Goal: Task Accomplishment & Management: Manage account settings

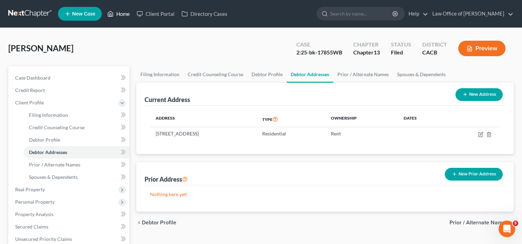
click at [122, 17] on link "Home" at bounding box center [118, 14] width 29 height 12
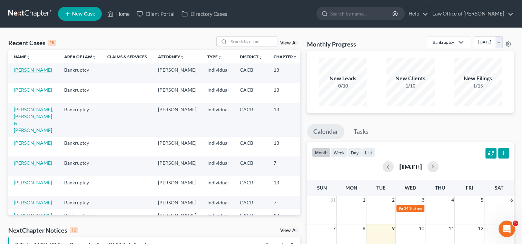
click at [23, 73] on link "[PERSON_NAME]" at bounding box center [33, 70] width 38 height 6
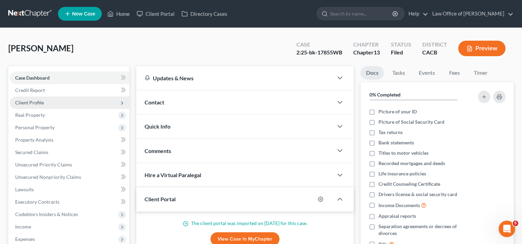
click at [32, 102] on span "Client Profile" at bounding box center [29, 103] width 29 height 6
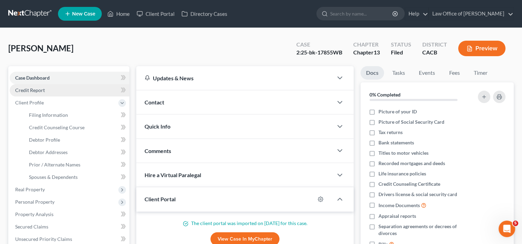
click at [44, 91] on span "Credit Report" at bounding box center [30, 90] width 30 height 6
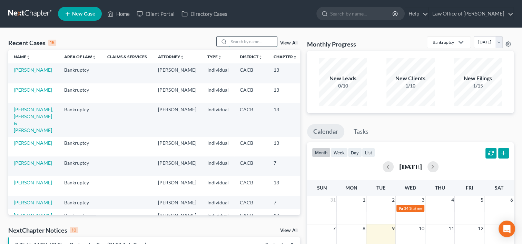
click at [244, 40] on input "search" at bounding box center [253, 42] width 48 height 10
type input "Spears"
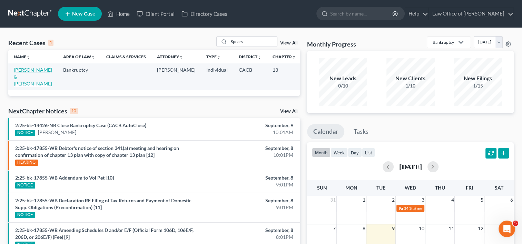
click at [21, 78] on link "[PERSON_NAME] & [PERSON_NAME]" at bounding box center [33, 77] width 38 height 20
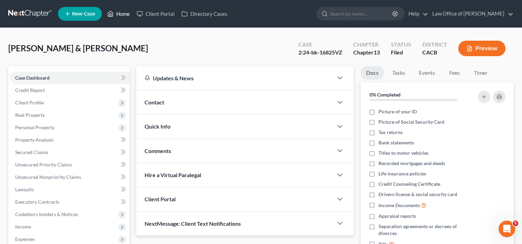
click at [119, 11] on link "Home" at bounding box center [118, 14] width 29 height 12
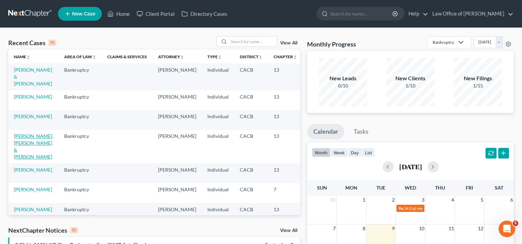
click at [21, 143] on link "[PERSON_NAME], [PERSON_NAME] & [PERSON_NAME]" at bounding box center [33, 146] width 39 height 27
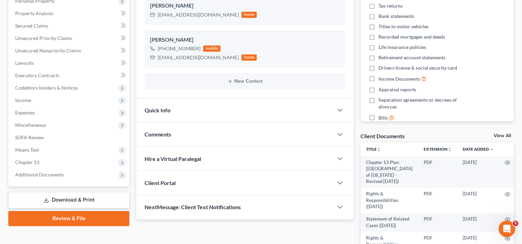
scroll to position [132, 0]
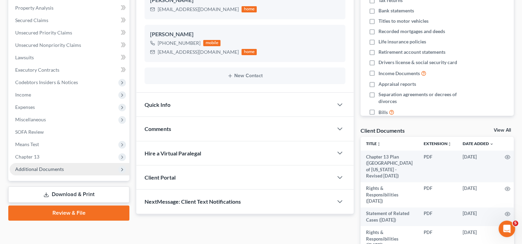
click at [48, 166] on span "Additional Documents" at bounding box center [39, 169] width 49 height 6
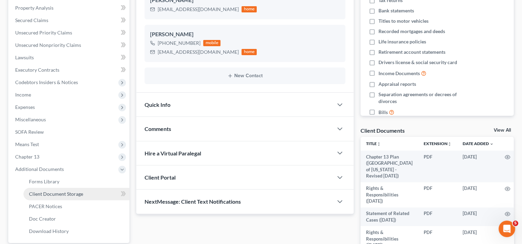
click at [68, 197] on link "Client Document Storage" at bounding box center [76, 194] width 106 height 12
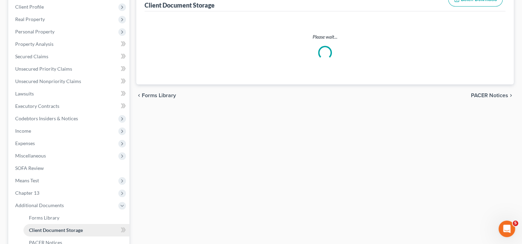
scroll to position [18, 0]
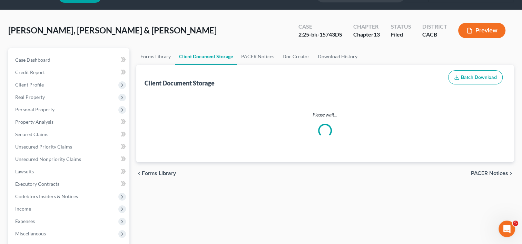
select select "12"
select select "11"
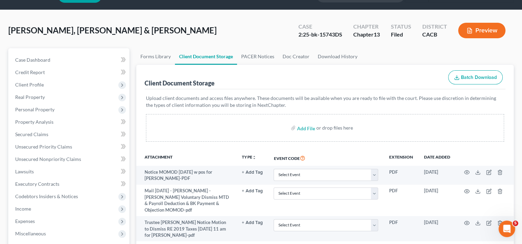
scroll to position [0, 0]
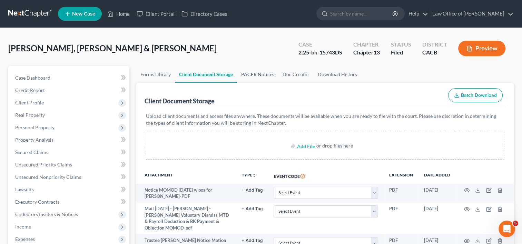
click at [257, 72] on link "PACER Notices" at bounding box center [257, 74] width 41 height 17
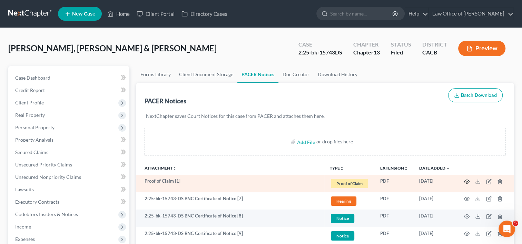
click at [465, 183] on icon "button" at bounding box center [467, 182] width 6 height 6
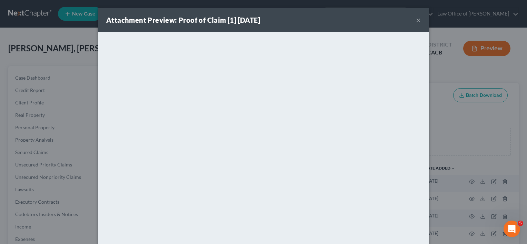
click at [416, 19] on button "×" at bounding box center [418, 20] width 5 height 8
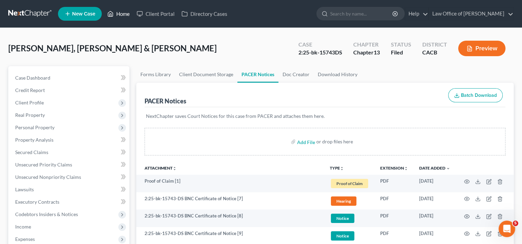
click at [119, 15] on link "Home" at bounding box center [118, 14] width 29 height 12
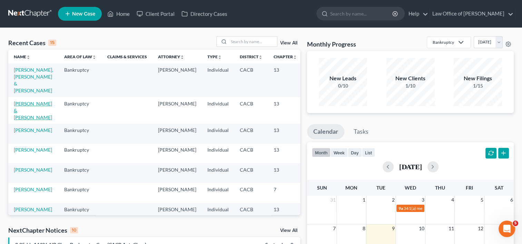
click at [18, 101] on link "[PERSON_NAME] & [PERSON_NAME]" at bounding box center [33, 111] width 38 height 20
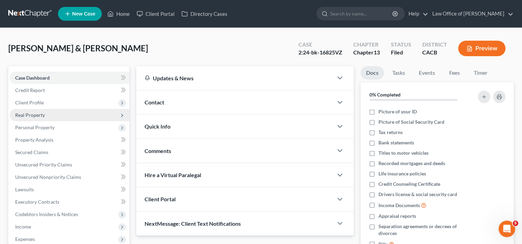
click at [28, 115] on span "Real Property" at bounding box center [30, 115] width 30 height 6
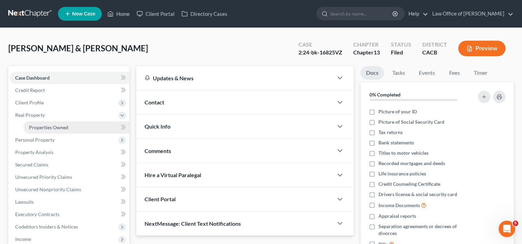
click at [54, 127] on span "Properties Owned" at bounding box center [48, 127] width 39 height 6
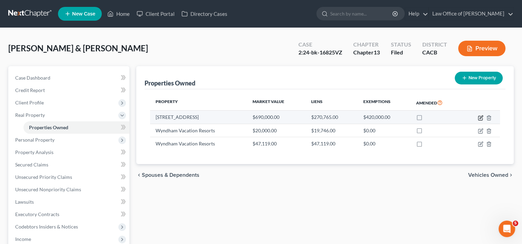
click at [480, 117] on icon "button" at bounding box center [480, 118] width 6 height 6
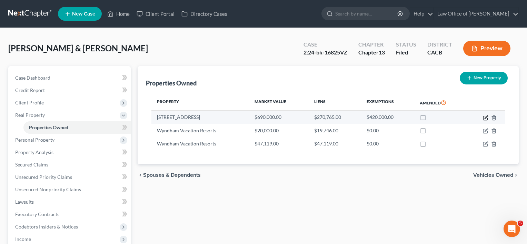
select select "4"
select select "0"
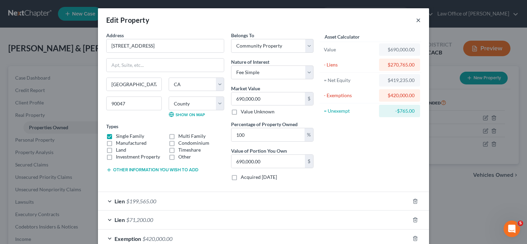
click at [417, 19] on button "×" at bounding box center [418, 20] width 5 height 8
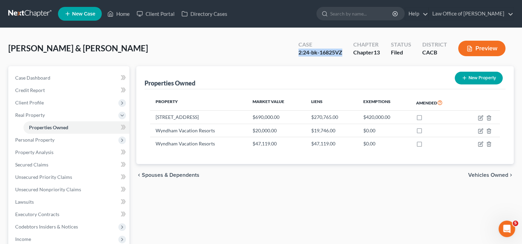
drag, startPoint x: 297, startPoint y: 51, endPoint x: 342, endPoint y: 51, distance: 45.2
click at [342, 51] on div "Case 2:24-bk-16825VZ" at bounding box center [320, 49] width 55 height 20
copy div "2:24-bk-16825VZ"
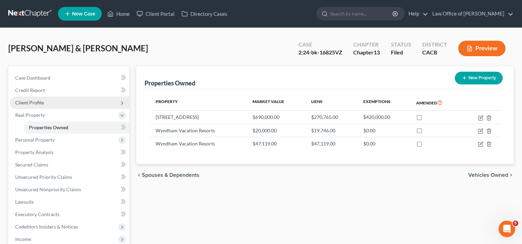
click at [30, 107] on span "Client Profile" at bounding box center [70, 103] width 120 height 12
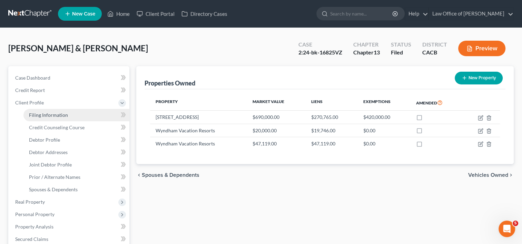
click at [36, 115] on span "Filing Information" at bounding box center [48, 115] width 39 height 6
select select "1"
select select "3"
select select "4"
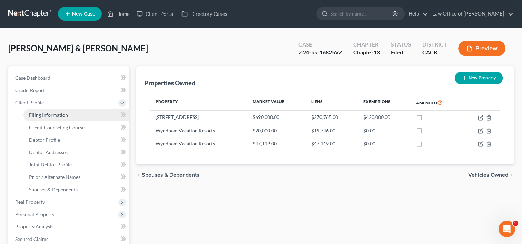
select select "1"
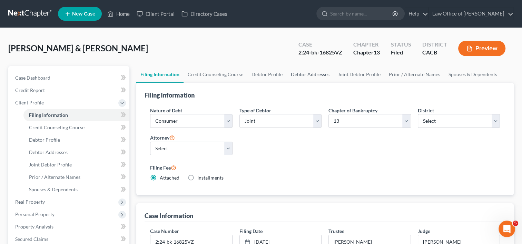
click at [292, 78] on link "Debtor Addresses" at bounding box center [309, 74] width 47 height 17
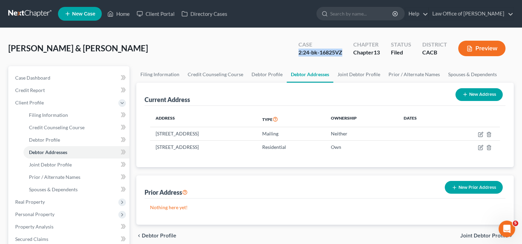
drag, startPoint x: 296, startPoint y: 52, endPoint x: 343, endPoint y: 62, distance: 47.9
click at [343, 62] on div "Spears, Aaron & Lopez-Spears, Estela Upgraded Case 2:24-bk-16825VZ Chapter Chap…" at bounding box center [260, 51] width 505 height 30
copy div "2:24-bk-16825VZ"
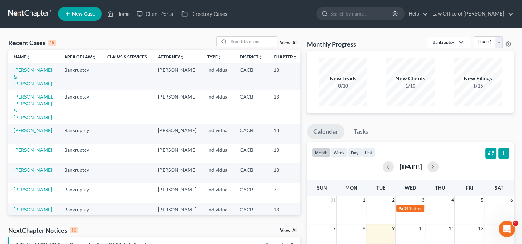
click at [23, 79] on link "[PERSON_NAME] & [PERSON_NAME]" at bounding box center [33, 77] width 38 height 20
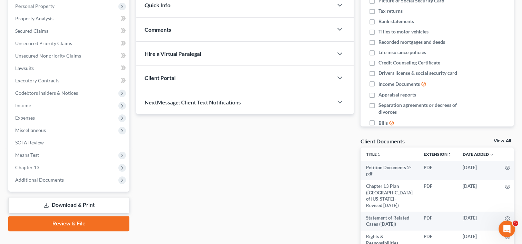
scroll to position [134, 0]
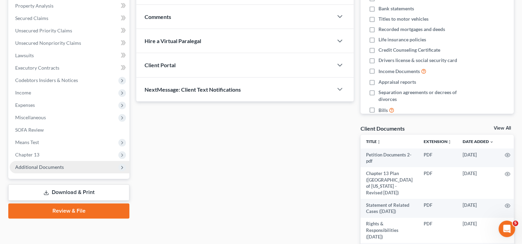
click at [53, 168] on span "Additional Documents" at bounding box center [39, 167] width 49 height 6
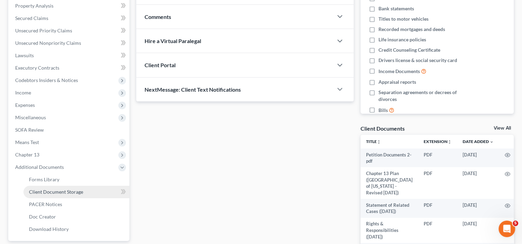
click at [71, 193] on span "Client Document Storage" at bounding box center [56, 192] width 54 height 6
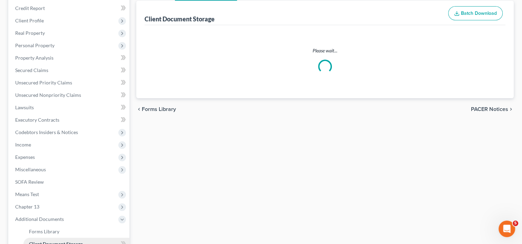
scroll to position [36, 0]
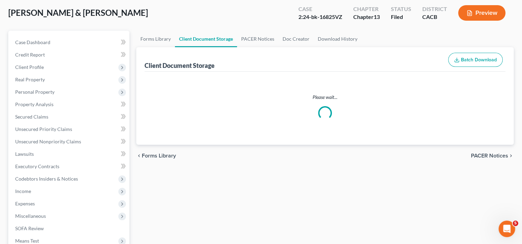
select select "60"
select select "59"
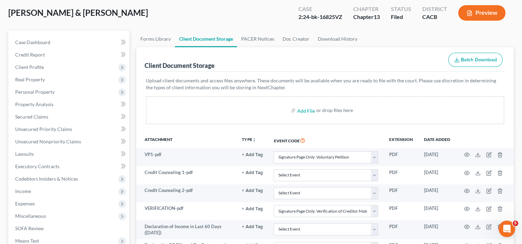
scroll to position [0, 0]
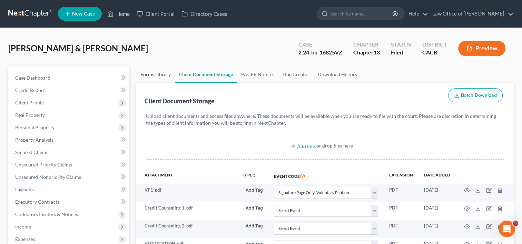
click at [152, 74] on link "Forms Library" at bounding box center [155, 74] width 39 height 17
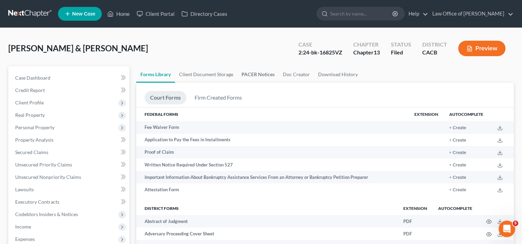
click at [259, 77] on link "PACER Notices" at bounding box center [257, 74] width 41 height 17
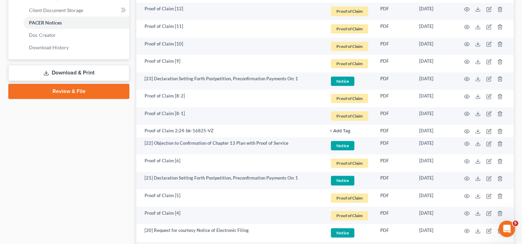
scroll to position [319, 0]
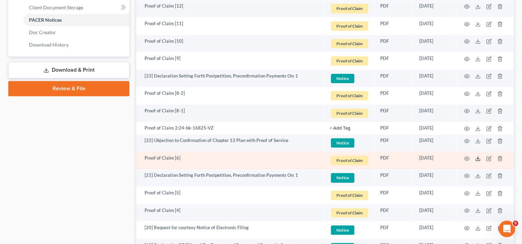
click at [478, 158] on polyline at bounding box center [477, 158] width 2 height 1
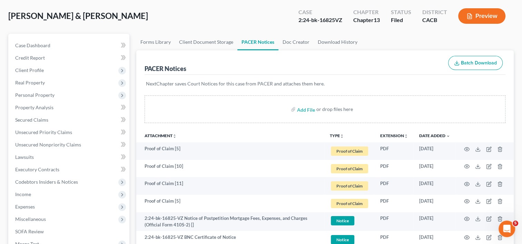
scroll to position [31, 0]
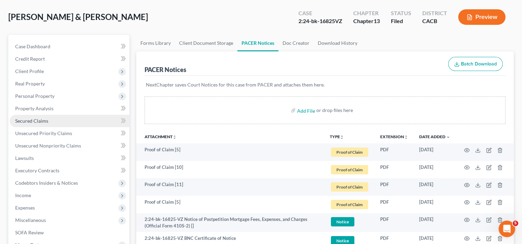
click at [39, 123] on span "Secured Claims" at bounding box center [31, 121] width 33 height 6
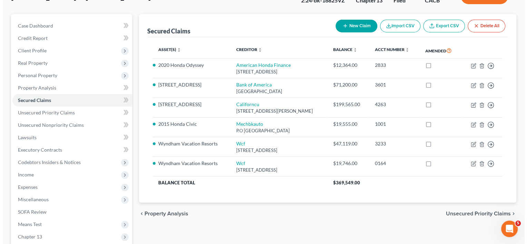
scroll to position [52, 0]
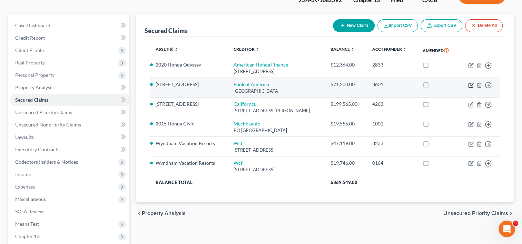
click at [468, 84] on icon "button" at bounding box center [470, 85] width 4 height 4
select select "9"
select select "2"
select select "4"
select select "0"
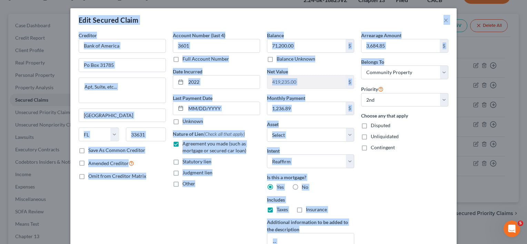
drag, startPoint x: 521, startPoint y: 62, endPoint x: 528, endPoint y: 115, distance: 53.5
click at [521, 115] on html "Home New Case Client Portal Directory Cases Law Office of Erika Luna ealunalega…" at bounding box center [263, 137] width 527 height 379
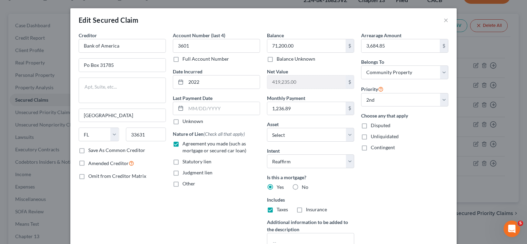
click at [420, 198] on div "Arrearage Amount 3,684.85 $ Belongs To * Select Debtor 1 Only Debtor 2 Only Deb…" at bounding box center [405, 148] width 94 height 232
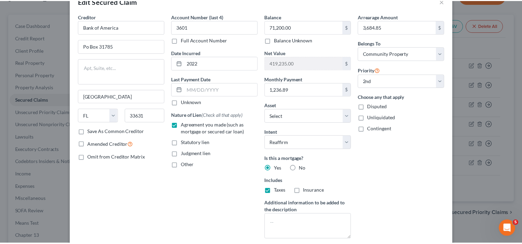
scroll to position [0, 0]
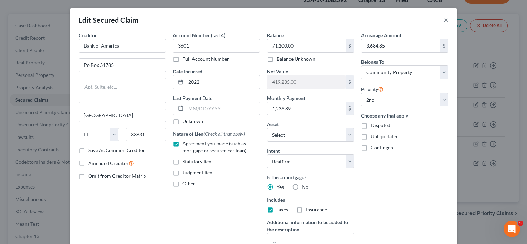
click at [443, 21] on button "×" at bounding box center [445, 20] width 5 height 8
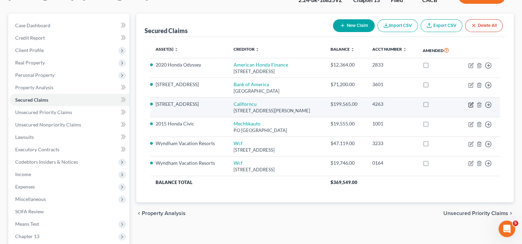
click at [469, 104] on icon "button" at bounding box center [471, 105] width 6 height 6
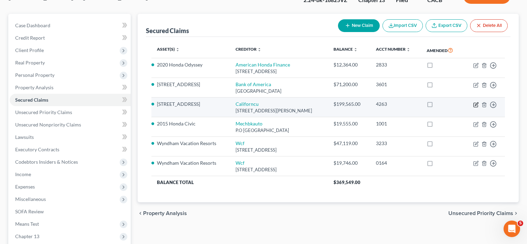
select select "4"
select select "2"
select select "1"
select select "0"
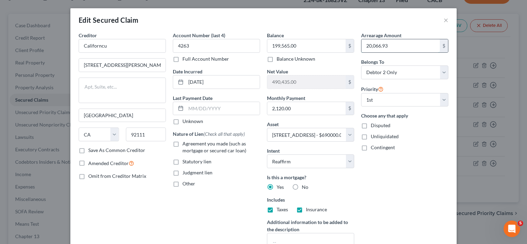
click at [401, 45] on input "20,066.93" at bounding box center [400, 45] width 78 height 13
click at [443, 20] on button "×" at bounding box center [445, 20] width 5 height 8
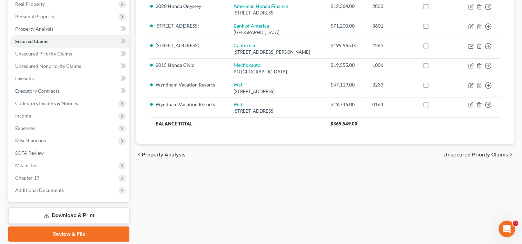
scroll to position [134, 0]
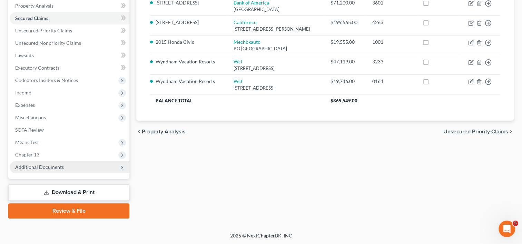
click at [50, 171] on span "Additional Documents" at bounding box center [70, 167] width 120 height 12
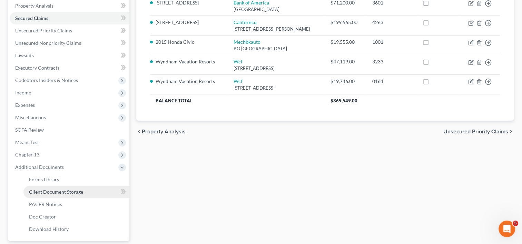
click at [69, 194] on span "Client Document Storage" at bounding box center [56, 192] width 54 height 6
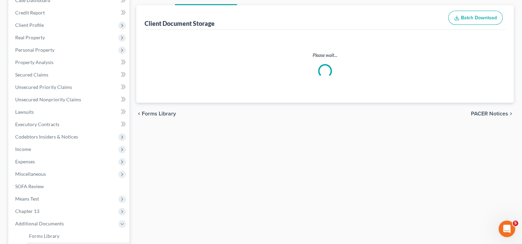
scroll to position [6, 0]
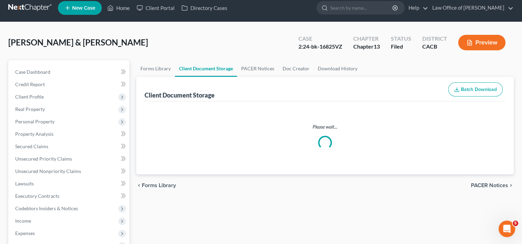
select select "60"
select select "59"
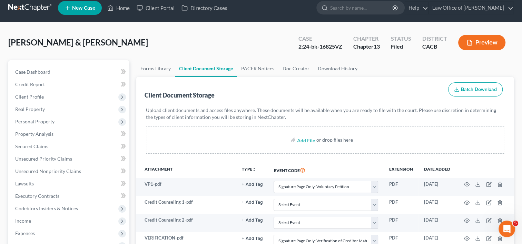
scroll to position [0, 0]
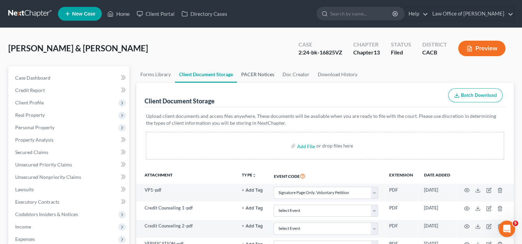
click at [264, 73] on link "PACER Notices" at bounding box center [257, 74] width 41 height 17
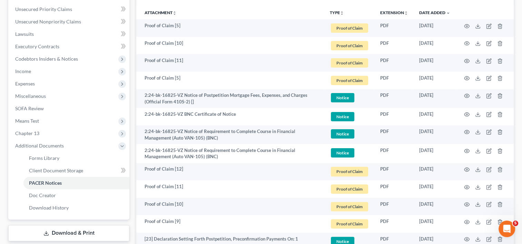
scroll to position [159, 0]
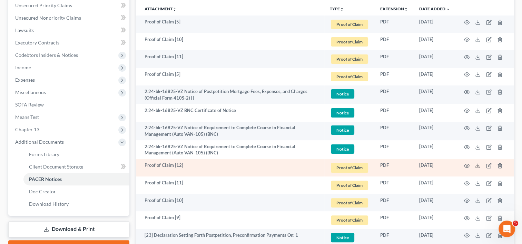
click at [477, 165] on polyline at bounding box center [477, 165] width 2 height 1
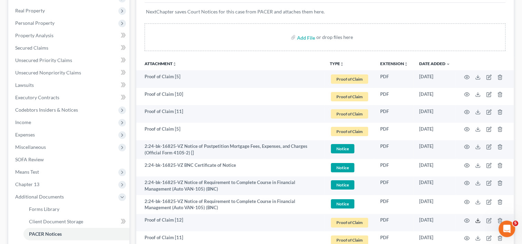
scroll to position [98, 0]
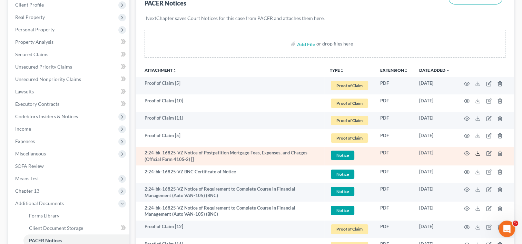
click at [479, 152] on icon at bounding box center [478, 154] width 6 height 6
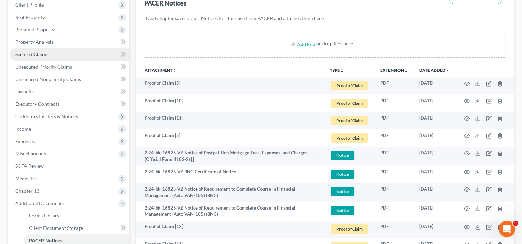
click at [39, 54] on span "Secured Claims" at bounding box center [31, 54] width 33 height 6
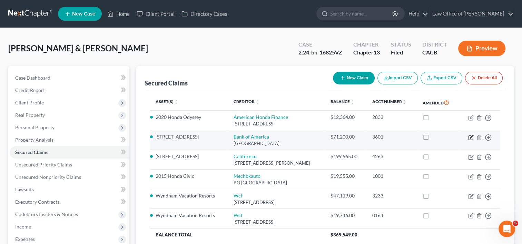
click at [469, 138] on icon "button" at bounding box center [471, 138] width 6 height 6
select select "9"
select select "4"
select select "2"
select select "4"
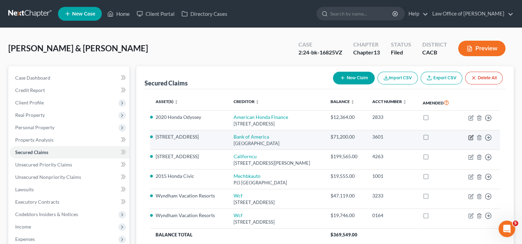
select select "0"
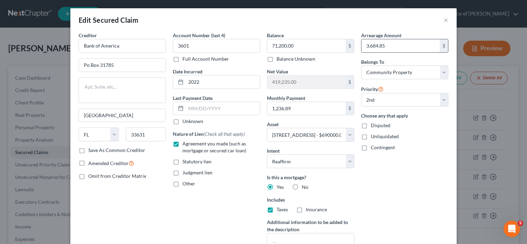
click at [388, 46] on input "3,684.85" at bounding box center [400, 45] width 78 height 13
type input "3,515.37"
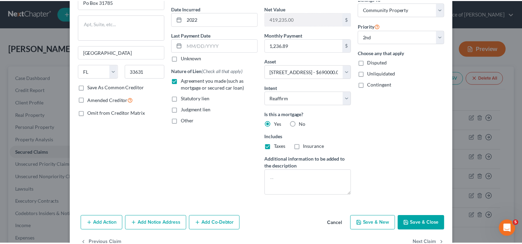
scroll to position [82, 0]
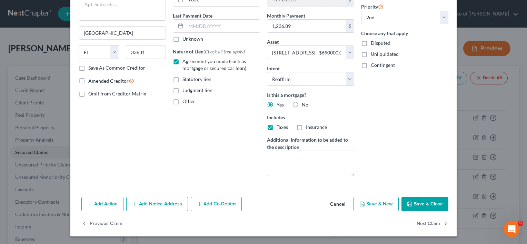
click at [431, 202] on button "Save & Close" at bounding box center [424, 204] width 47 height 14
select select "4"
select select "0"
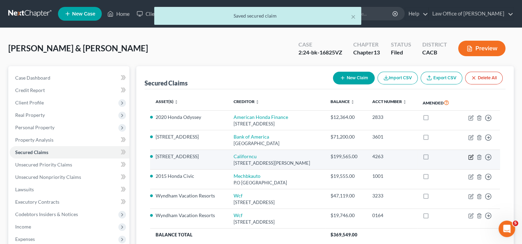
click at [471, 157] on icon "button" at bounding box center [471, 156] width 3 height 3
select select "4"
select select "2"
select select "1"
select select "0"
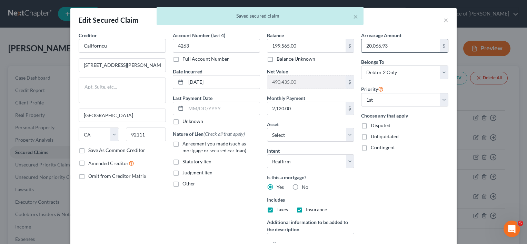
click at [395, 48] on input "20,066.93" at bounding box center [400, 45] width 78 height 13
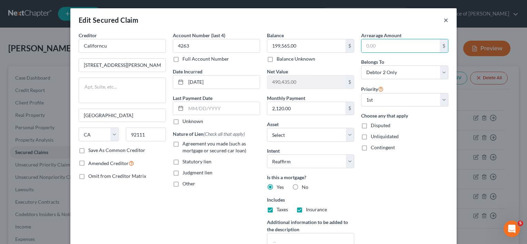
click at [445, 21] on button "×" at bounding box center [445, 20] width 5 height 8
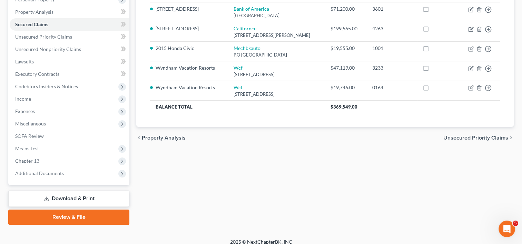
scroll to position [134, 0]
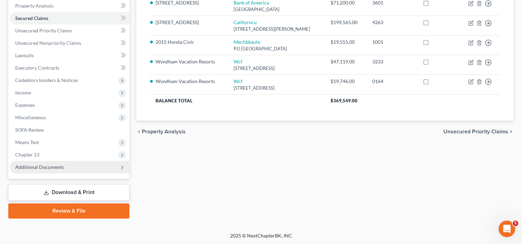
click at [51, 169] on span "Additional Documents" at bounding box center [39, 167] width 49 height 6
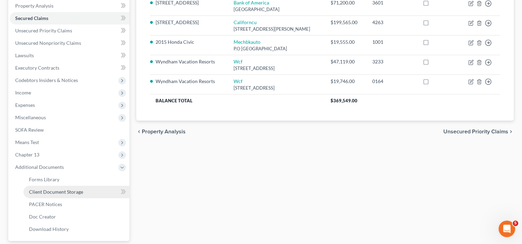
click at [80, 194] on span "Client Document Storage" at bounding box center [56, 192] width 54 height 6
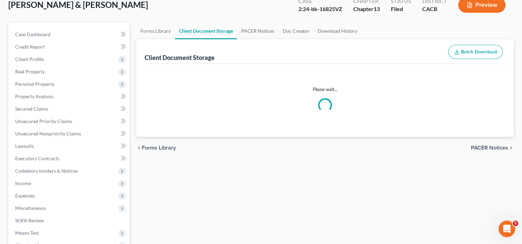
scroll to position [3, 0]
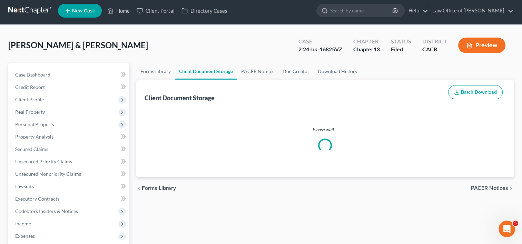
select select "60"
select select "59"
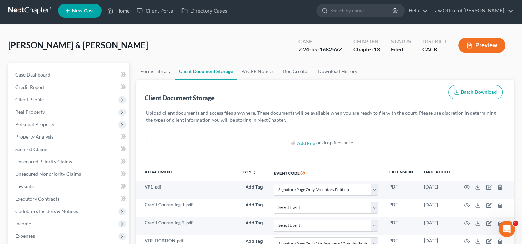
scroll to position [0, 0]
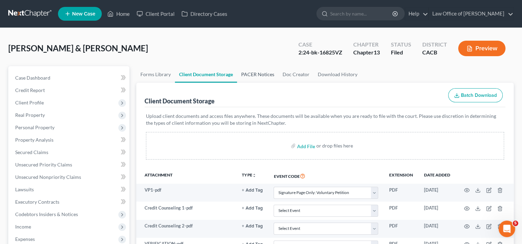
click at [262, 69] on link "PACER Notices" at bounding box center [257, 74] width 41 height 17
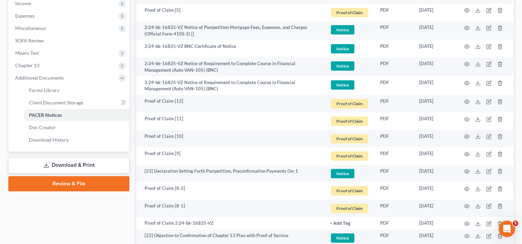
scroll to position [226, 0]
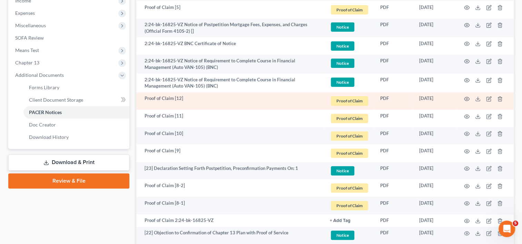
click at [480, 97] on td at bounding box center [484, 101] width 58 height 18
click at [479, 97] on icon at bounding box center [478, 99] width 6 height 6
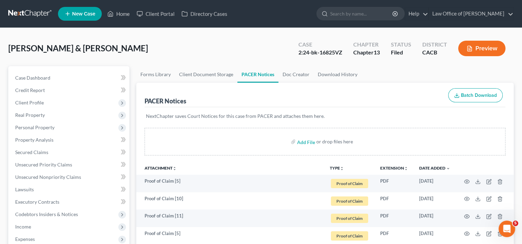
scroll to position [77, 0]
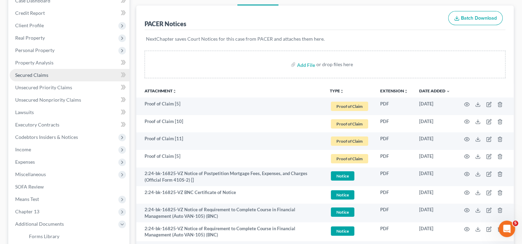
click at [41, 79] on link "Secured Claims" at bounding box center [70, 75] width 120 height 12
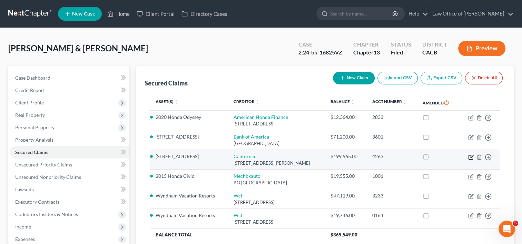
click at [471, 157] on icon "button" at bounding box center [471, 156] width 3 height 3
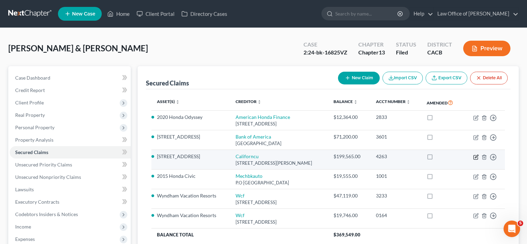
select select "4"
select select "2"
select select "1"
select select "0"
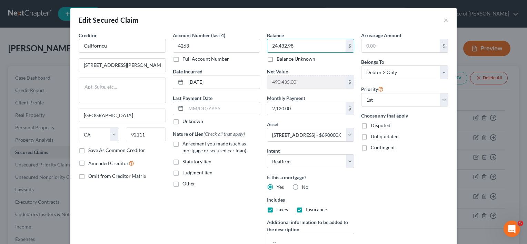
type input "24,432.98"
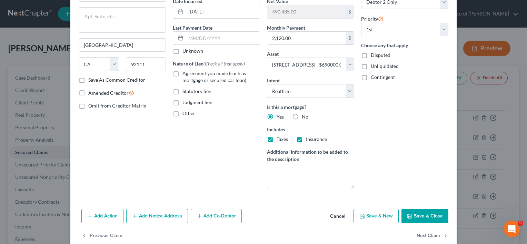
scroll to position [82, 0]
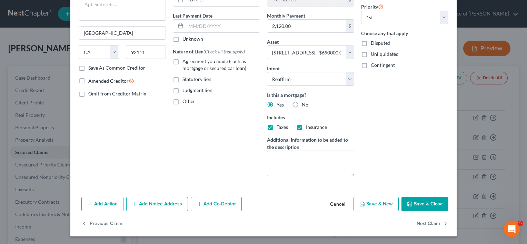
click at [431, 205] on button "Save & Close" at bounding box center [424, 204] width 47 height 14
select select
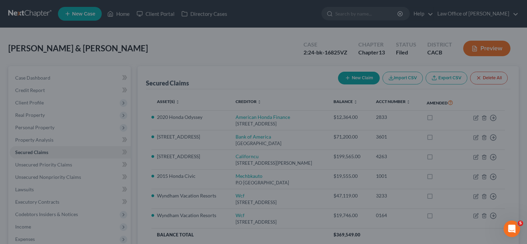
type input "665,567.02"
select select "4"
type input "0"
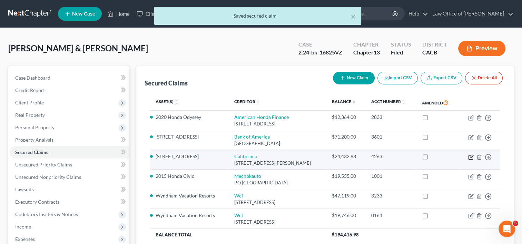
click at [469, 156] on icon "button" at bounding box center [471, 157] width 6 height 6
select select "4"
select select "2"
select select "1"
select select "0"
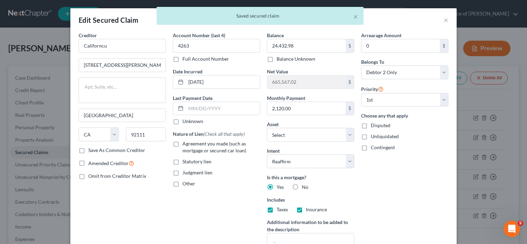
click at [182, 143] on label "Agreement you made (such as mortgage or secured car loan)" at bounding box center [221, 147] width 78 height 14
click at [185, 143] on input "Agreement you made (such as mortgage or secured car loan)" at bounding box center [187, 142] width 4 height 4
checkbox input "true"
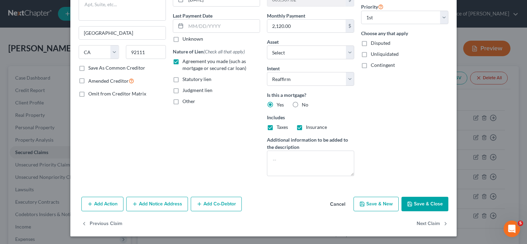
click at [429, 203] on button "Save & Close" at bounding box center [424, 204] width 47 height 14
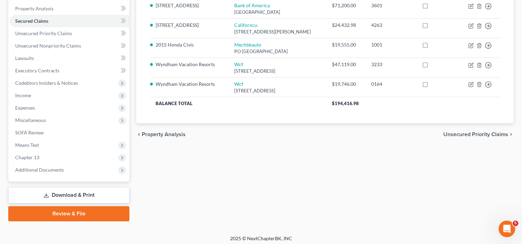
scroll to position [134, 0]
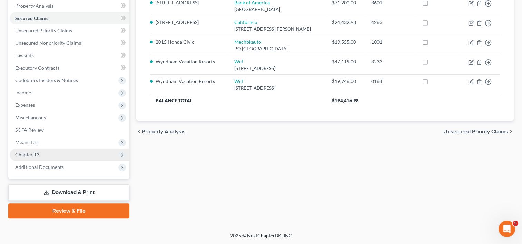
click at [32, 156] on span "Chapter 13" at bounding box center [27, 155] width 24 height 6
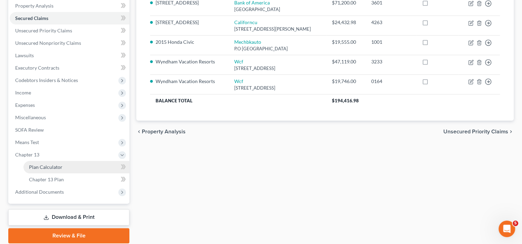
click at [43, 168] on span "Plan Calculator" at bounding box center [45, 167] width 33 height 6
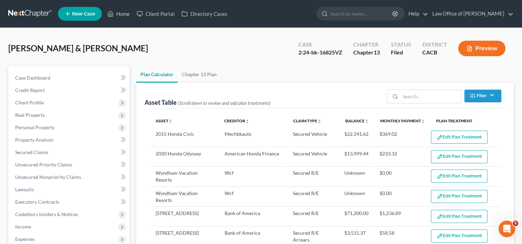
select select "59"
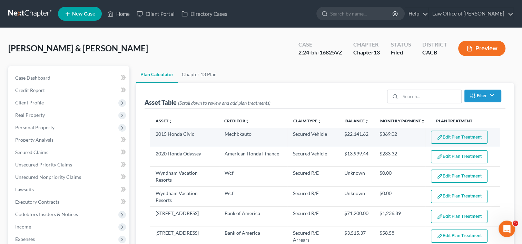
click at [444, 140] on button "Edit Plan Treatment" at bounding box center [459, 137] width 57 height 13
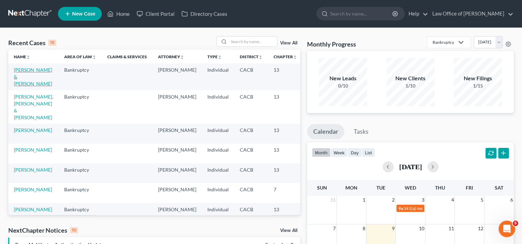
click at [16, 84] on link "[PERSON_NAME] & [PERSON_NAME]" at bounding box center [33, 77] width 38 height 20
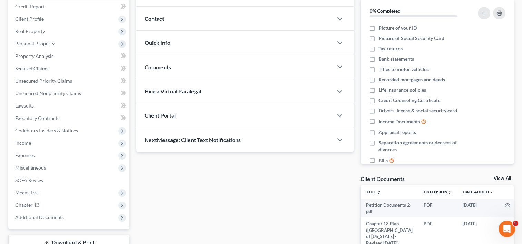
scroll to position [86, 0]
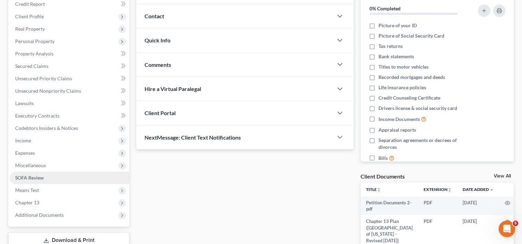
click at [41, 178] on span "SOFA Review" at bounding box center [29, 178] width 29 height 6
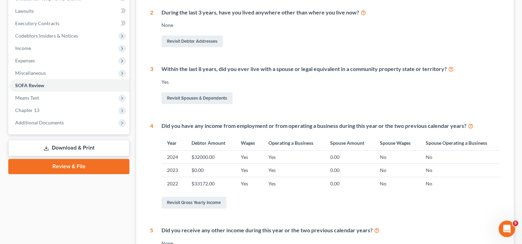
scroll to position [205, 0]
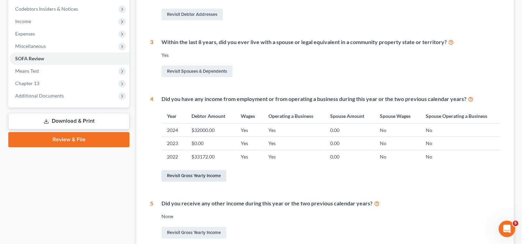
click at [211, 170] on link "Revisit Gross Yearly Income" at bounding box center [193, 176] width 65 height 12
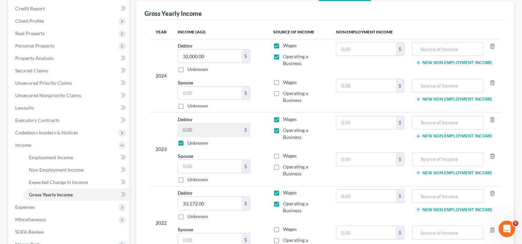
scroll to position [82, 0]
click at [187, 141] on label "Unknown" at bounding box center [197, 142] width 21 height 7
click at [190, 141] on input "Unknown" at bounding box center [192, 141] width 4 height 4
checkbox input "false"
click at [188, 124] on input "0.00" at bounding box center [209, 129] width 63 height 13
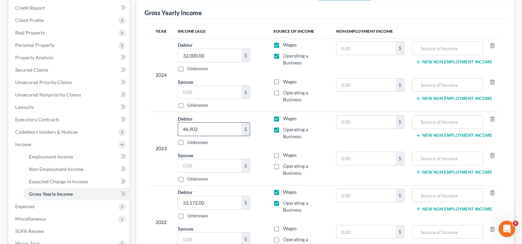
click at [204, 132] on input "46,902" at bounding box center [209, 129] width 63 height 13
click at [188, 128] on input "46,902" at bounding box center [209, 129] width 63 height 13
type input "9"
type input "63,902"
click at [217, 203] on input "33,172.00" at bounding box center [209, 202] width 63 height 13
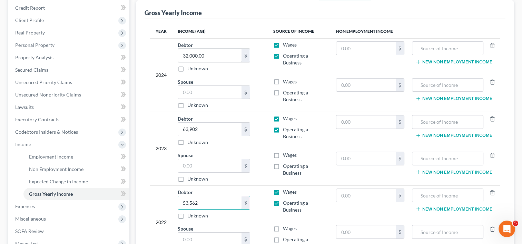
type input "53,562"
click at [212, 55] on input "32,000.00" at bounding box center [209, 55] width 63 height 13
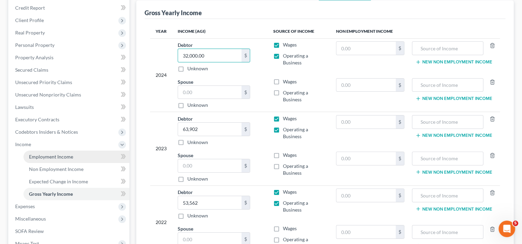
click at [48, 159] on span "Employment Income" at bounding box center [51, 157] width 44 height 6
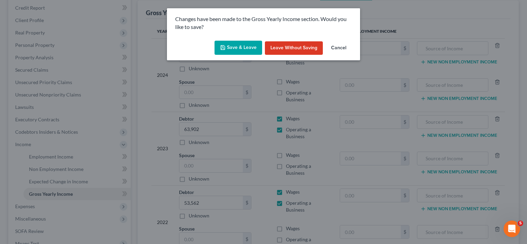
click at [247, 44] on button "Save & Leave" at bounding box center [238, 48] width 48 height 14
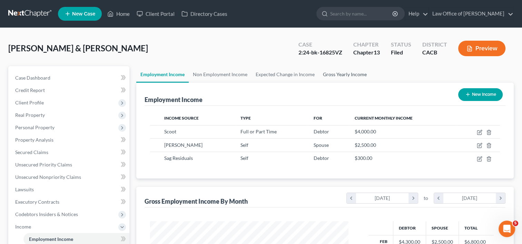
click at [339, 71] on link "Gross Yearly Income" at bounding box center [345, 74] width 52 height 17
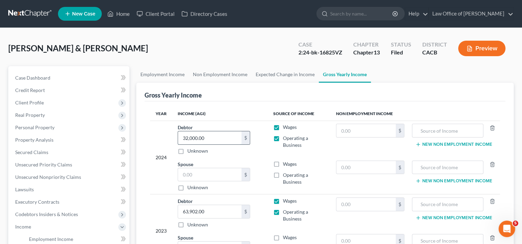
click at [212, 138] on input "32,000.00" at bounding box center [209, 137] width 63 height 13
type input "37,520"
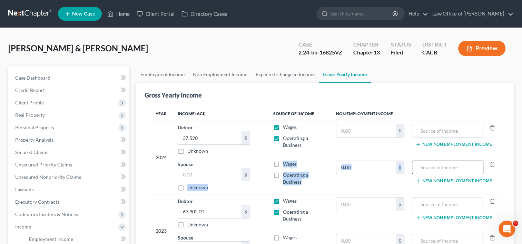
drag, startPoint x: 265, startPoint y: 165, endPoint x: 425, endPoint y: 163, distance: 159.6
click at [425, 163] on tr "Spouse $ Unknown Balance Undetermined $ Unknown Wages Operating a Business $ Ne…" at bounding box center [325, 176] width 350 height 37
click at [247, 148] on div "Unknown" at bounding box center [214, 151] width 72 height 7
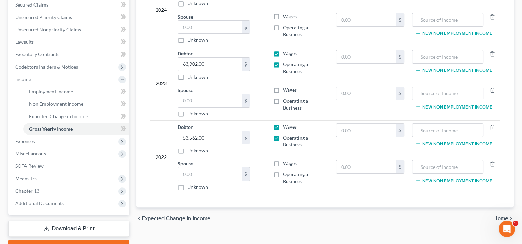
scroll to position [184, 0]
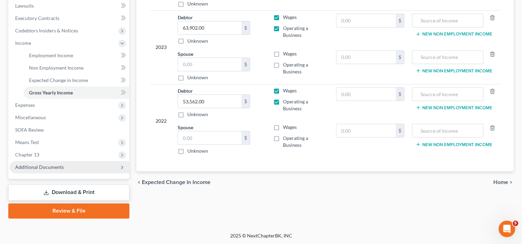
click at [43, 168] on span "Additional Documents" at bounding box center [39, 167] width 49 height 6
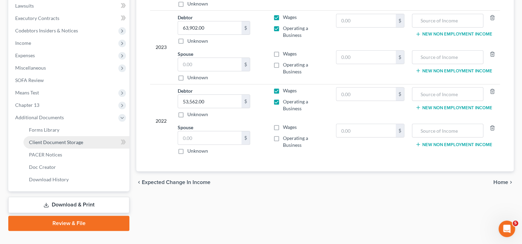
click at [63, 143] on span "Client Document Storage" at bounding box center [56, 142] width 54 height 6
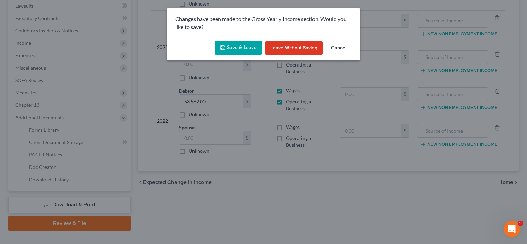
click at [249, 49] on button "Save & Leave" at bounding box center [238, 48] width 48 height 14
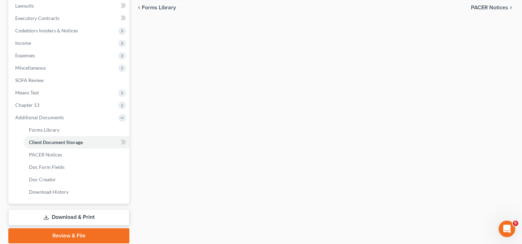
select select "60"
select select "59"
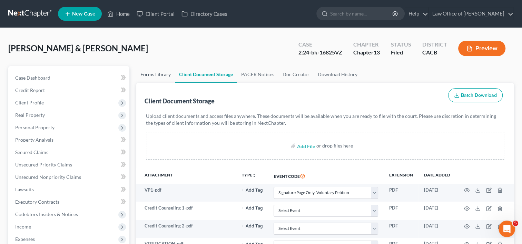
click at [146, 73] on link "Forms Library" at bounding box center [155, 74] width 39 height 17
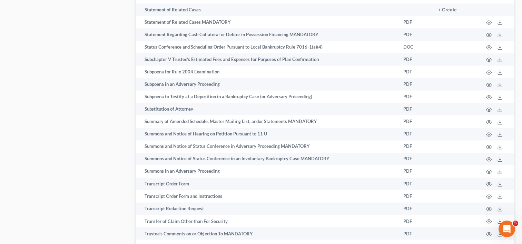
scroll to position [3710, 0]
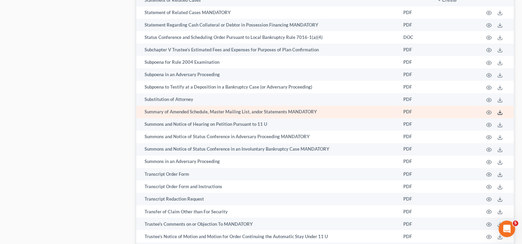
click at [499, 113] on polyline at bounding box center [500, 112] width 2 height 1
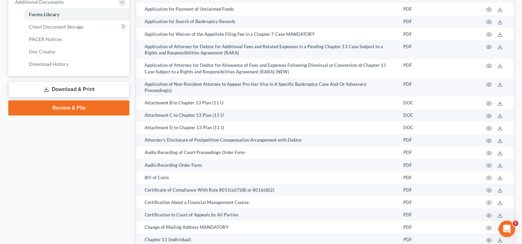
scroll to position [284, 0]
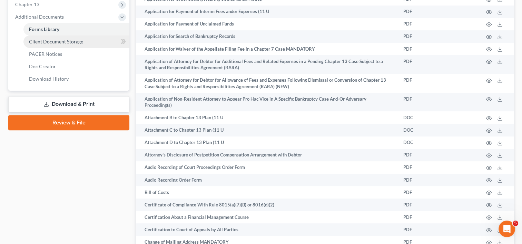
click at [77, 44] on span "Client Document Storage" at bounding box center [56, 42] width 54 height 6
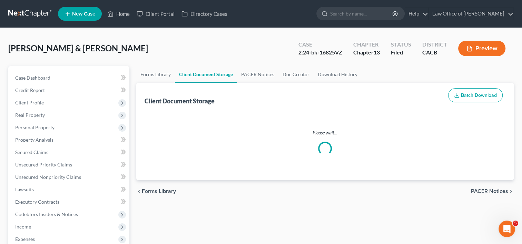
select select "60"
select select "59"
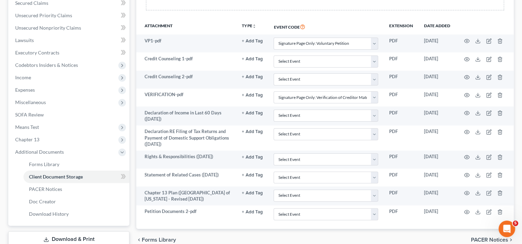
scroll to position [169, 0]
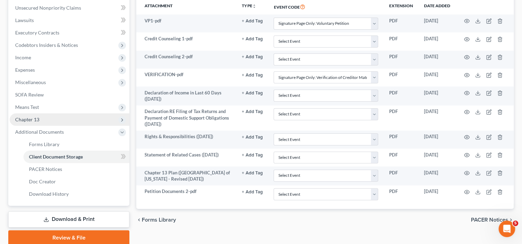
click at [29, 118] on span "Chapter 13" at bounding box center [27, 120] width 24 height 6
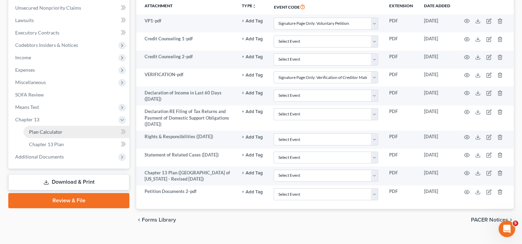
click at [46, 130] on span "Plan Calculator" at bounding box center [45, 132] width 33 height 6
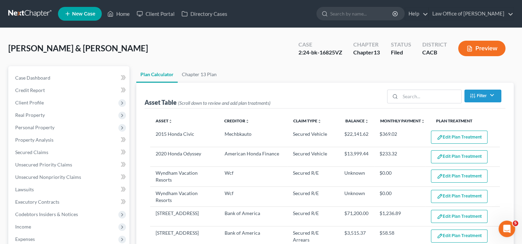
select select "59"
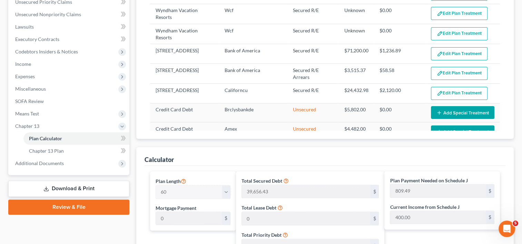
scroll to position [154, 0]
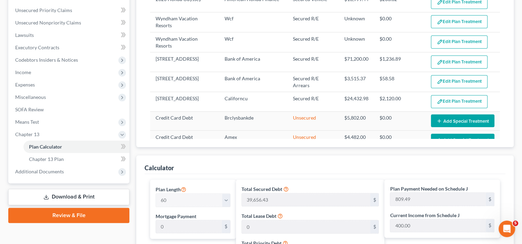
drag, startPoint x: 99, startPoint y: 199, endPoint x: 82, endPoint y: 197, distance: 17.0
click at [82, 197] on link "Download & Print" at bounding box center [68, 197] width 121 height 16
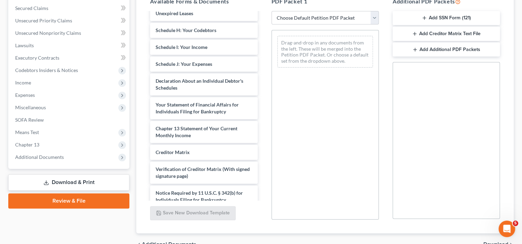
scroll to position [306, 0]
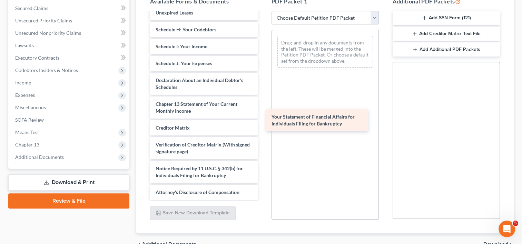
drag, startPoint x: 241, startPoint y: 122, endPoint x: 356, endPoint y: 122, distance: 115.8
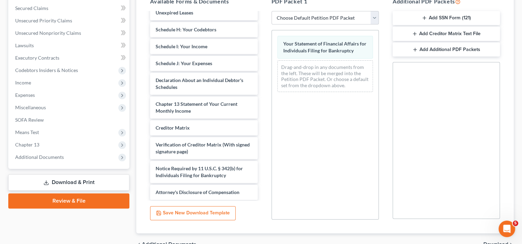
scroll to position [181, 0]
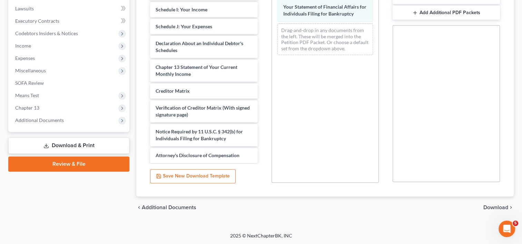
click at [493, 205] on span "Download" at bounding box center [495, 208] width 25 height 6
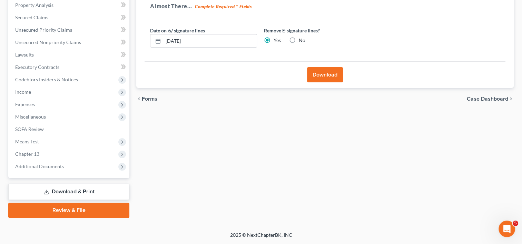
scroll to position [134, 0]
click at [324, 73] on button "Download" at bounding box center [325, 75] width 36 height 15
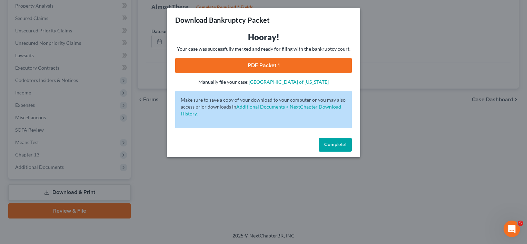
click at [259, 66] on link "PDF Packet 1" at bounding box center [263, 65] width 177 height 15
click at [338, 142] on span "Complete!" at bounding box center [335, 145] width 22 height 6
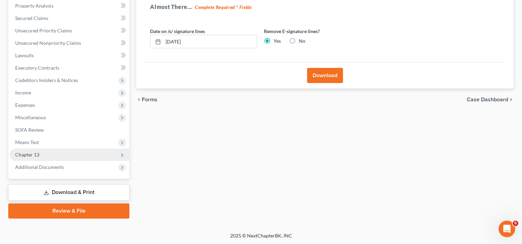
click at [43, 157] on span "Chapter 13" at bounding box center [70, 155] width 120 height 12
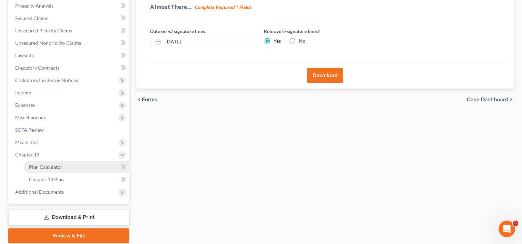
click at [63, 169] on link "Plan Calculator" at bounding box center [76, 167] width 106 height 12
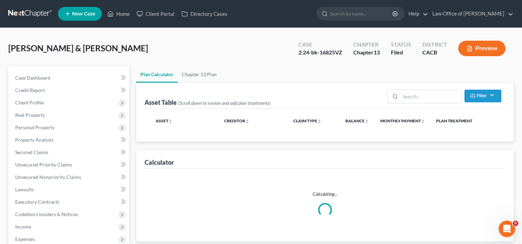
select select "59"
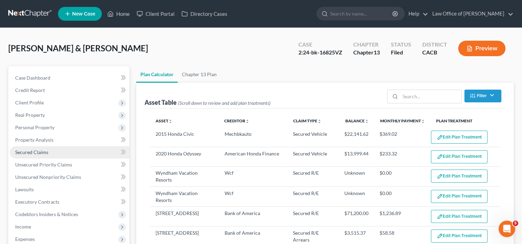
click at [43, 153] on span "Secured Claims" at bounding box center [31, 152] width 33 height 6
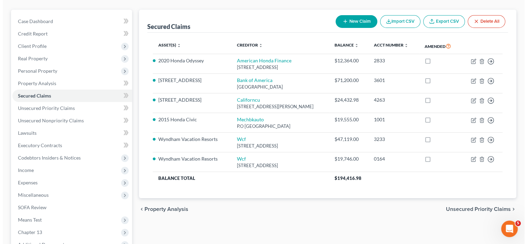
scroll to position [57, 0]
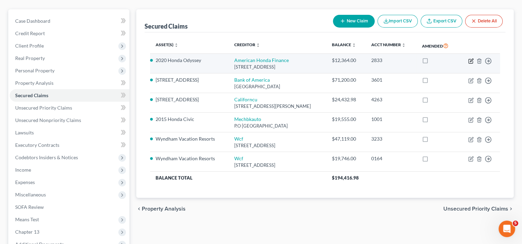
click at [470, 60] on icon "button" at bounding box center [471, 61] width 6 height 6
select select "4"
select select "2"
select select "0"
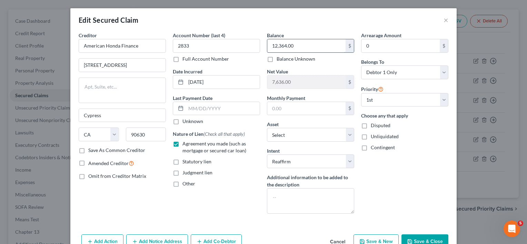
click at [277, 45] on input "12,364.00" at bounding box center [306, 45] width 78 height 13
click at [310, 49] on input "12,364.00" at bounding box center [306, 45] width 78 height 13
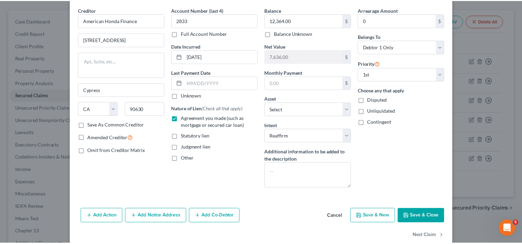
scroll to position [37, 0]
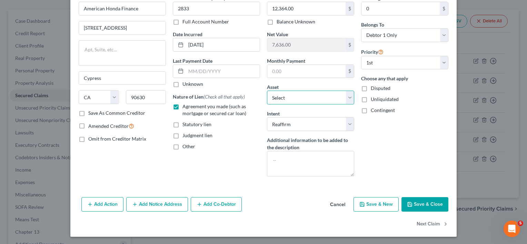
click at [345, 94] on select "Select Other Multiple Assets Jewelry - Jewelry and Art - $2500.0 Printer and Ho…" at bounding box center [310, 98] width 87 height 14
click at [424, 200] on button "Save & Close" at bounding box center [424, 204] width 47 height 14
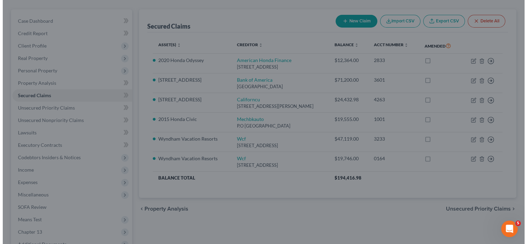
scroll to position [0, 0]
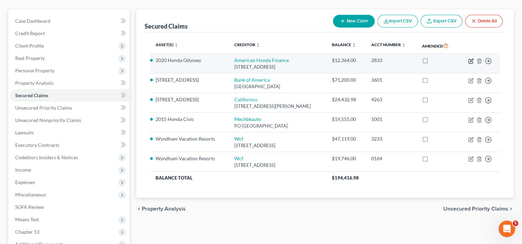
click at [469, 61] on icon "button" at bounding box center [471, 61] width 6 height 6
select select "4"
select select "2"
select select "0"
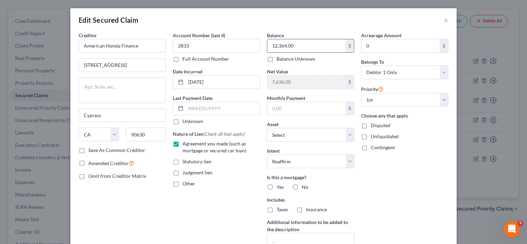
click at [280, 44] on input "12,364.00" at bounding box center [306, 45] width 78 height 13
click at [276, 47] on input "1,264.00" at bounding box center [306, 45] width 78 height 13
click at [290, 47] on input "12,264.00" at bounding box center [306, 45] width 78 height 13
type input "12,264.19"
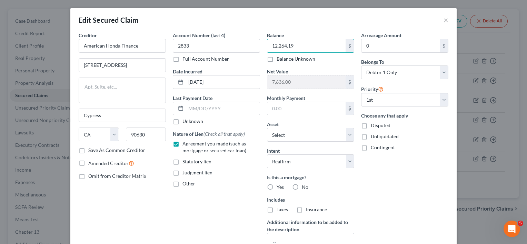
click at [302, 186] on label "No" at bounding box center [305, 187] width 7 height 7
click at [304, 186] on input "No" at bounding box center [306, 186] width 4 height 4
radio input "true"
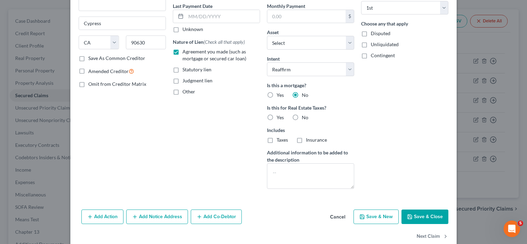
scroll to position [105, 0]
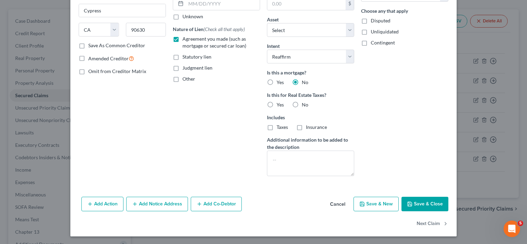
click at [302, 104] on label "No" at bounding box center [305, 104] width 7 height 7
click at [304, 104] on input "No" at bounding box center [306, 103] width 4 height 4
radio input "true"
click at [432, 204] on button "Save & Close" at bounding box center [424, 204] width 47 height 14
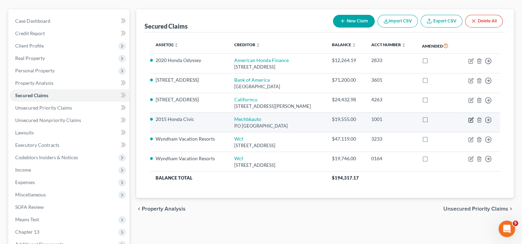
click at [469, 119] on icon "button" at bounding box center [471, 120] width 6 height 6
select select "4"
select select "0"
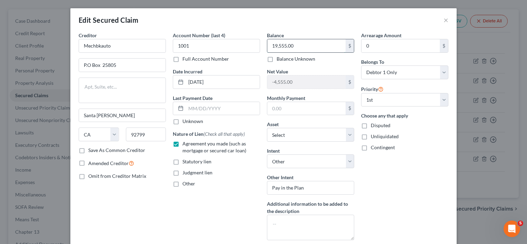
click at [300, 41] on input "19,555.00" at bounding box center [306, 45] width 78 height 13
type input "19,239.66"
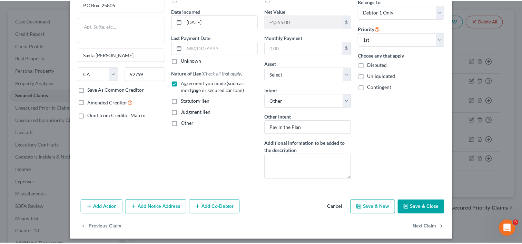
scroll to position [64, 0]
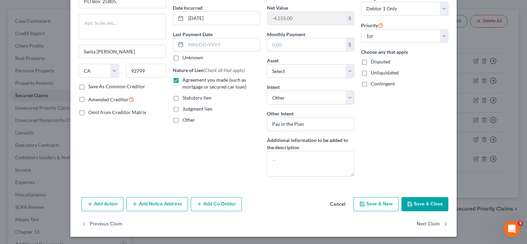
click at [428, 203] on button "Save & Close" at bounding box center [424, 204] width 47 height 14
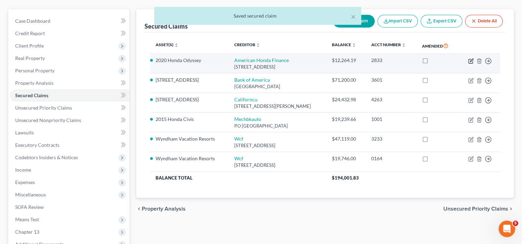
click at [469, 60] on icon "button" at bounding box center [471, 61] width 6 height 6
select select "4"
select select "10"
select select "2"
select select "0"
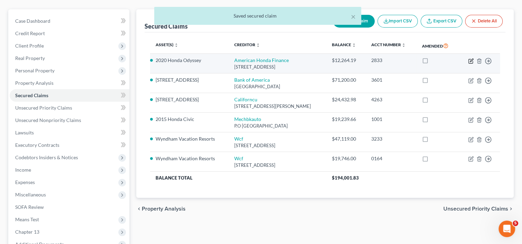
select select "0"
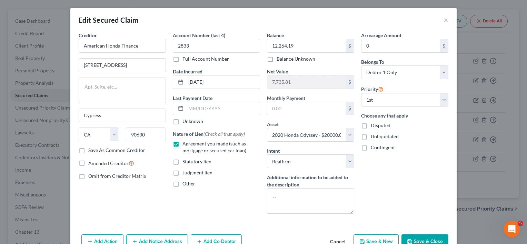
click at [424, 240] on button "Save & Close" at bounding box center [424, 241] width 47 height 14
select select
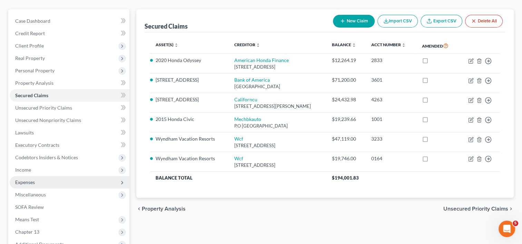
click at [34, 179] on span "Expenses" at bounding box center [25, 182] width 20 height 6
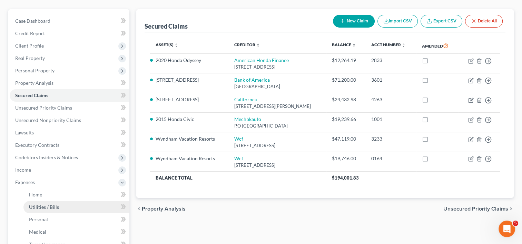
click at [51, 209] on span "Utilities / Bills" at bounding box center [44, 207] width 30 height 6
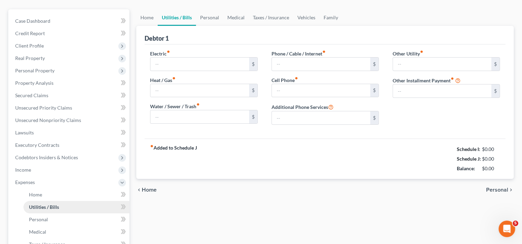
scroll to position [40, 0]
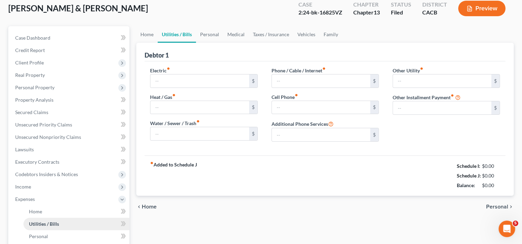
type input "151.11"
type input "100.00"
type input "130.00"
type input "240.00"
type input "380.00"
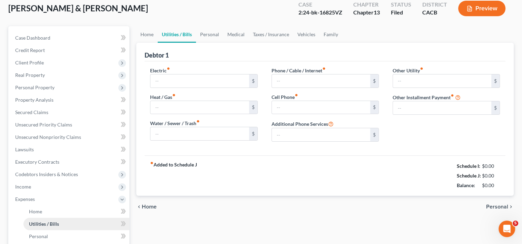
type input "0.00"
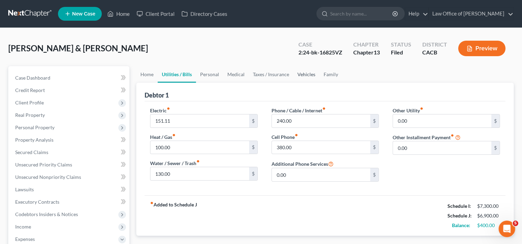
click at [307, 71] on link "Vehicles" at bounding box center [306, 74] width 26 height 17
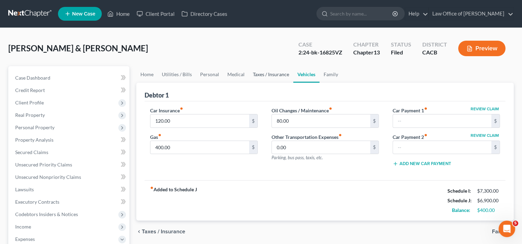
click at [266, 74] on link "Taxes / Insurance" at bounding box center [271, 74] width 44 height 17
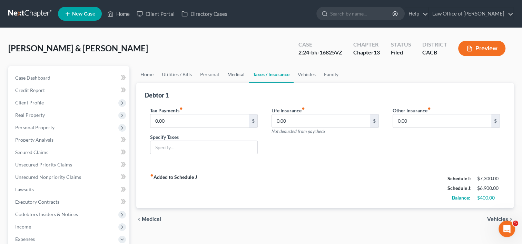
click at [234, 75] on link "Medical" at bounding box center [236, 74] width 26 height 17
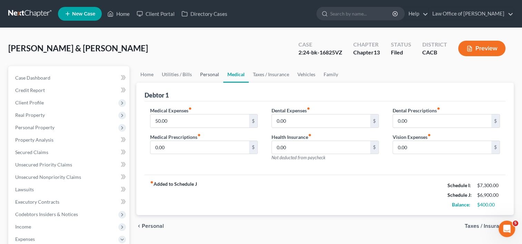
click at [205, 72] on link "Personal" at bounding box center [209, 74] width 27 height 17
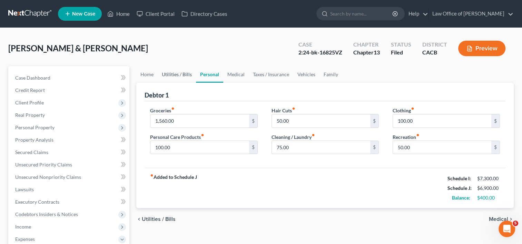
click at [182, 74] on link "Utilities / Bills" at bounding box center [177, 74] width 38 height 17
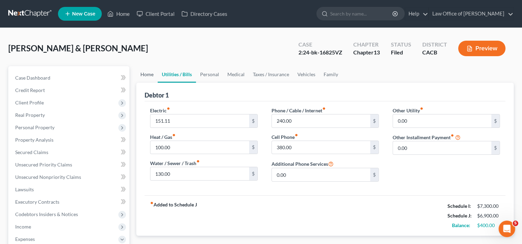
click at [150, 77] on link "Home" at bounding box center [146, 74] width 21 height 17
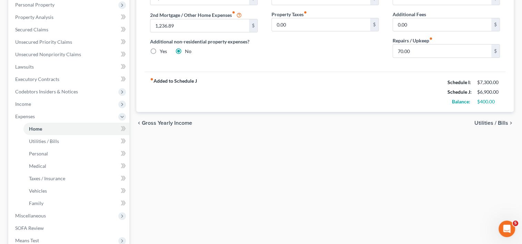
scroll to position [115, 0]
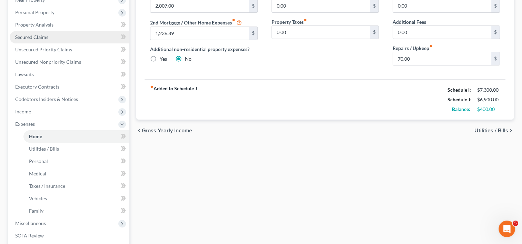
click at [55, 38] on link "Secured Claims" at bounding box center [70, 37] width 120 height 12
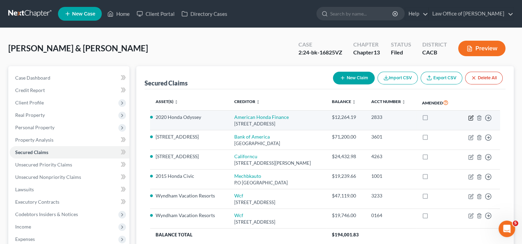
click at [469, 116] on icon "button" at bounding box center [471, 118] width 6 height 6
select select "4"
select select "2"
select select "0"
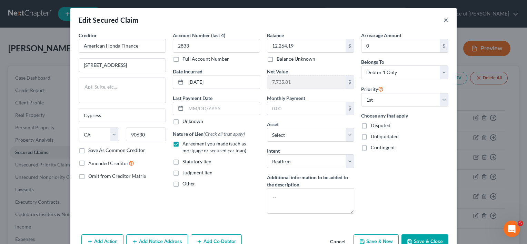
click at [443, 19] on button "×" at bounding box center [445, 20] width 5 height 8
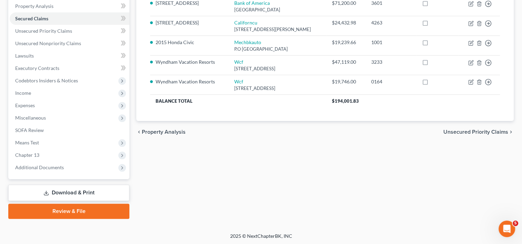
scroll to position [134, 0]
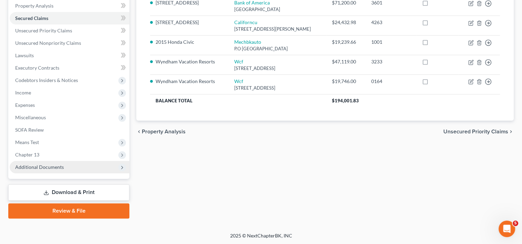
click at [59, 165] on span "Additional Documents" at bounding box center [39, 167] width 49 height 6
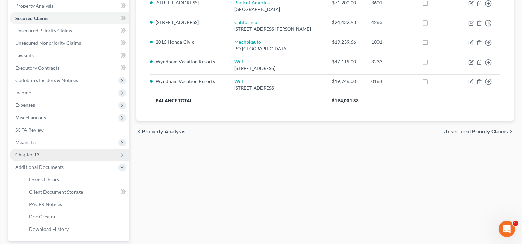
click at [34, 153] on span "Chapter 13" at bounding box center [27, 155] width 24 height 6
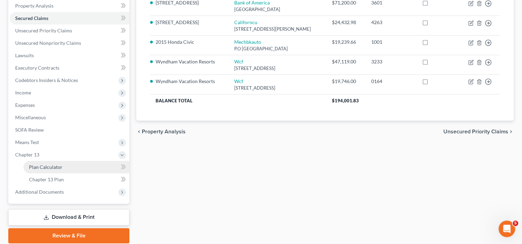
click at [46, 164] on span "Plan Calculator" at bounding box center [45, 167] width 33 height 6
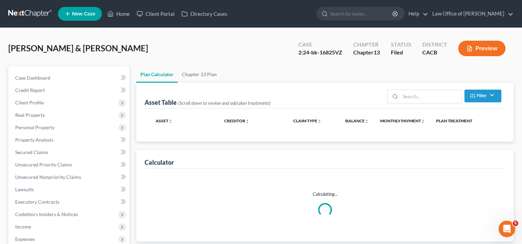
select select "59"
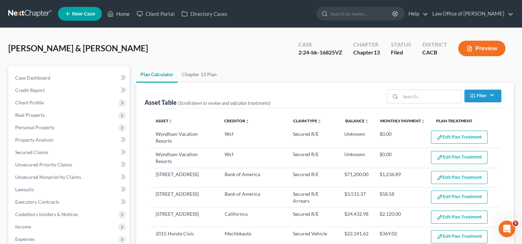
select select "59"
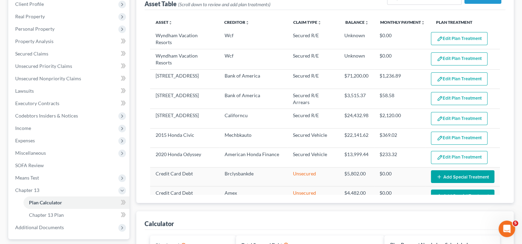
scroll to position [99, 0]
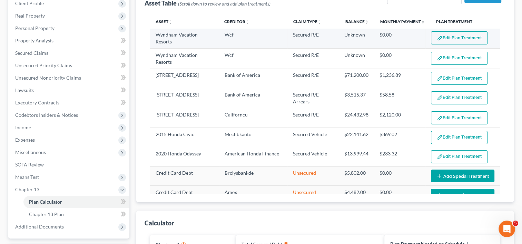
click at [458, 34] on button "Edit Plan Treatment" at bounding box center [459, 37] width 57 height 13
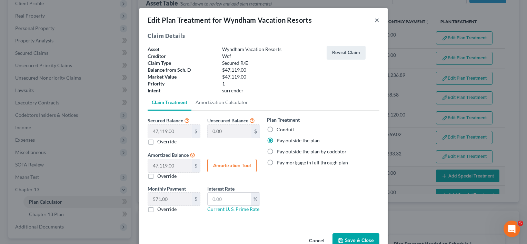
click at [374, 18] on button "×" at bounding box center [376, 20] width 5 height 8
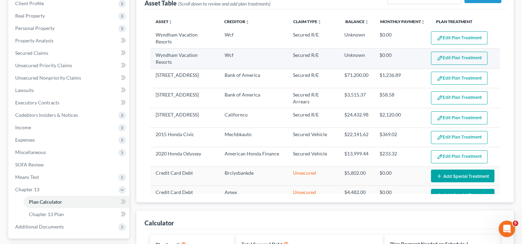
click at [455, 57] on button "Edit Plan Treatment" at bounding box center [459, 58] width 57 height 13
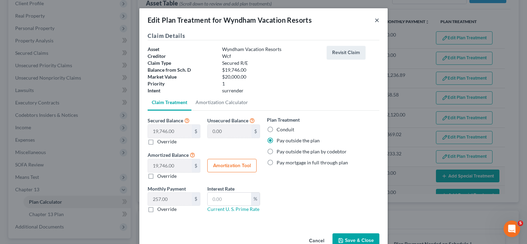
click at [374, 21] on button "×" at bounding box center [376, 20] width 5 height 8
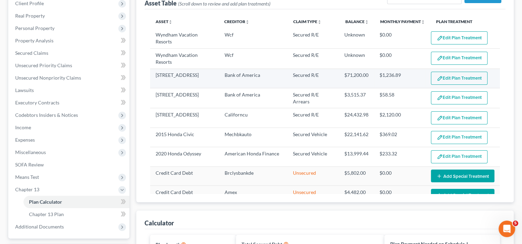
click at [440, 78] on button "Edit Plan Treatment" at bounding box center [459, 78] width 57 height 13
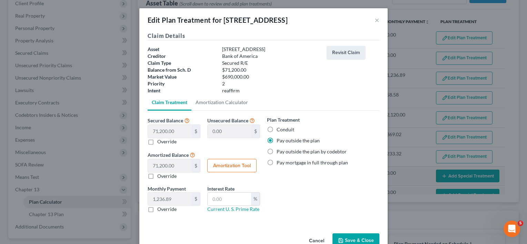
click at [360, 238] on button "Save & Close" at bounding box center [355, 240] width 47 height 14
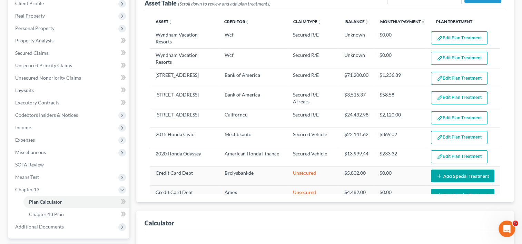
select select "59"
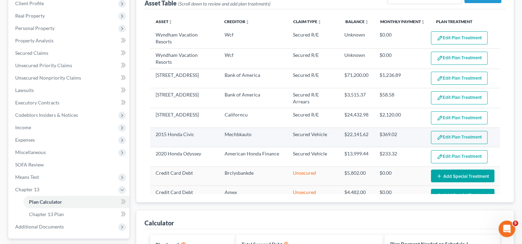
click at [450, 138] on button "Edit Plan Treatment" at bounding box center [459, 137] width 57 height 13
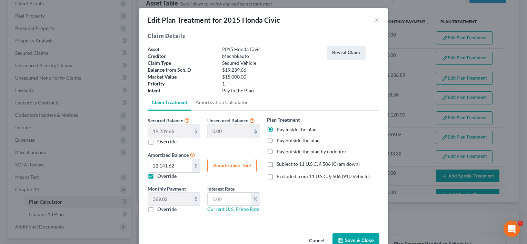
click at [243, 162] on button "Amortization Tool" at bounding box center [231, 166] width 49 height 14
type input "19,239.66"
type input "60"
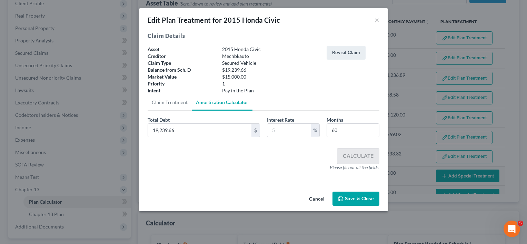
click at [356, 196] on button "Save & Close" at bounding box center [355, 199] width 47 height 14
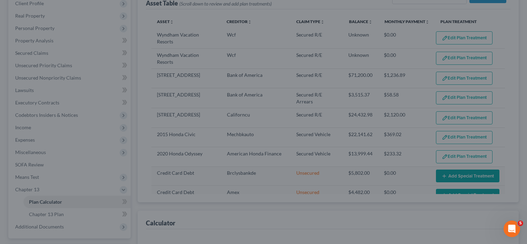
select select "59"
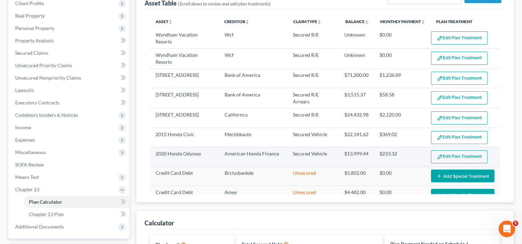
click at [462, 158] on button "Edit Plan Treatment" at bounding box center [459, 156] width 57 height 13
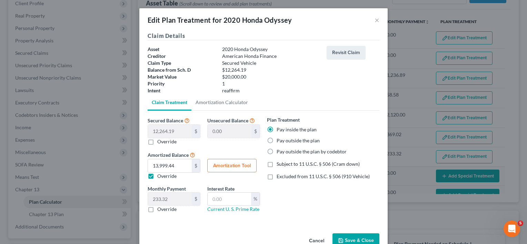
click at [226, 163] on button "Amortization Tool" at bounding box center [231, 166] width 49 height 14
type input "12,264.19"
type input "60"
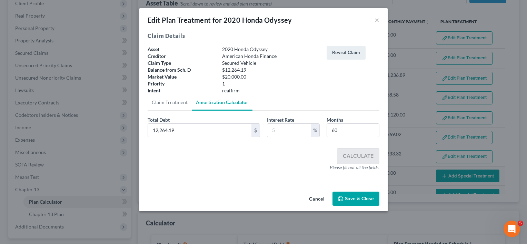
click at [358, 206] on div "Cancel Save & Close" at bounding box center [263, 200] width 248 height 23
click at [357, 202] on button "Save & Close" at bounding box center [355, 199] width 47 height 14
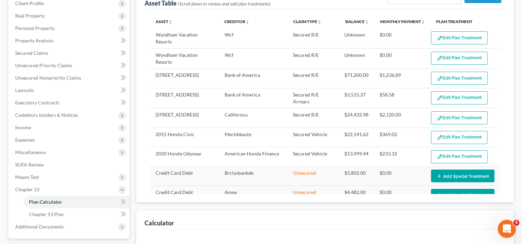
select select "59"
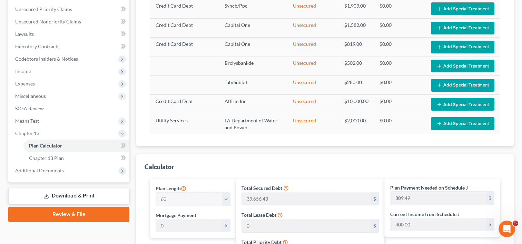
scroll to position [157, 0]
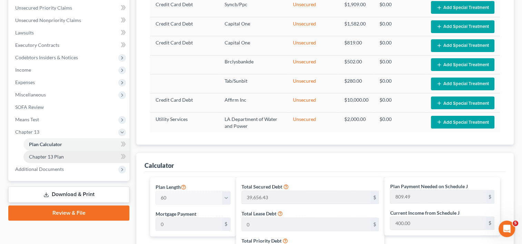
click at [47, 155] on span "Chapter 13 Plan" at bounding box center [46, 157] width 35 height 6
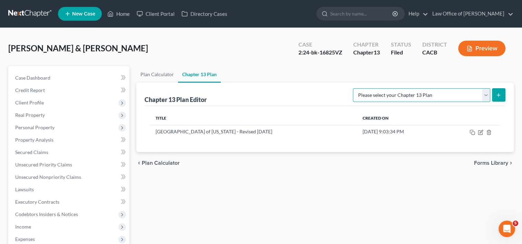
click at [441, 93] on select "Please select your Chapter 13 Plan Central District of California - Effective 1…" at bounding box center [421, 95] width 137 height 14
select select "1"
click at [367, 88] on select "Please select your Chapter 13 Plan Central District of California - Effective 1…" at bounding box center [421, 95] width 137 height 14
click at [498, 91] on button "submit" at bounding box center [498, 94] width 13 height 13
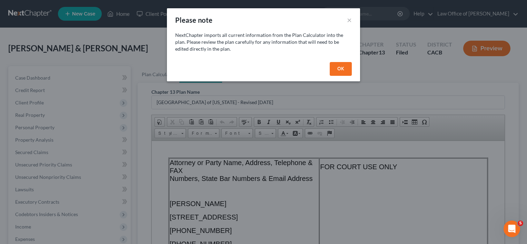
click at [338, 67] on button "OK" at bounding box center [341, 69] width 22 height 14
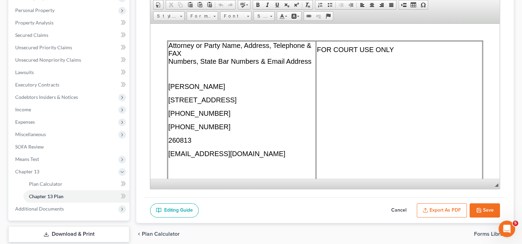
scroll to position [122, 0]
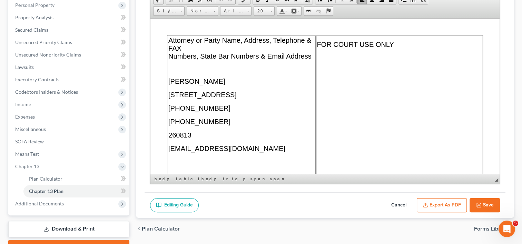
click at [185, 68] on p at bounding box center [241, 69] width 147 height 6
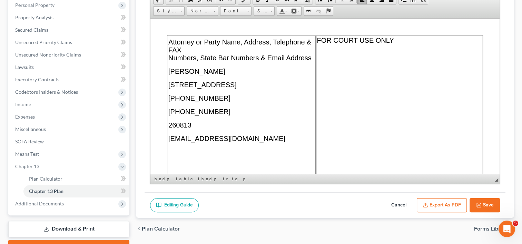
click at [188, 46] on p "Attorney or Party Name, Address, Telephone & FAX Numbers, State Bar Numbers & E…" at bounding box center [241, 50] width 147 height 24
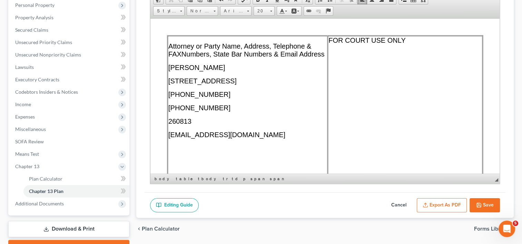
click at [175, 38] on td "Attorney or Party Name, Address, Telephone & FAX Numbers, State Bar Numbers & E…" at bounding box center [248, 127] width 160 height 183
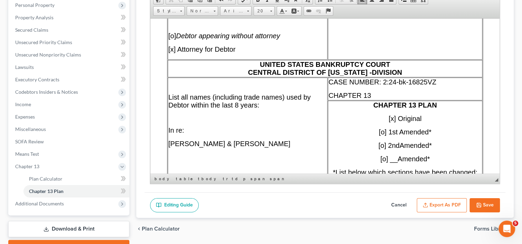
scroll to position [167, 0]
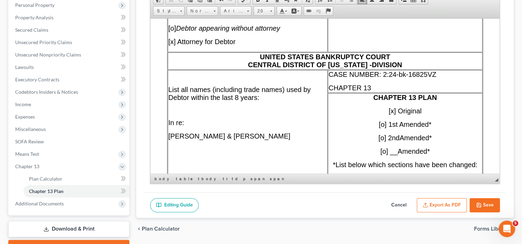
click at [392, 113] on span "[x] Original" at bounding box center [404, 111] width 33 height 8
click at [392, 113] on span "[ ] Original" at bounding box center [405, 111] width 30 height 8
click at [384, 126] on span "[o] 1st Amended*" at bounding box center [405, 124] width 52 height 8
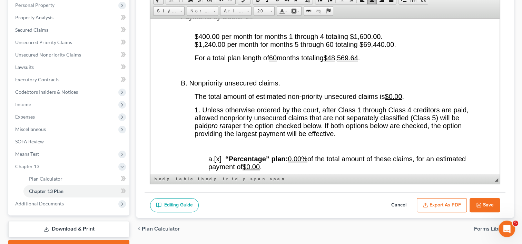
scroll to position [1331, 0]
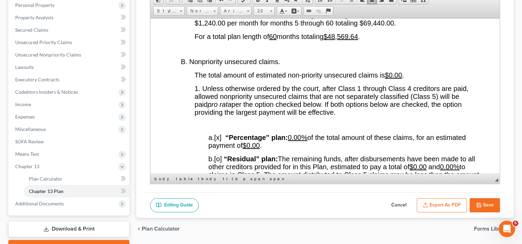
click at [394, 204] on button "Cancel" at bounding box center [398, 205] width 30 height 14
select select "1"
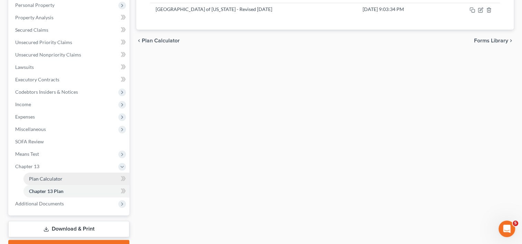
click at [52, 179] on span "Plan Calculator" at bounding box center [45, 179] width 33 height 6
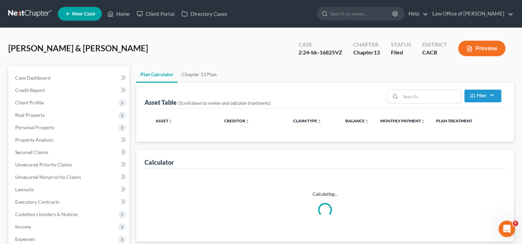
select select "59"
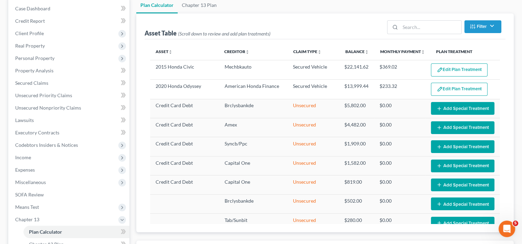
scroll to position [126, 0]
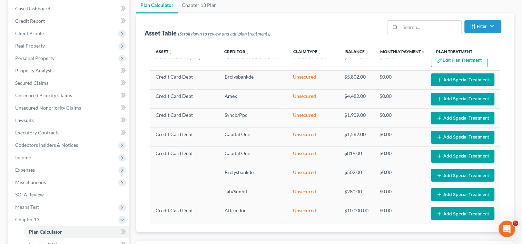
drag, startPoint x: 521, startPoint y: 152, endPoint x: 526, endPoint y: 170, distance: 18.4
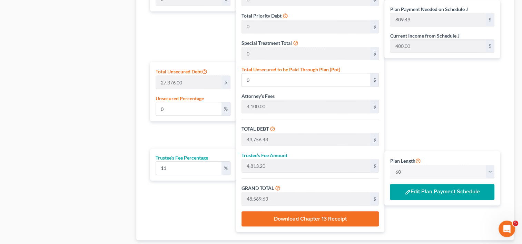
scroll to position [381, 0]
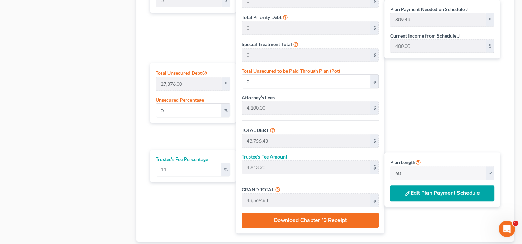
click at [449, 192] on button "Edit Plan Payment Schedule" at bounding box center [442, 193] width 104 height 16
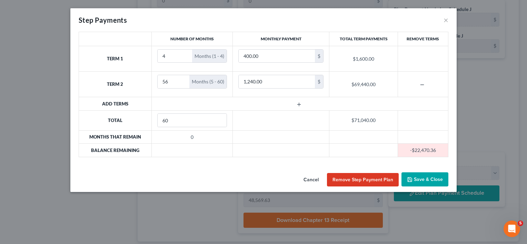
click at [298, 103] on icon "button" at bounding box center [299, 105] width 6 height 6
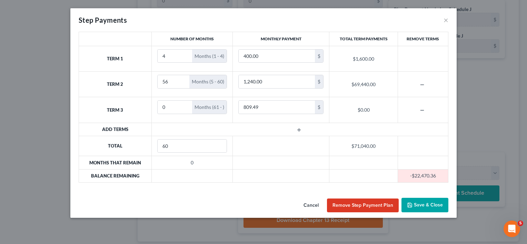
click at [422, 111] on icon "button" at bounding box center [422, 111] width 6 height 6
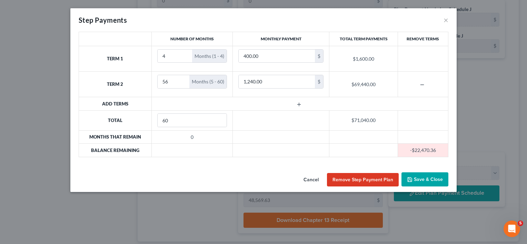
click at [311, 178] on button "Cancel" at bounding box center [311, 180] width 26 height 14
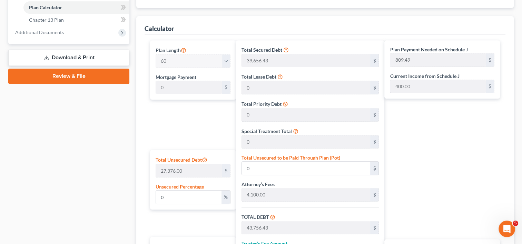
scroll to position [299, 0]
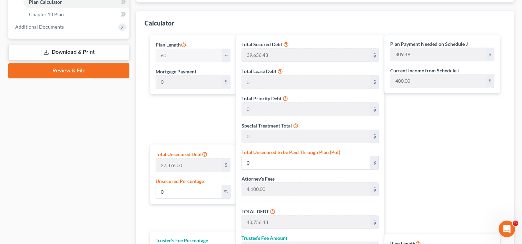
drag, startPoint x: 506, startPoint y: 113, endPoint x: 517, endPoint y: 88, distance: 27.9
click at [517, 88] on div "Spears, Aaron & Lopez-Spears, Estela Upgraded Case 2:24-bk-16825VZ Chapter Chap…" at bounding box center [261, 44] width 522 height 630
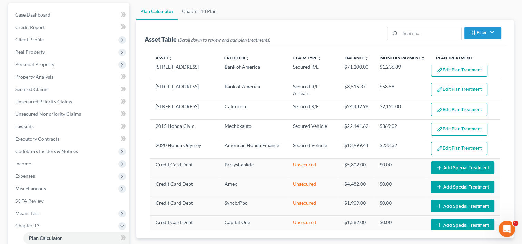
scroll to position [0, 0]
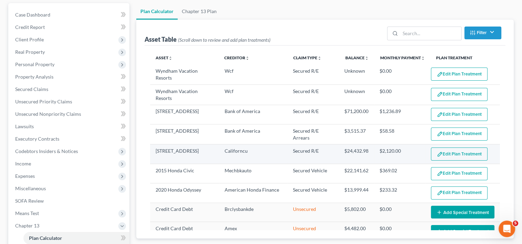
click at [439, 153] on button "Edit Plan Treatment" at bounding box center [459, 154] width 57 height 13
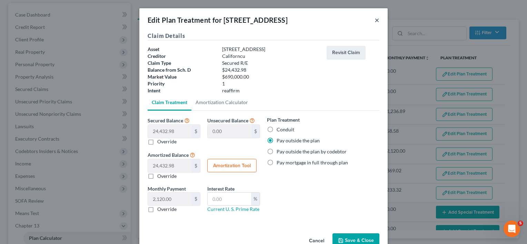
click at [375, 19] on button "×" at bounding box center [376, 20] width 5 height 8
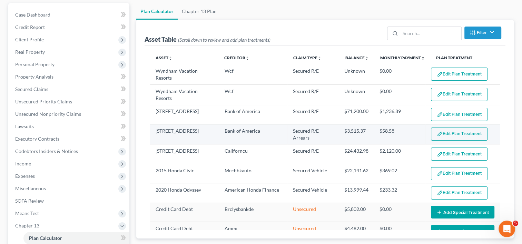
click at [453, 140] on td "Edit Plan Treatment Add Plan Treatment" at bounding box center [462, 134] width 74 height 20
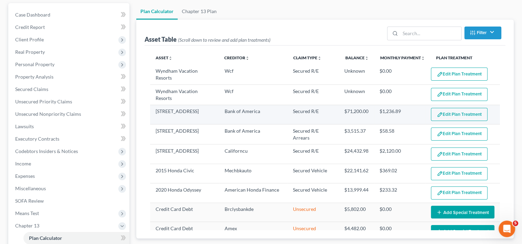
click at [463, 115] on button "Edit Plan Treatment" at bounding box center [459, 114] width 57 height 13
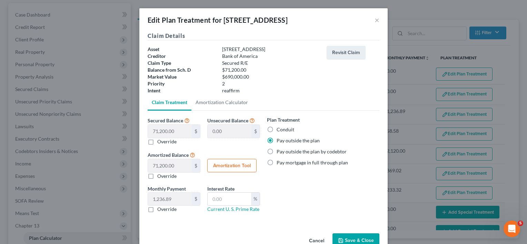
click at [352, 238] on button "Save & Close" at bounding box center [355, 240] width 47 height 14
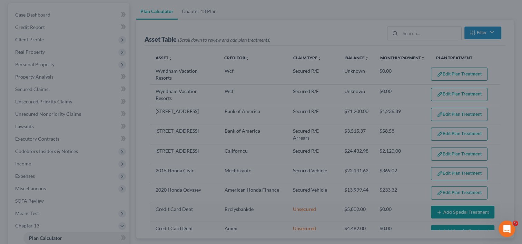
select select "59"
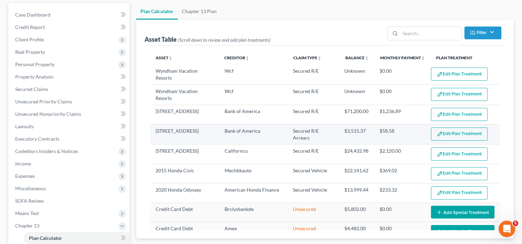
click at [448, 133] on button "Edit Plan Treatment" at bounding box center [459, 134] width 57 height 13
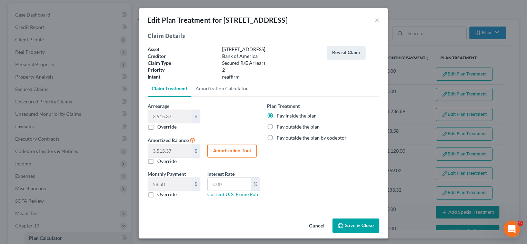
click at [355, 223] on button "Save & Close" at bounding box center [355, 226] width 47 height 14
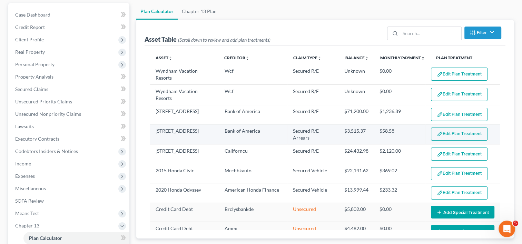
select select "59"
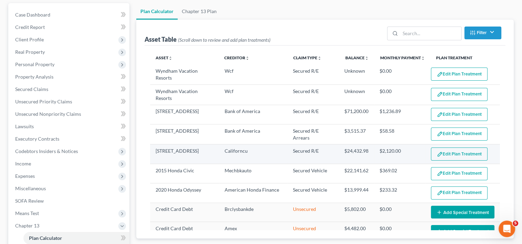
click at [457, 154] on button "Edit Plan Treatment" at bounding box center [459, 154] width 57 height 13
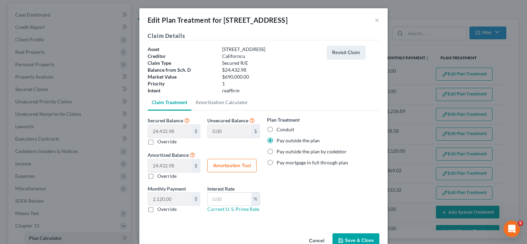
click at [313, 242] on button "Cancel" at bounding box center [316, 241] width 26 height 14
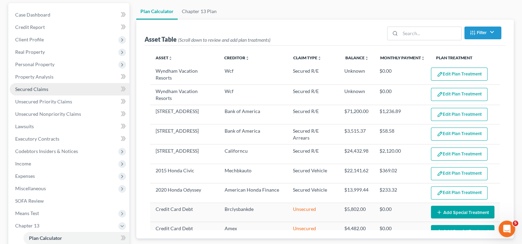
click at [36, 89] on span "Secured Claims" at bounding box center [31, 89] width 33 height 6
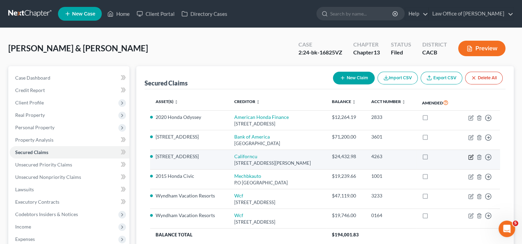
click at [469, 157] on icon "button" at bounding box center [471, 157] width 6 height 6
select select "4"
select select "2"
select select "1"
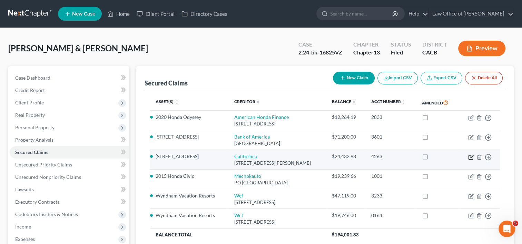
select select "0"
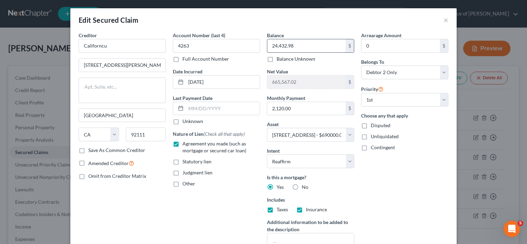
click at [267, 46] on input "24,432.98" at bounding box center [306, 45] width 78 height 13
drag, startPoint x: 520, startPoint y: 69, endPoint x: 528, endPoint y: 100, distance: 32.6
click at [526, 100] on html "Home New Case Client Portal Directory Cases Law Office of Erika Luna ealunalega…" at bounding box center [263, 189] width 527 height 379
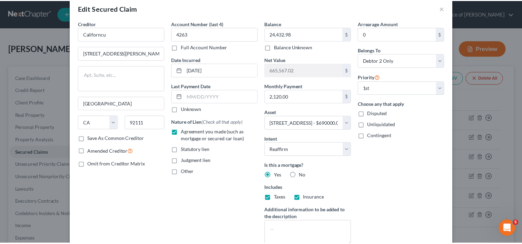
scroll to position [16, 0]
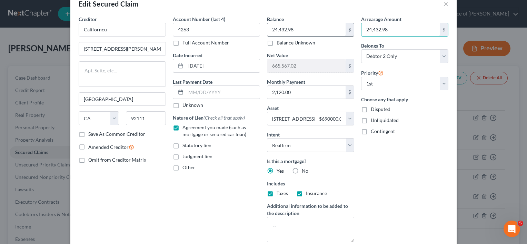
type input "24,432.98"
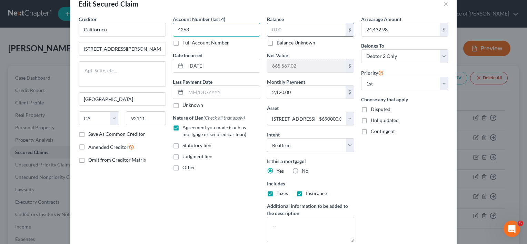
type input "4263"
click at [444, 4] on button "×" at bounding box center [445, 4] width 5 height 8
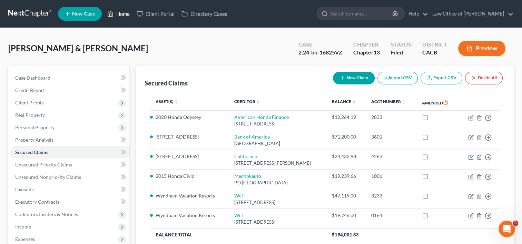
click at [125, 12] on link "Home" at bounding box center [118, 14] width 29 height 12
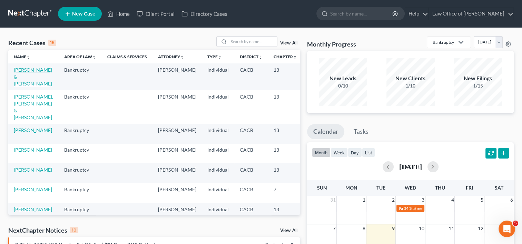
click at [26, 84] on link "[PERSON_NAME] & [PERSON_NAME]" at bounding box center [33, 77] width 38 height 20
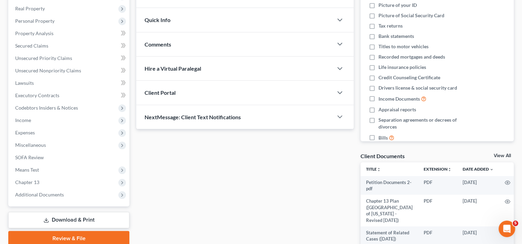
scroll to position [107, 0]
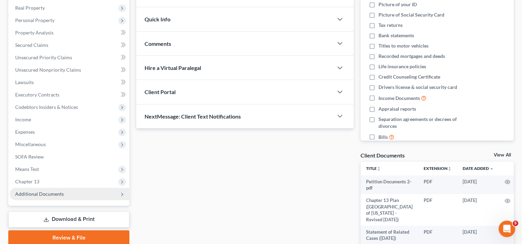
click at [54, 198] on span "Additional Documents" at bounding box center [70, 194] width 120 height 12
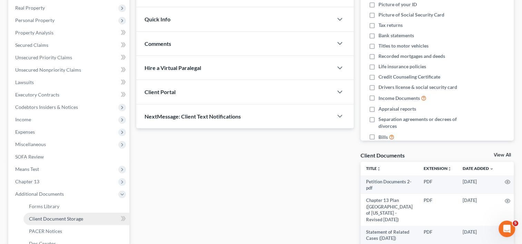
click at [51, 219] on span "Client Document Storage" at bounding box center [56, 219] width 54 height 6
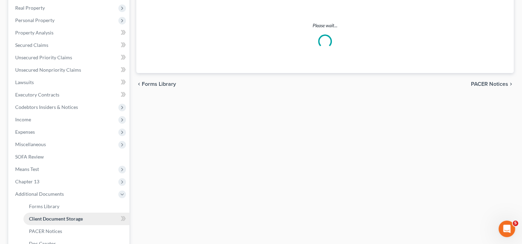
scroll to position [93, 0]
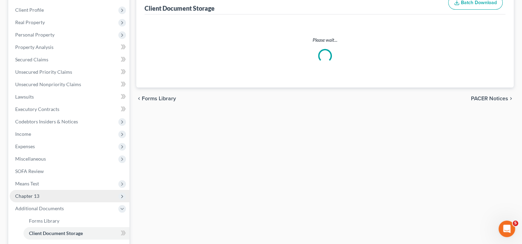
select select "60"
select select "59"
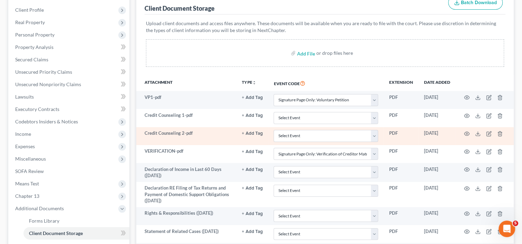
scroll to position [0, 0]
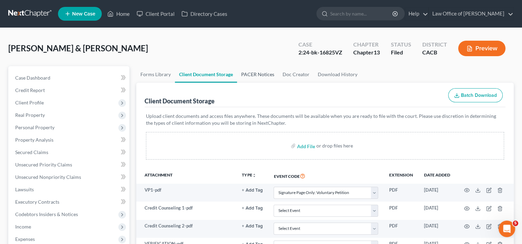
click at [250, 79] on link "PACER Notices" at bounding box center [257, 74] width 41 height 17
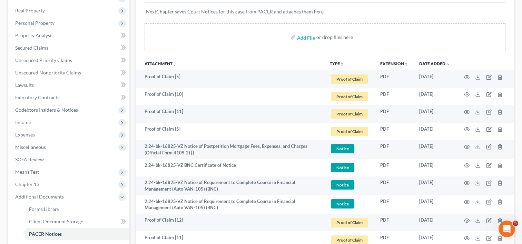
scroll to position [108, 0]
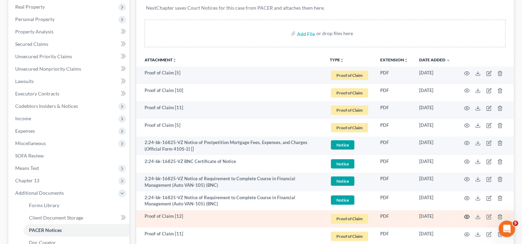
click at [464, 216] on icon "button" at bounding box center [467, 217] width 6 height 6
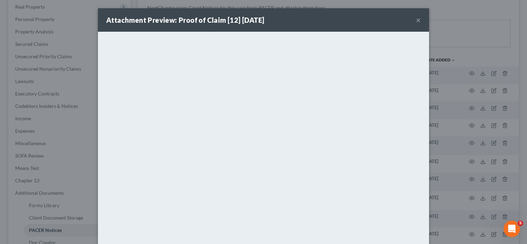
click at [416, 21] on button "×" at bounding box center [418, 20] width 5 height 8
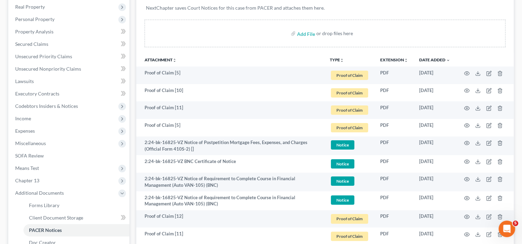
scroll to position [31, 0]
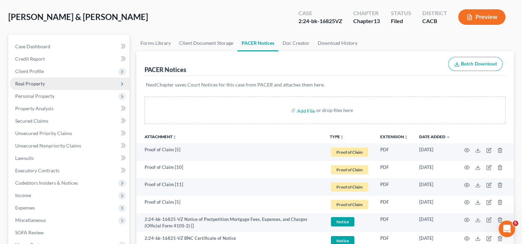
click at [46, 87] on span "Real Property" at bounding box center [70, 84] width 120 height 12
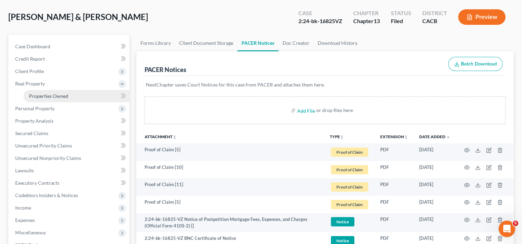
click at [47, 98] on span "Properties Owned" at bounding box center [48, 96] width 39 height 6
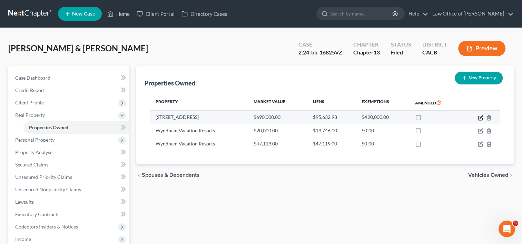
click at [480, 115] on icon "button" at bounding box center [480, 118] width 6 height 6
select select "4"
select select "0"
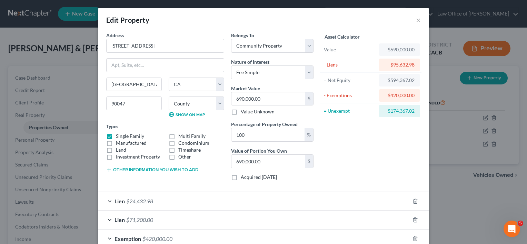
click at [138, 201] on span "$24,432.98" at bounding box center [139, 201] width 27 height 7
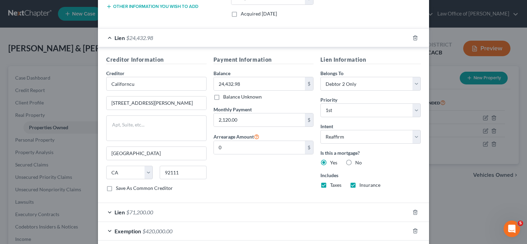
scroll to position [164, 0]
click at [250, 79] on input "24,432.98" at bounding box center [259, 83] width 91 height 13
type input "231,396.37"
click at [243, 151] on input "0" at bounding box center [259, 146] width 91 height 13
type input "24,432.98"
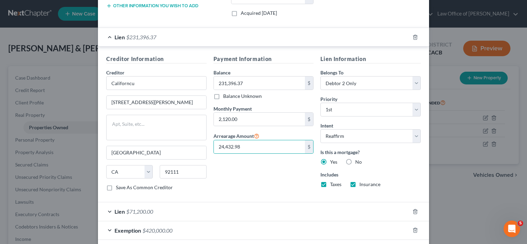
click at [261, 179] on div "Payment Information Balance 231,396.37 $ Balance Unknown Balance Undetermined 2…" at bounding box center [263, 126] width 107 height 142
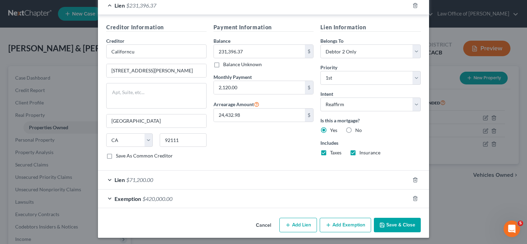
click at [389, 222] on button "Save & Close" at bounding box center [397, 225] width 47 height 14
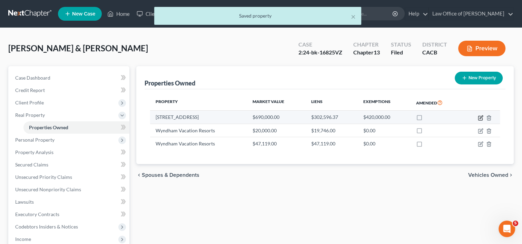
click at [482, 115] on icon "button" at bounding box center [480, 118] width 6 height 6
select select "4"
select select "18"
select select "4"
select select "0"
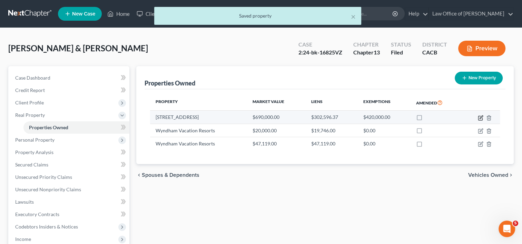
select select "9"
select select "4"
select select "0"
select select "2"
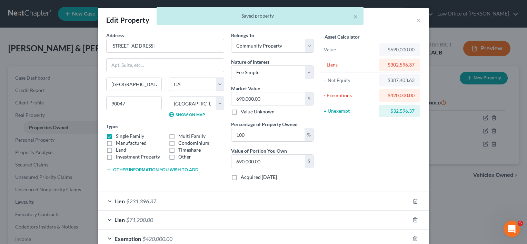
click at [157, 220] on div "Lien $71,200.00" at bounding box center [254, 220] width 312 height 18
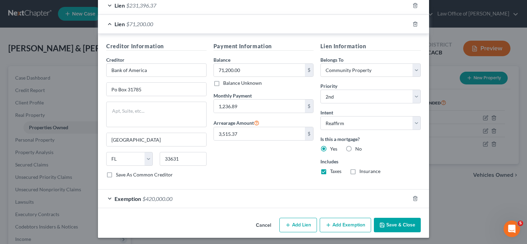
click at [406, 224] on button "Save & Close" at bounding box center [397, 225] width 47 height 14
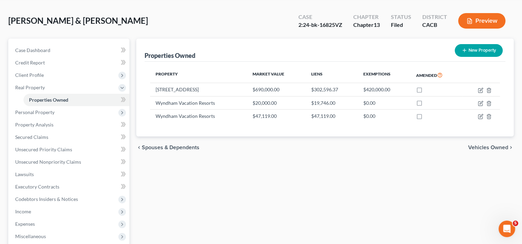
scroll to position [29, 0]
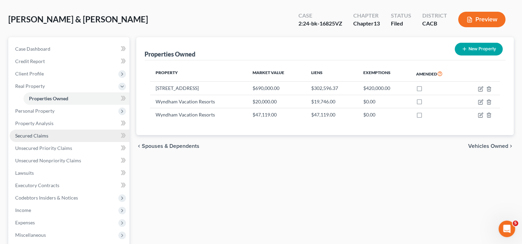
click at [38, 139] on link "Secured Claims" at bounding box center [70, 136] width 120 height 12
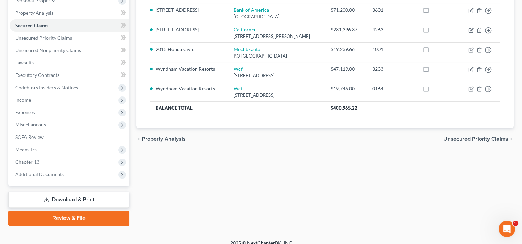
scroll to position [134, 0]
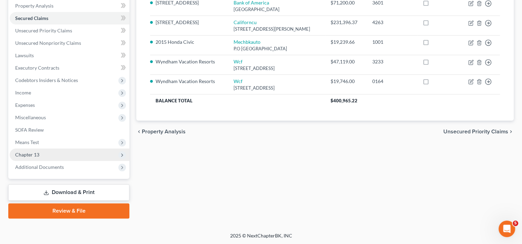
click at [35, 159] on span "Chapter 13" at bounding box center [70, 155] width 120 height 12
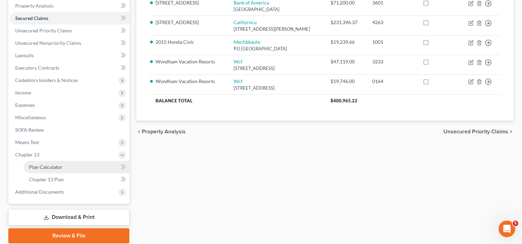
click at [44, 164] on span "Plan Calculator" at bounding box center [45, 167] width 33 height 6
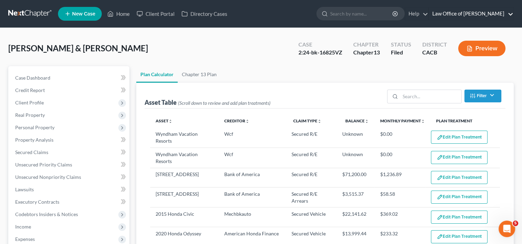
select select "59"
click at [205, 74] on link "Chapter 13 Plan" at bounding box center [199, 74] width 43 height 17
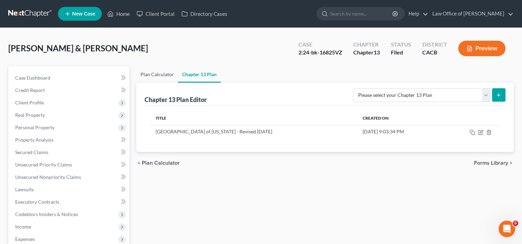
click at [155, 72] on link "Plan Calculator" at bounding box center [157, 74] width 42 height 17
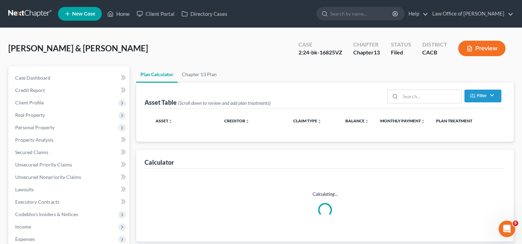
select select "59"
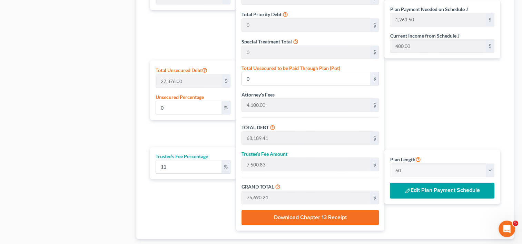
scroll to position [384, 0]
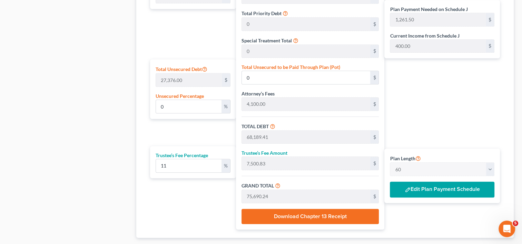
click at [452, 190] on button "Edit Plan Payment Schedule" at bounding box center [442, 190] width 104 height 16
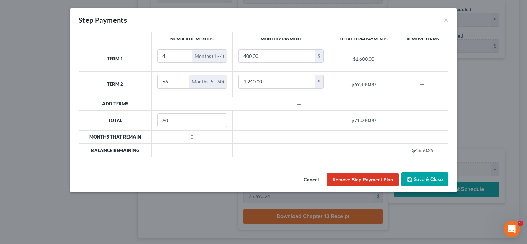
click at [299, 103] on icon "button" at bounding box center [299, 105] width 6 height 6
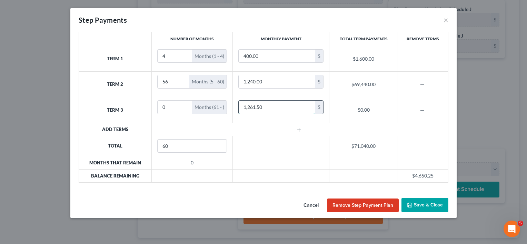
click at [269, 107] on input "1,261.50" at bounding box center [277, 107] width 76 height 13
click at [274, 111] on input "1,261.50" at bounding box center [277, 107] width 76 height 13
drag, startPoint x: 270, startPoint y: 106, endPoint x: 214, endPoint y: 110, distance: 55.7
click at [214, 110] on tr "Term 3 0 Months (61 - ) 1,261.50 $ $0.00" at bounding box center [263, 110] width 369 height 26
type input "1,265"
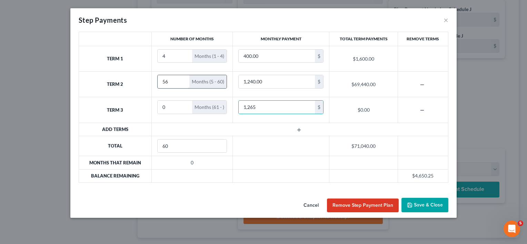
click at [174, 82] on input "56" at bounding box center [174, 81] width 32 height 13
type input "5"
type input "12"
click at [173, 109] on input "0" at bounding box center [175, 107] width 35 height 13
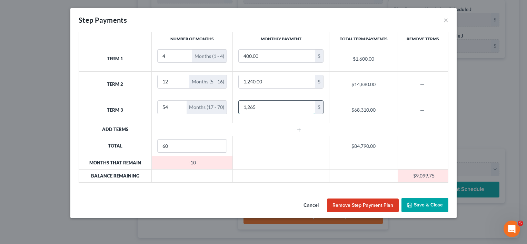
click at [281, 106] on input "1,265" at bounding box center [277, 107] width 76 height 13
click at [175, 107] on input "54" at bounding box center [172, 107] width 29 height 13
type input "5"
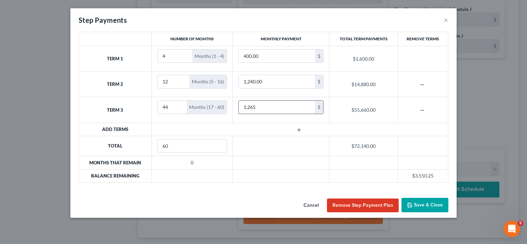
type input "44"
click at [261, 108] on input "1,265" at bounding box center [277, 107] width 76 height 13
type input "1,275.00"
click at [279, 123] on td at bounding box center [299, 129] width 296 height 13
click at [172, 82] on input "12" at bounding box center [174, 81] width 32 height 13
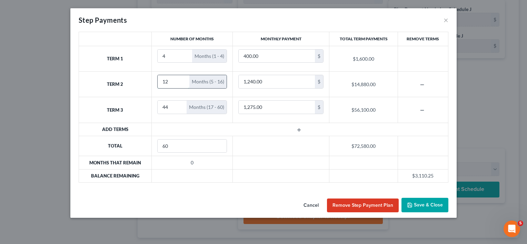
type input "1"
type input "8"
click at [171, 106] on input "44" at bounding box center [172, 107] width 29 height 13
type input "48"
click at [268, 107] on input "1,275.00" at bounding box center [277, 107] width 76 height 13
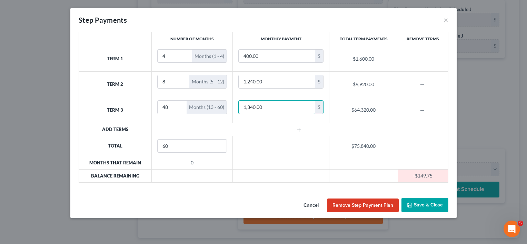
type input "1,340.00"
click at [419, 206] on button "Save & Close" at bounding box center [424, 205] width 47 height 14
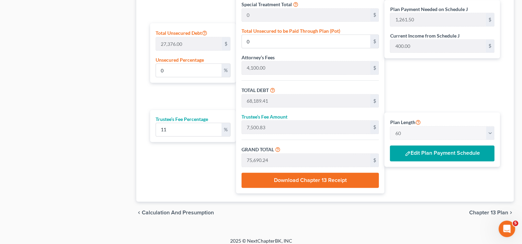
scroll to position [426, 0]
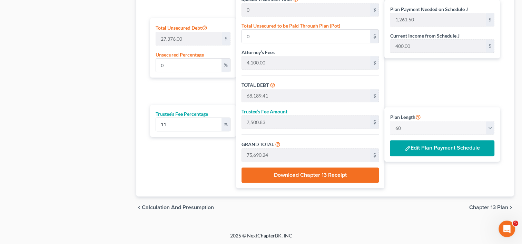
click at [490, 209] on span "Chapter 13 Plan" at bounding box center [488, 208] width 39 height 6
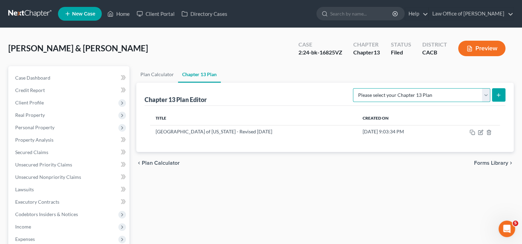
click at [422, 92] on select "Please select your Chapter 13 Plan Central District of California - Effective 1…" at bounding box center [421, 95] width 137 height 14
select select "1"
click at [367, 88] on select "Please select your Chapter 13 Plan Central District of California - Effective 1…" at bounding box center [421, 95] width 137 height 14
click at [498, 93] on line "submit" at bounding box center [498, 94] width 0 height 3
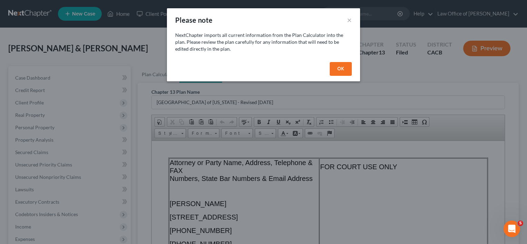
click at [350, 68] on button "OK" at bounding box center [341, 69] width 22 height 14
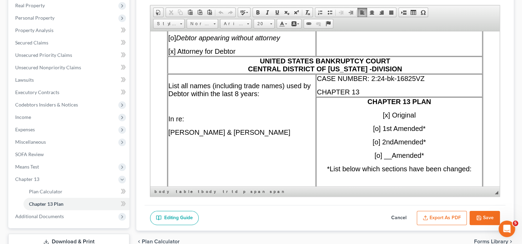
scroll to position [212, 0]
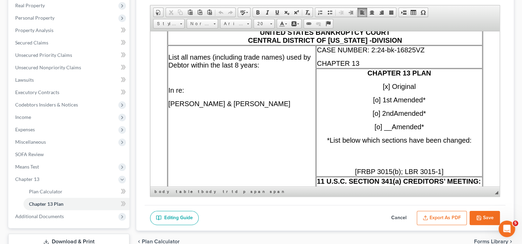
click at [385, 90] on span "[x] Original" at bounding box center [398, 86] width 33 height 8
click at [378, 103] on span "[o] 1st Amended*" at bounding box center [399, 100] width 52 height 8
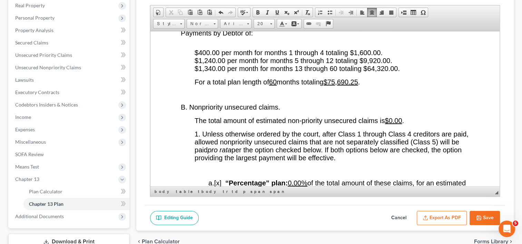
scroll to position [1306, 0]
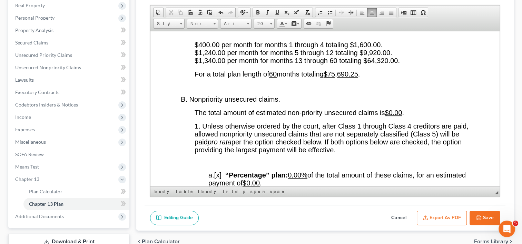
click at [394, 64] on p "$400.00 per month for months 1 through 4 totaling $1,600.00. $1,240.00 per mont…" at bounding box center [338, 53] width 288 height 24
click at [269, 23] on link "20" at bounding box center [263, 24] width 21 height 10
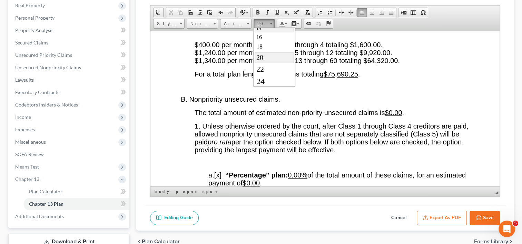
scroll to position [0, 0]
click at [266, 28] on body "Home New Case Client Portal Directory Cases Law Office of Erika Luna ealunalega…" at bounding box center [261, 92] width 522 height 404
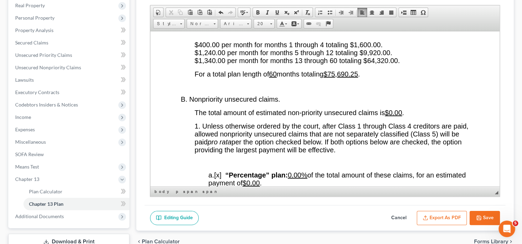
click at [387, 64] on p "$400.00 per month for months 1 through 4 totaling $1,600.00. $1,240.00 per mont…" at bounding box center [338, 53] width 288 height 24
click at [269, 19] on link "20" at bounding box center [263, 24] width 21 height 10
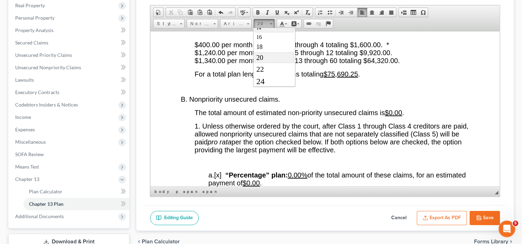
click at [274, 30] on link "14" at bounding box center [273, 27] width 39 height 9
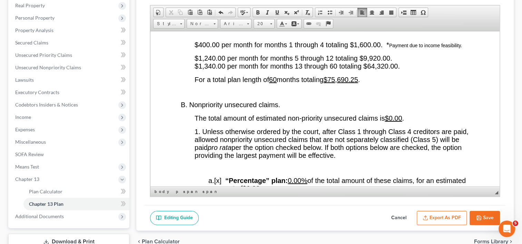
click at [393, 70] on p "$1,240.00 per month for months 5 through 12 totaling $9,920.00. $1,340.00 per m…" at bounding box center [338, 62] width 288 height 16
click at [270, 23] on span at bounding box center [271, 23] width 2 height 1
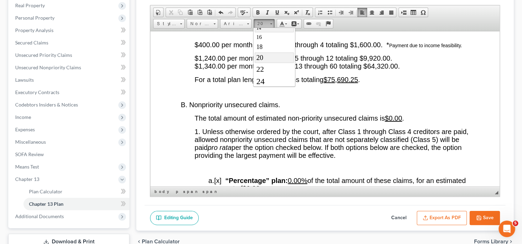
click at [269, 31] on link "14" at bounding box center [273, 27] width 39 height 9
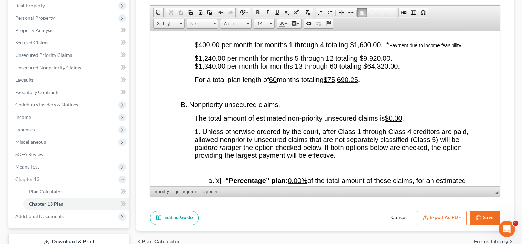
scroll to position [0, 0]
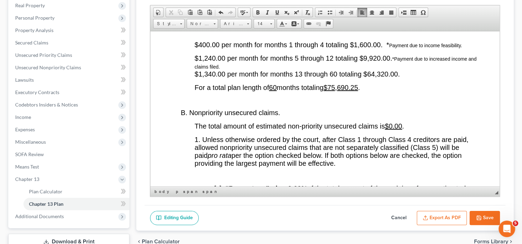
click at [405, 78] on p "$1,240.00 per month for months 5 through 12 totaling $9,920.00. *Payment due to…" at bounding box center [338, 66] width 288 height 24
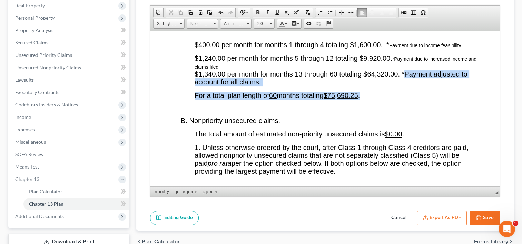
drag, startPoint x: 404, startPoint y: 105, endPoint x: 408, endPoint y: 118, distance: 14.0
click at [269, 25] on link "20" at bounding box center [263, 24] width 21 height 10
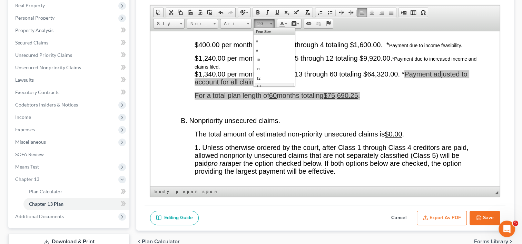
scroll to position [59, 0]
click at [267, 28] on link "14" at bounding box center [273, 27] width 39 height 9
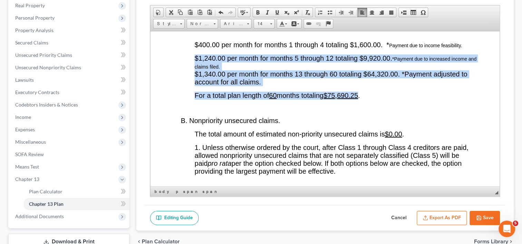
scroll to position [0, 0]
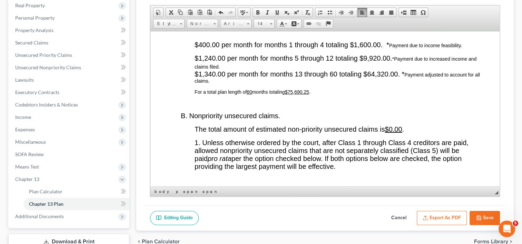
drag, startPoint x: 318, startPoint y: 124, endPoint x: 193, endPoint y: 119, distance: 124.6
click at [271, 22] on span at bounding box center [271, 23] width 2 height 7
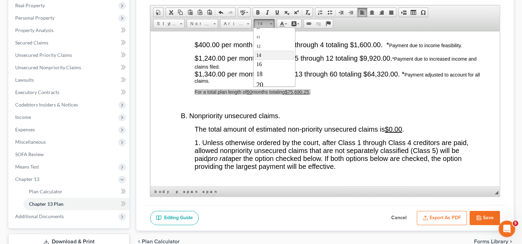
scroll to position [32, 0]
click at [266, 84] on link "20" at bounding box center [273, 84] width 39 height 11
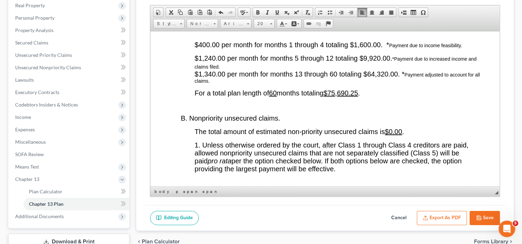
click at [390, 97] on p "For a total plan length of 60 months totaling $75,690.25 ." at bounding box center [338, 93] width 288 height 8
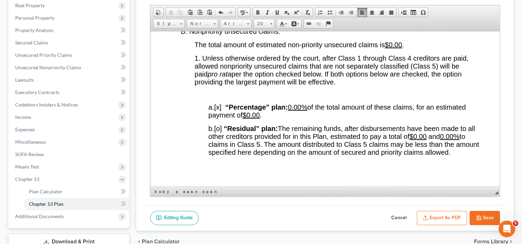
scroll to position [1428, 0]
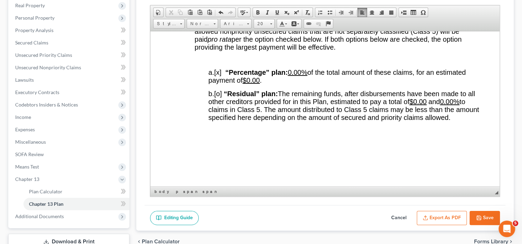
click at [221, 97] on span "[o]" at bounding box center [218, 94] width 8 height 8
click at [220, 76] on span "[x]" at bounding box center [217, 72] width 7 height 8
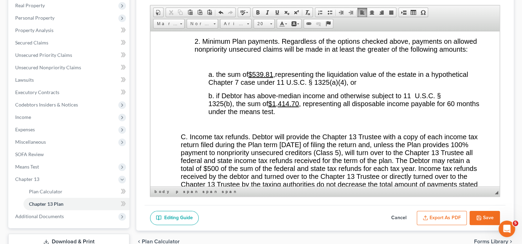
scroll to position [1725, 0]
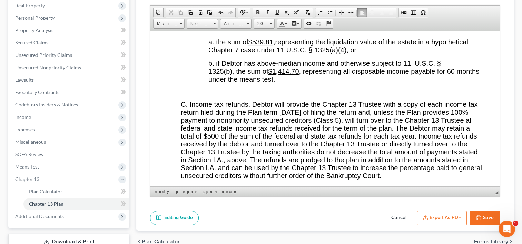
click at [275, 46] on u "$539.81," at bounding box center [261, 42] width 27 height 8
click at [299, 75] on u "$1,414.70" at bounding box center [283, 71] width 31 height 8
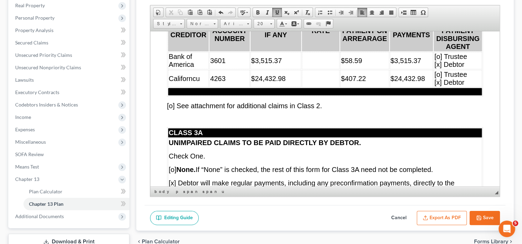
scroll to position [3439, 0]
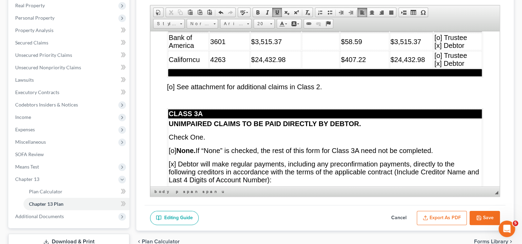
click at [313, 50] on td at bounding box center [321, 41] width 38 height 17
click at [311, 68] on td at bounding box center [321, 59] width 38 height 17
click at [305, 50] on td "0" at bounding box center [321, 41] width 38 height 17
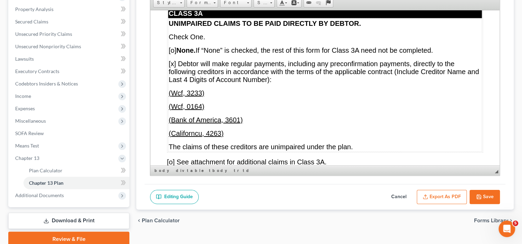
scroll to position [3568, 0]
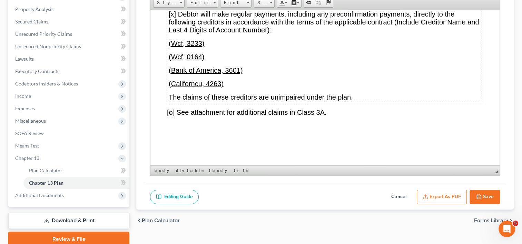
click at [172, 33] on span "[x] Debtor will make regular payments, including any preconfirmation payments, …" at bounding box center [324, 21] width 310 height 23
click at [173, 4] on span "[o] None. If “None” is checked, the rest of this form for Class 3A need not be …" at bounding box center [301, 1] width 264 height 8
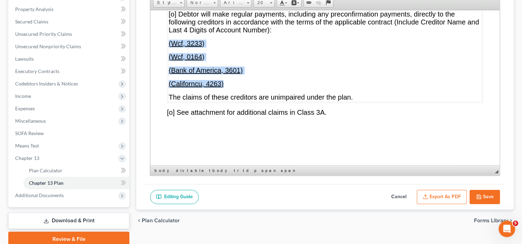
drag, startPoint x: 227, startPoint y: 141, endPoint x: 167, endPoint y: 97, distance: 74.2
click at [167, 97] on table "CLASS 3A UNIMPAIRED CLAIMS TO BE PAID DIRECTLY BY DEBTOR. Check One. [x ] None.…" at bounding box center [325, 30] width 316 height 145
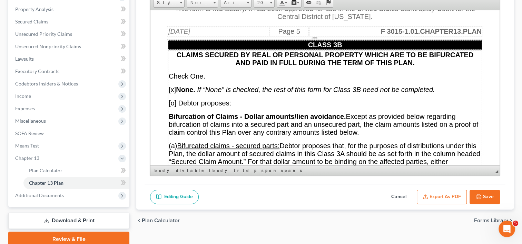
scroll to position [3921, 0]
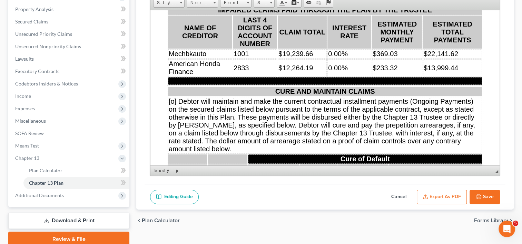
scroll to position [4351, 0]
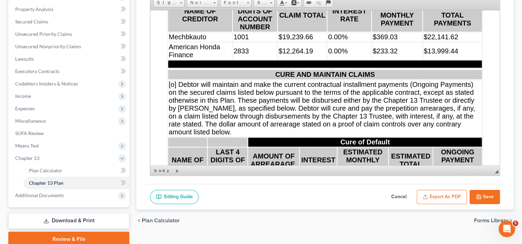
click at [329, 40] on span "0.00%" at bounding box center [338, 37] width 20 height 8
click at [328, 54] on span "0.00%" at bounding box center [338, 51] width 20 height 8
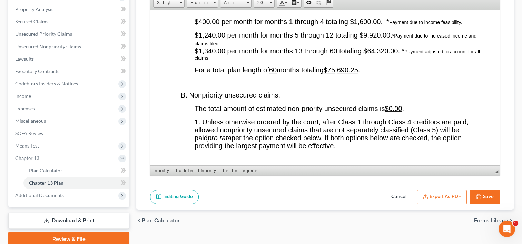
scroll to position [1378, 0]
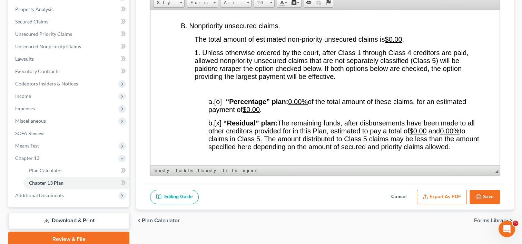
drag, startPoint x: 396, startPoint y: 148, endPoint x: 350, endPoint y: 39, distance: 119.2
drag, startPoint x: 342, startPoint y: 32, endPoint x: 362, endPoint y: 34, distance: 20.4
click at [358, 4] on u "$75,690.25" at bounding box center [340, 1] width 34 height 8
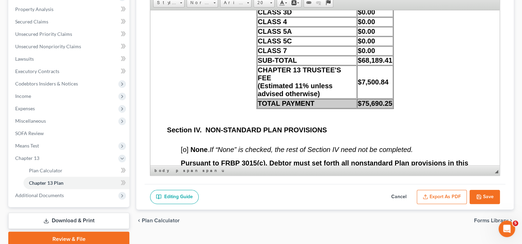
scroll to position [6257, 0]
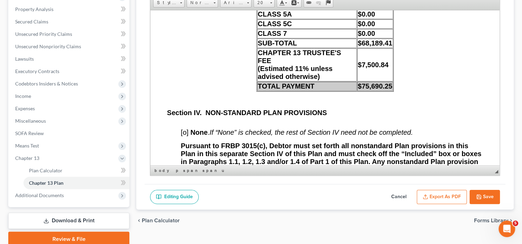
click at [375, 19] on td "$0.00" at bounding box center [375, 13] width 36 height 9
drag, startPoint x: 368, startPoint y: 113, endPoint x: 377, endPoint y: 114, distance: 8.6
click at [377, 68] on span "$7,500.84" at bounding box center [373, 65] width 31 height 8
click at [386, 81] on td "$7,511.84" at bounding box center [375, 64] width 36 height 33
drag, startPoint x: 369, startPoint y: 130, endPoint x: 388, endPoint y: 130, distance: 19.0
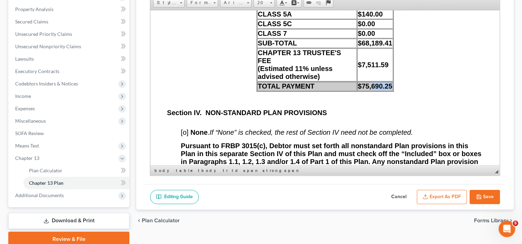
click at [388, 90] on strong "$75,690.25" at bounding box center [375, 86] width 34 height 8
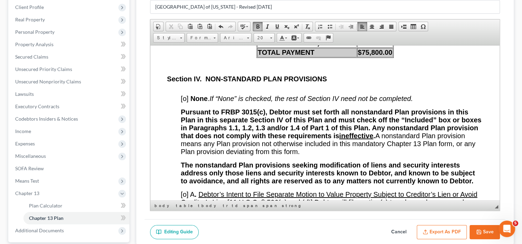
scroll to position [6308, 0]
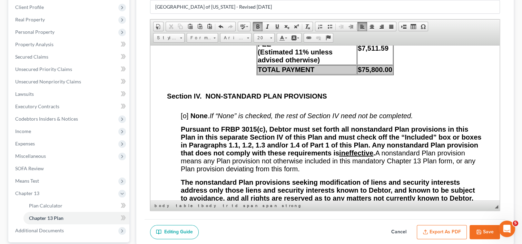
click at [375, 73] on strong "$75,800.00" at bounding box center [375, 70] width 34 height 8
drag, startPoint x: 372, startPoint y: 115, endPoint x: 389, endPoint y: 116, distance: 16.9
click at [389, 73] on strong "$75,800.00" at bounding box center [375, 70] width 34 height 8
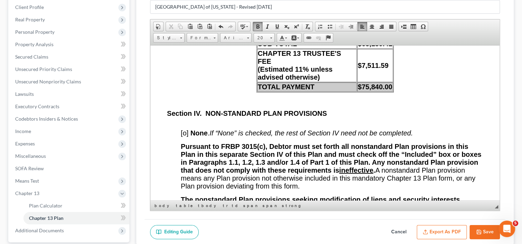
drag, startPoint x: 497, startPoint y: 156, endPoint x: 677, endPoint y: 201, distance: 185.1
click at [374, 69] on span "$7,511.59" at bounding box center [373, 65] width 31 height 8
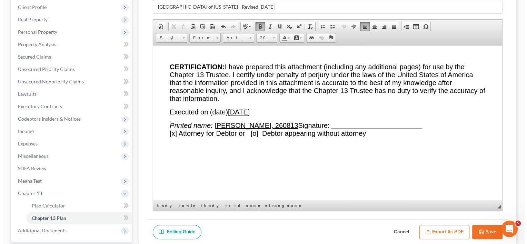
scroll to position [8015, 0]
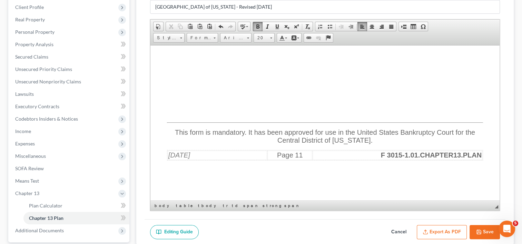
click at [446, 235] on button "Export as PDF" at bounding box center [441, 232] width 50 height 14
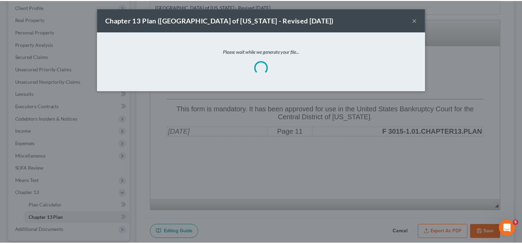
scroll to position [7774, 0]
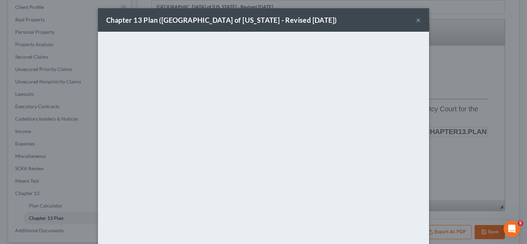
click at [416, 19] on button "×" at bounding box center [418, 20] width 5 height 8
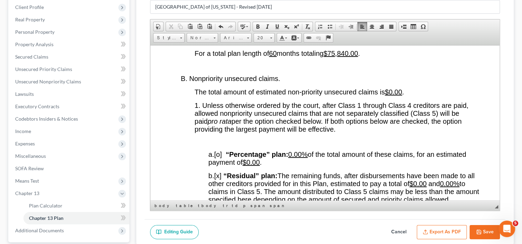
scroll to position [1458, 0]
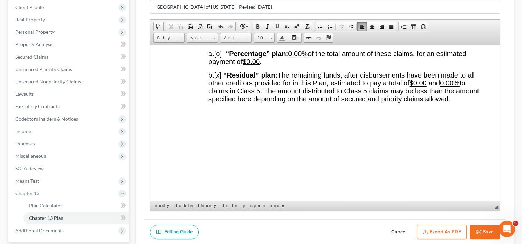
click at [409, 87] on span "$0.00" at bounding box center [417, 83] width 17 height 8
click at [447, 87] on u "0.00%" at bounding box center [457, 83] width 20 height 8
click at [487, 231] on button "Save" at bounding box center [484, 232] width 30 height 14
select select "1"
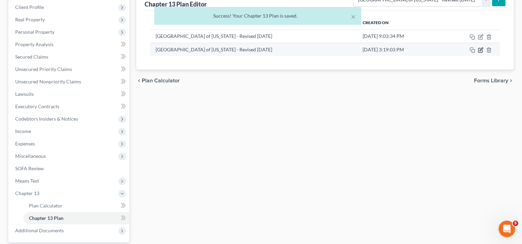
click at [480, 50] on icon "button" at bounding box center [480, 50] width 6 height 6
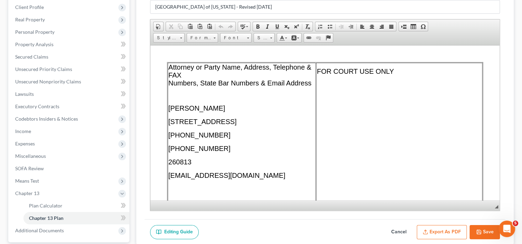
scroll to position [0, 0]
click at [449, 231] on button "Export as PDF" at bounding box center [441, 232] width 50 height 14
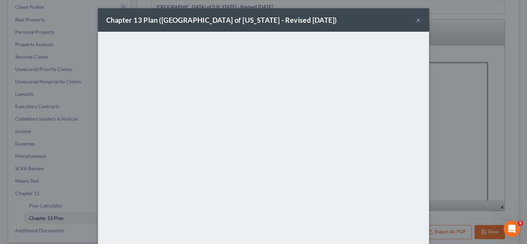
click at [416, 19] on button "×" at bounding box center [418, 20] width 5 height 8
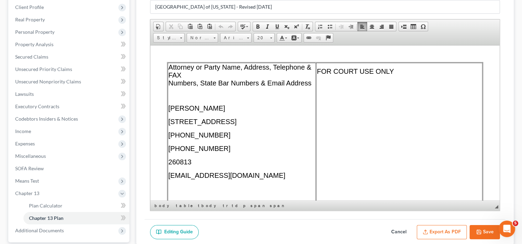
click at [185, 95] on p at bounding box center [241, 95] width 147 height 6
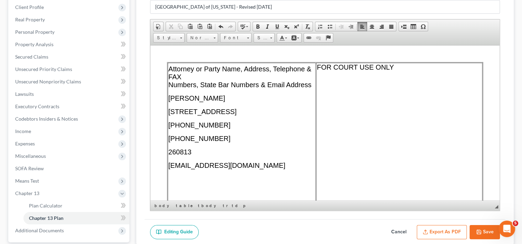
click at [196, 74] on p "Attorney or Party Name, Address, Telephone & FAX Numbers, State Bar Numbers & E…" at bounding box center [241, 77] width 147 height 24
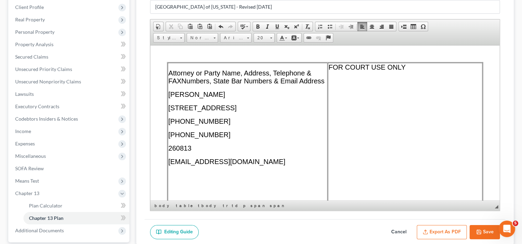
click at [237, 109] on span "18000 Studebaker Rd Suite 700, Cerritos, CA 90703" at bounding box center [202, 108] width 68 height 8
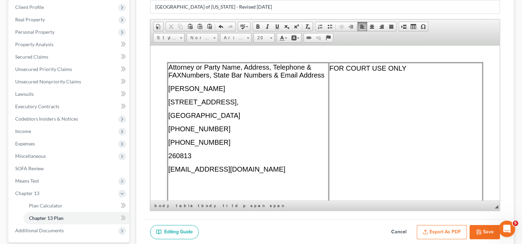
click at [436, 225] on button "Export as PDF" at bounding box center [441, 232] width 50 height 14
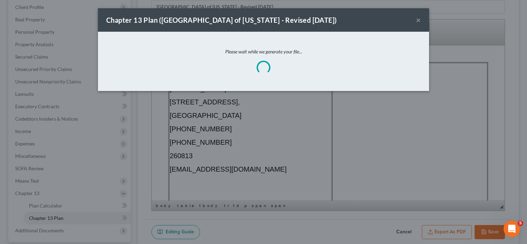
click at [418, 20] on button "×" at bounding box center [418, 20] width 5 height 8
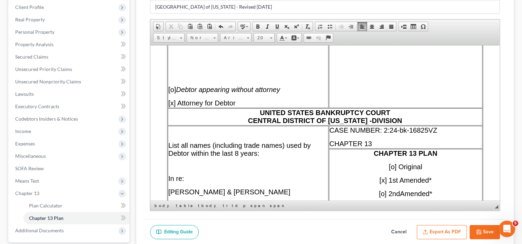
scroll to position [155, 0]
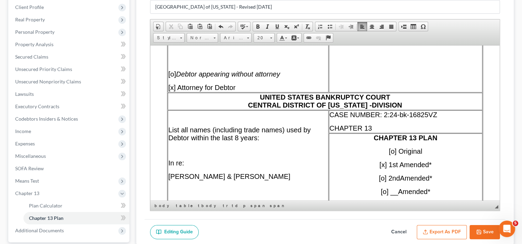
click at [372, 106] on span "DIVISION" at bounding box center [387, 105] width 30 height 8
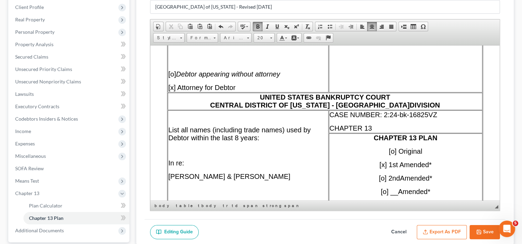
click at [441, 233] on button "Export as PDF" at bounding box center [441, 232] width 50 height 14
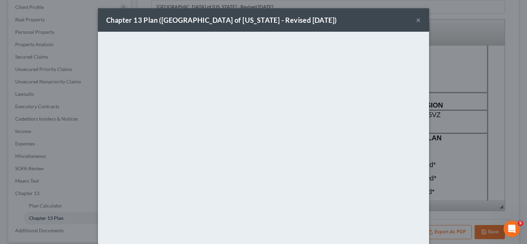
click at [416, 19] on button "×" at bounding box center [418, 20] width 5 height 8
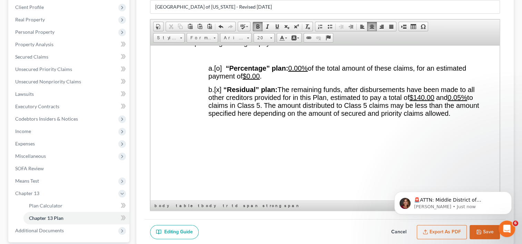
scroll to position [1470, 0]
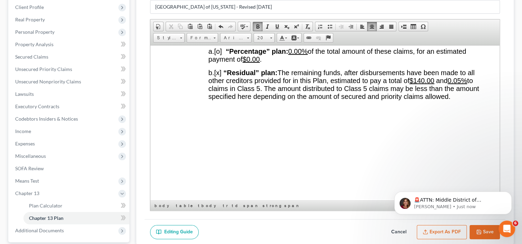
click at [286, 112] on p at bounding box center [345, 109] width 274 height 6
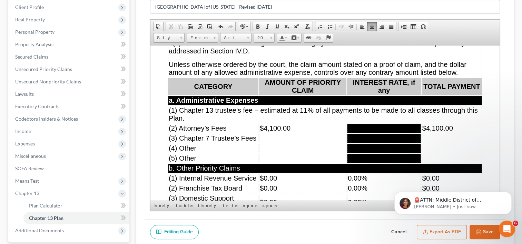
scroll to position [2788, 0]
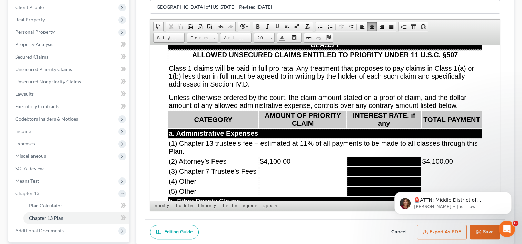
click at [188, 20] on p at bounding box center [332, 17] width 302 height 6
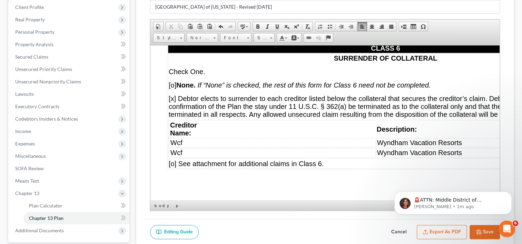
scroll to position [5512, 0]
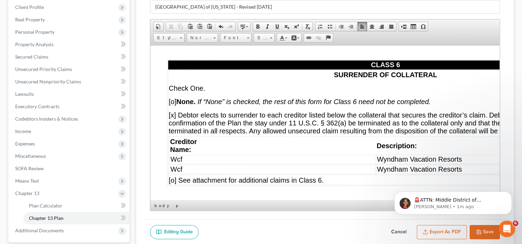
click at [344, 42] on p "[o] See attachment for additional claims in Class 5." at bounding box center [325, 35] width 316 height 14
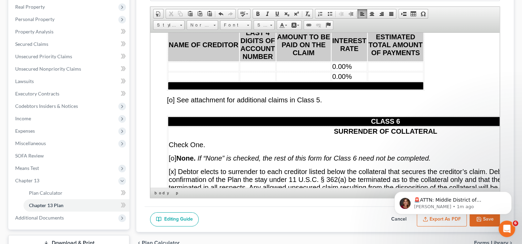
scroll to position [5425, 0]
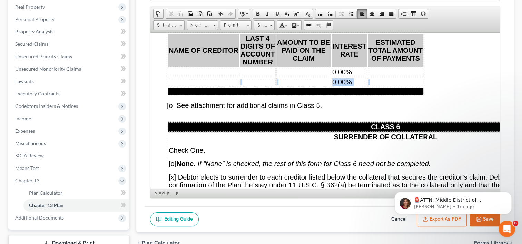
drag, startPoint x: 376, startPoint y: 119, endPoint x: 217, endPoint y: 117, distance: 160.0
click at [217, 87] on tr "0.00%" at bounding box center [295, 81] width 255 height 9
drag, startPoint x: 216, startPoint y: 119, endPoint x: 199, endPoint y: 115, distance: 16.9
click at [199, 87] on td at bounding box center [203, 81] width 71 height 9
drag, startPoint x: 210, startPoint y: 110, endPoint x: 370, endPoint y: 125, distance: 161.4
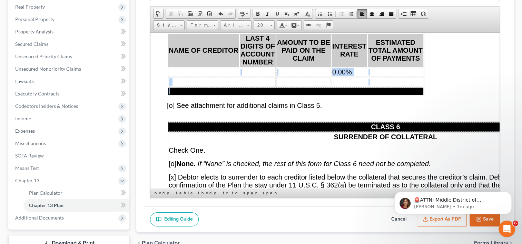
click at [370, 95] on tbody "CLASS 5C [o] Other separately classified nonpriority unsecured claims. NAME OF …" at bounding box center [295, 53] width 255 height 81
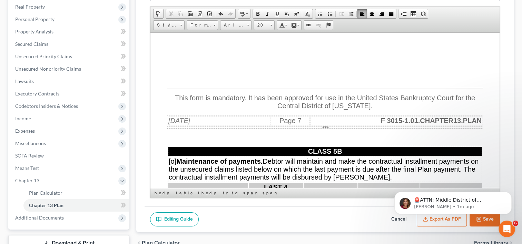
scroll to position [5192, 0]
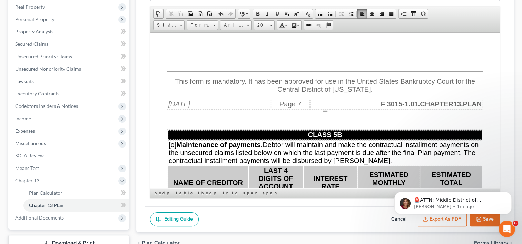
click at [250, 42] on p at bounding box center [325, 39] width 316 height 6
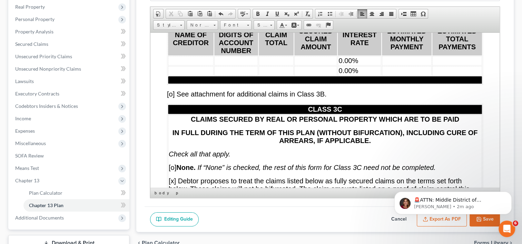
scroll to position [4080, 0]
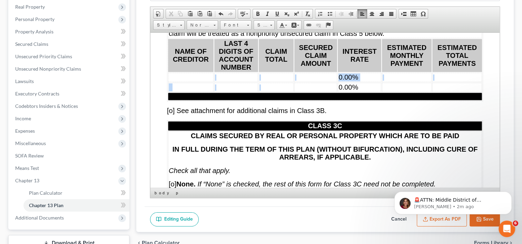
drag, startPoint x: 193, startPoint y: 122, endPoint x: 290, endPoint y: 130, distance: 97.1
drag, startPoint x: 192, startPoint y: 120, endPoint x: 269, endPoint y: 135, distance: 79.0
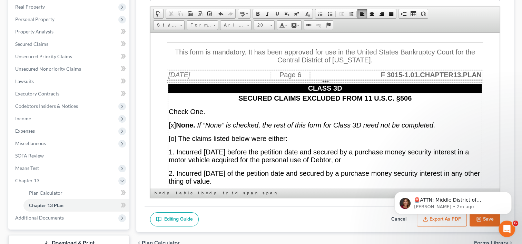
scroll to position [4428, 0]
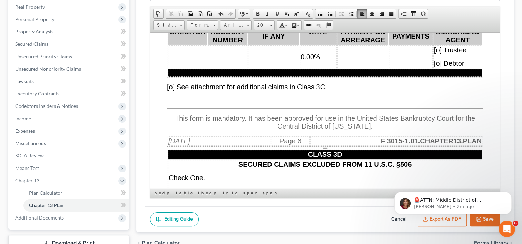
click at [267, 102] on p at bounding box center [325, 99] width 316 height 6
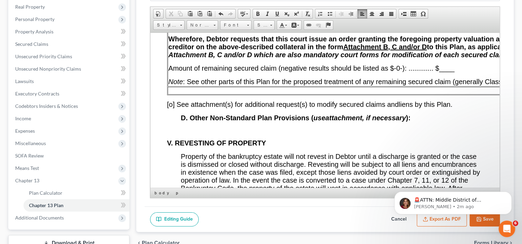
scroll to position [7692, 0]
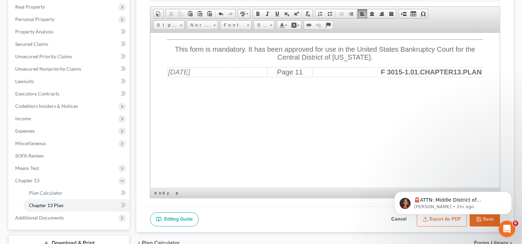
drag, startPoint x: 494, startPoint y: 116, endPoint x: 274, endPoint y: 82, distance: 222.5
click at [431, 221] on body "🚨ATTN: Middle District of Florida The court has added a new Credit Counseling F…" at bounding box center [452, 201] width 132 height 43
click at [433, 218] on body "🚨ATTN: Middle District of Florida The court has added a new Credit Counseling F…" at bounding box center [452, 201] width 132 height 43
click at [490, 208] on p "Katie • 2m ago" at bounding box center [458, 207] width 89 height 6
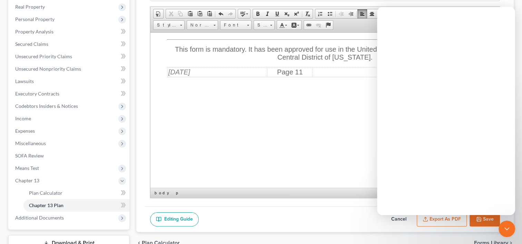
scroll to position [0, 0]
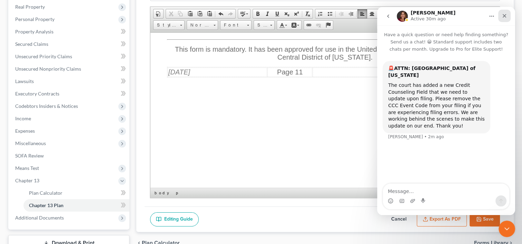
click at [502, 19] on div "Close" at bounding box center [504, 16] width 12 height 12
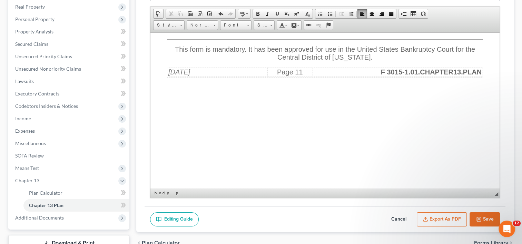
click at [443, 217] on button "Export as PDF" at bounding box center [441, 219] width 50 height 14
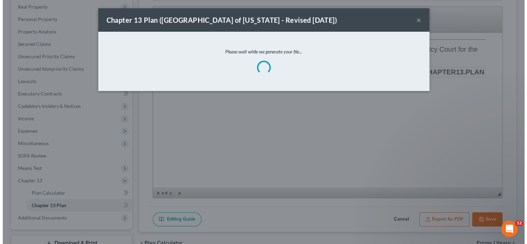
scroll to position [7667, 0]
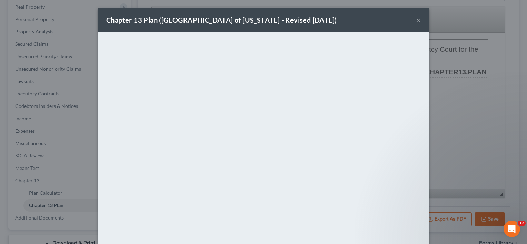
click at [416, 20] on button "×" at bounding box center [418, 20] width 5 height 8
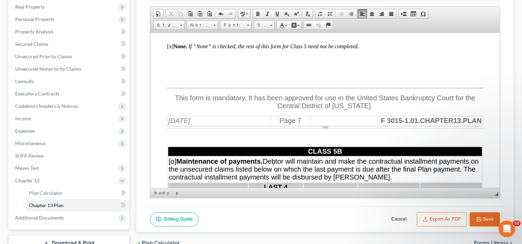
scroll to position [5111, 0]
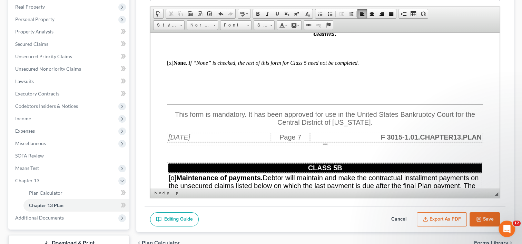
click at [372, 66] on p "[x] None. If “None” is checked, the rest of this form for Class 5 need not be c…" at bounding box center [325, 63] width 316 height 6
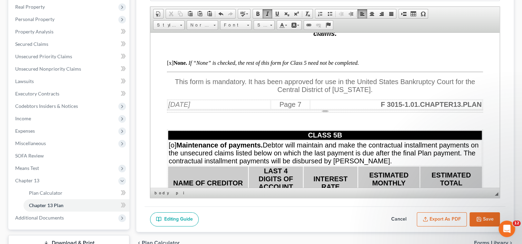
click at [443, 217] on button "Export as PDF" at bounding box center [441, 219] width 50 height 14
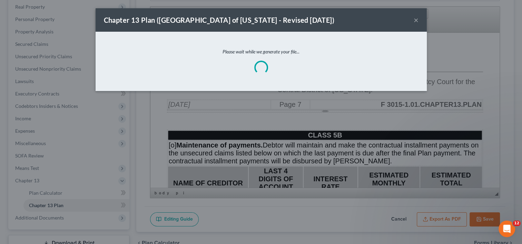
scroll to position [5095, 0]
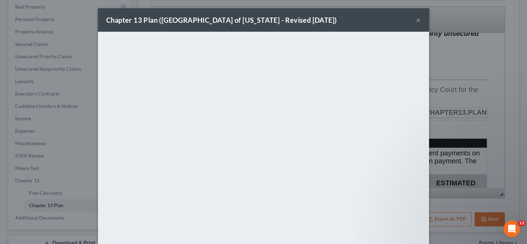
click at [416, 21] on button "×" at bounding box center [418, 20] width 5 height 8
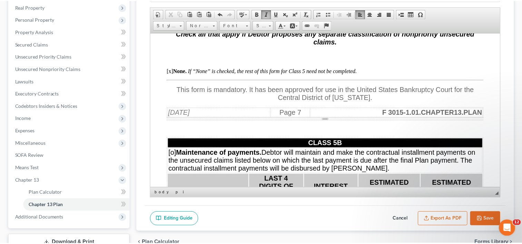
scroll to position [5111, 0]
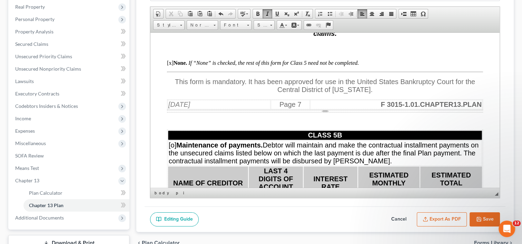
click at [266, 47] on p at bounding box center [325, 45] width 316 height 4
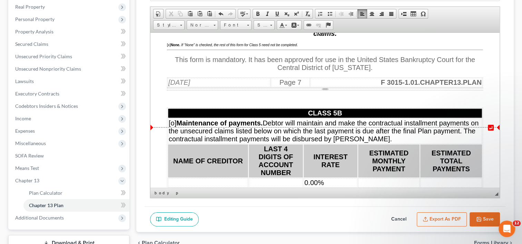
click at [403, 86] on span "F 3015-1.01.CHAPTER13.PLAN" at bounding box center [431, 82] width 101 height 8
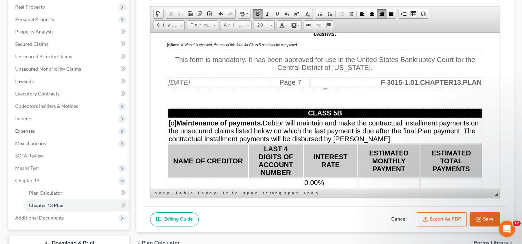
click at [437, 221] on button "Export as PDF" at bounding box center [441, 219] width 50 height 14
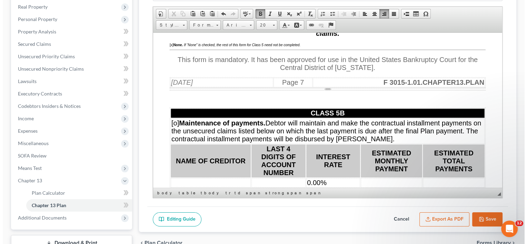
scroll to position [5095, 0]
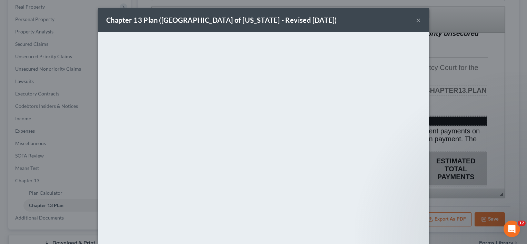
click at [419, 20] on div "Chapter 13 Plan (Central District of California - Revised 4/15/2019) ×" at bounding box center [263, 19] width 331 height 23
click at [416, 20] on button "×" at bounding box center [418, 20] width 5 height 8
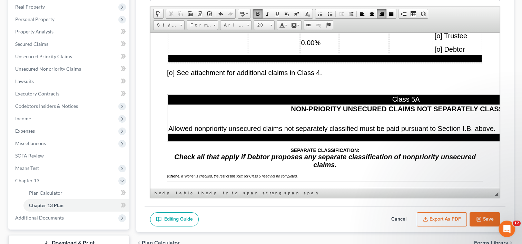
scroll to position [4996, 0]
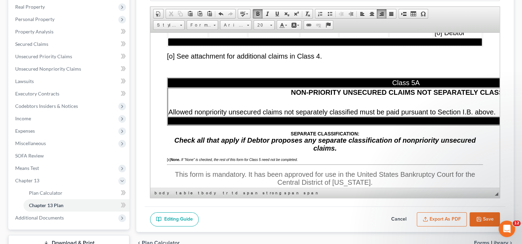
click at [232, 72] on p at bounding box center [325, 69] width 316 height 6
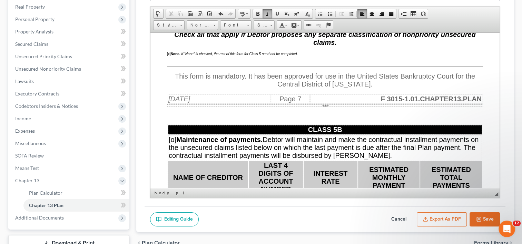
scroll to position [5152, 0]
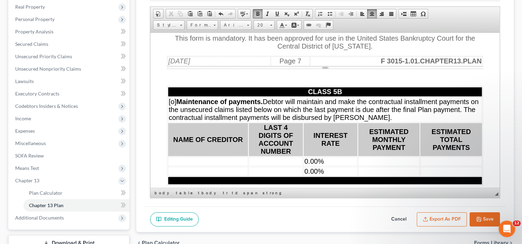
click at [212, 69] on div "Page Break" at bounding box center [325, 67] width 316 height 2
click at [320, 69] on div "Page Break" at bounding box center [325, 67] width 316 height 2
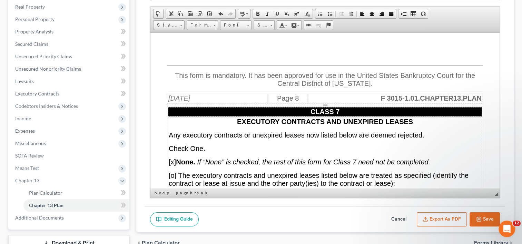
scroll to position [5563, 0]
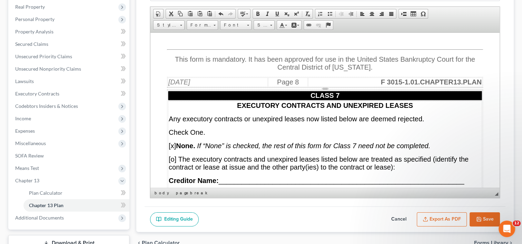
click at [438, 219] on button "Export as PDF" at bounding box center [441, 219] width 50 height 14
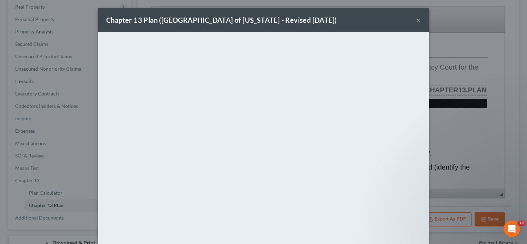
click at [419, 21] on div "Chapter 13 Plan (Central District of California - Revised 4/15/2019) ×" at bounding box center [263, 19] width 331 height 23
click at [416, 21] on button "×" at bounding box center [418, 20] width 5 height 8
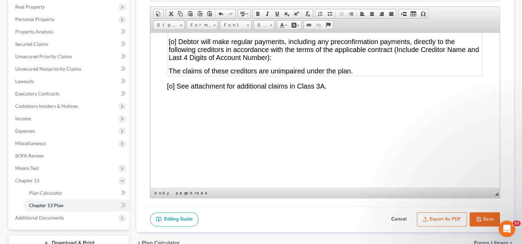
scroll to position [3466, 0]
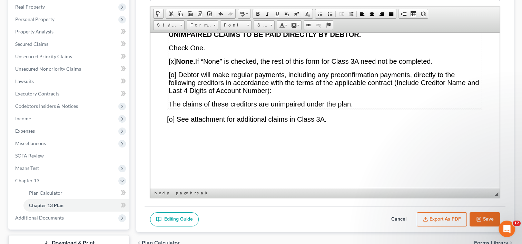
click at [373, 123] on p "[o] See attachment for additional claims in Class 3A." at bounding box center [325, 119] width 316 height 8
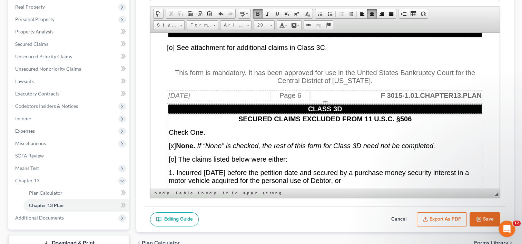
scroll to position [4217, 0]
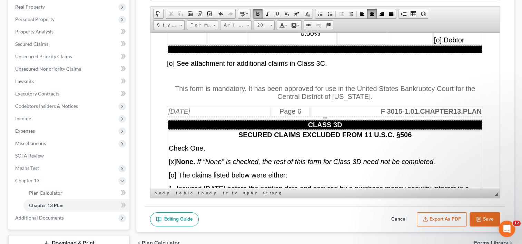
click at [441, 222] on button "Export as PDF" at bounding box center [441, 219] width 50 height 14
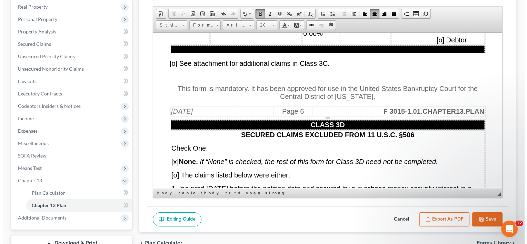
scroll to position [4201, 0]
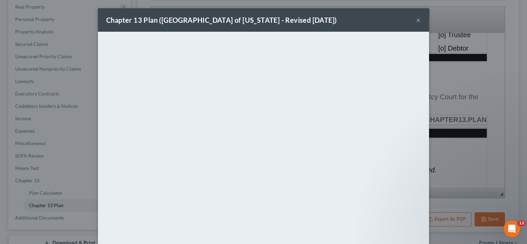
click at [416, 20] on button "×" at bounding box center [418, 20] width 5 height 8
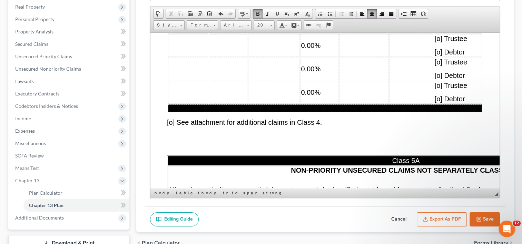
scroll to position [4679, 0]
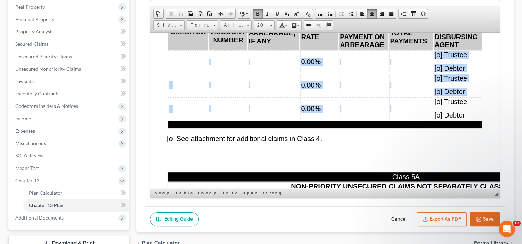
drag, startPoint x: 199, startPoint y: 96, endPoint x: 388, endPoint y: 149, distance: 196.5
click at [388, 128] on tbody "CLASS 4 OTHER CLAIMS ON WHICH THE LAST PAYMENT ON A CLAIM IS DUE AFTER THE DATE…" at bounding box center [325, 4] width 314 height 245
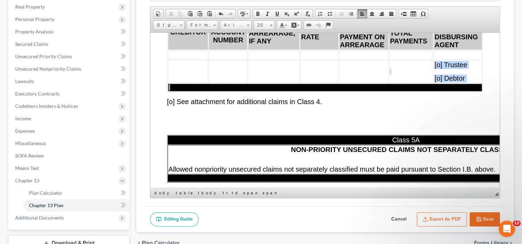
drag, startPoint x: 189, startPoint y: 90, endPoint x: 432, endPoint y: 122, distance: 244.8
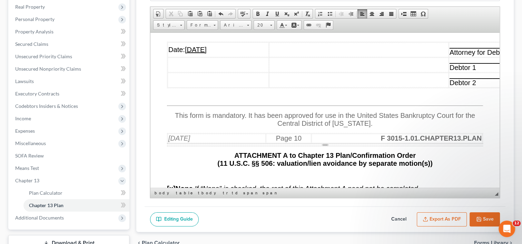
scroll to position [6687, 0]
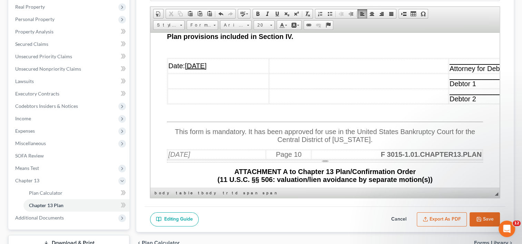
click at [183, 52] on p at bounding box center [325, 49] width 316 height 6
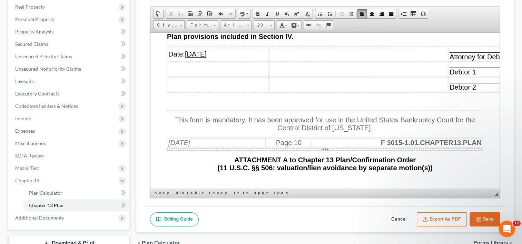
click at [436, 224] on button "Export as PDF" at bounding box center [441, 219] width 50 height 14
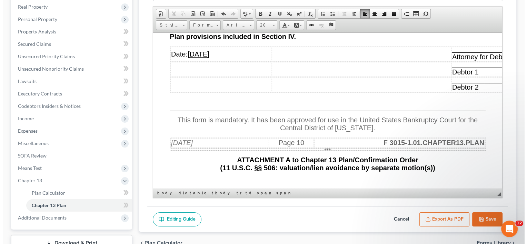
scroll to position [6663, 0]
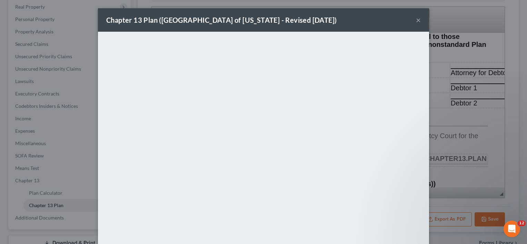
click at [416, 22] on button "×" at bounding box center [418, 20] width 5 height 8
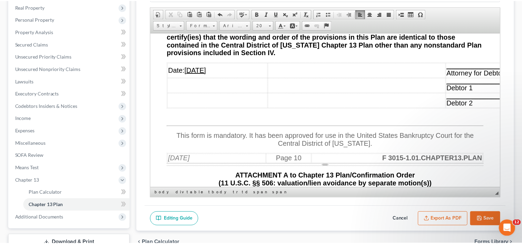
scroll to position [6687, 0]
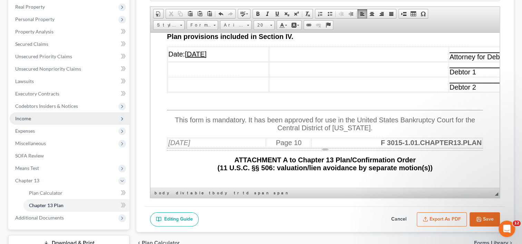
click at [29, 119] on span "Income" at bounding box center [23, 118] width 16 height 6
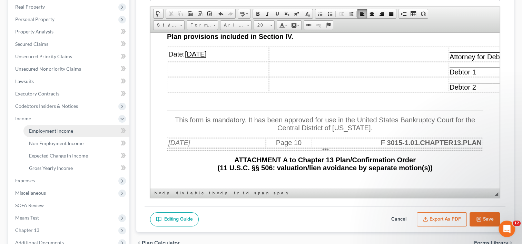
click at [47, 132] on span "Employment Income" at bounding box center [51, 131] width 44 height 6
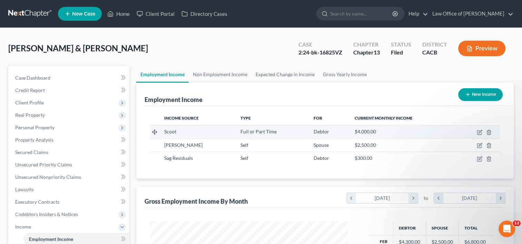
scroll to position [123, 212]
click at [223, 70] on link "Non Employment Income" at bounding box center [220, 74] width 63 height 17
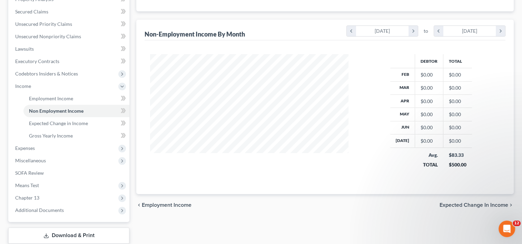
scroll to position [147, 0]
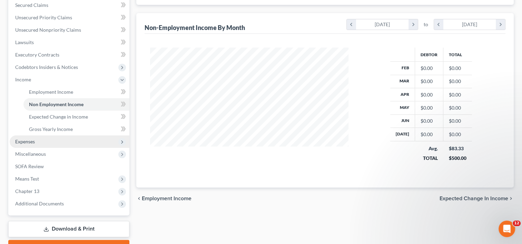
click at [40, 138] on span "Expenses" at bounding box center [70, 141] width 120 height 12
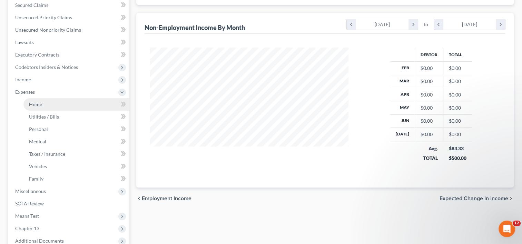
click at [47, 104] on link "Home" at bounding box center [76, 104] width 106 height 12
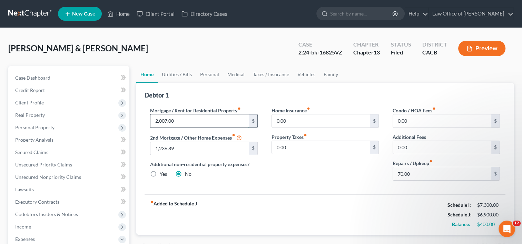
click at [187, 121] on input "2,007.00" at bounding box center [199, 120] width 98 height 13
type input "2"
type input "2,020.19"
click at [415, 174] on input "70.00" at bounding box center [442, 173] width 98 height 13
type input "50.00"
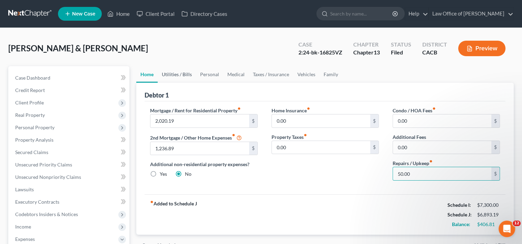
click at [179, 76] on link "Utilities / Bills" at bounding box center [177, 74] width 38 height 17
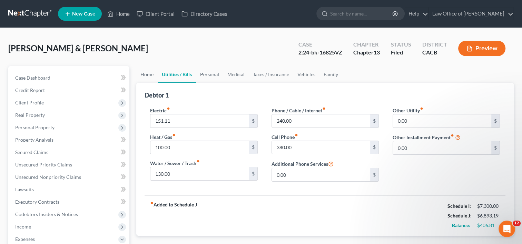
click at [212, 76] on link "Personal" at bounding box center [209, 74] width 27 height 17
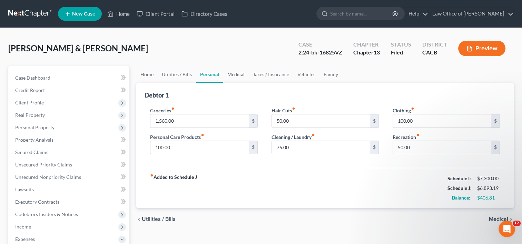
click at [232, 73] on link "Medical" at bounding box center [236, 74] width 26 height 17
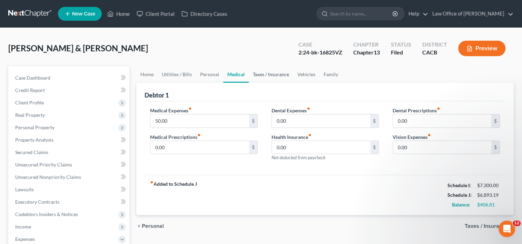
click at [268, 73] on link "Taxes / Insurance" at bounding box center [271, 74] width 44 height 17
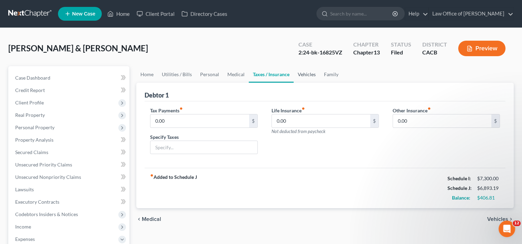
click at [305, 76] on link "Vehicles" at bounding box center [306, 74] width 26 height 17
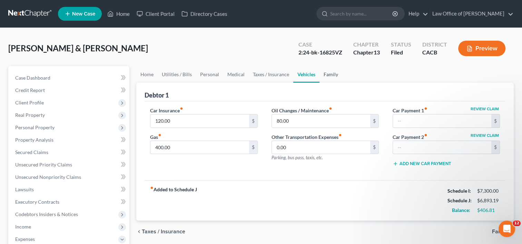
click at [335, 73] on link "Family" at bounding box center [330, 74] width 23 height 17
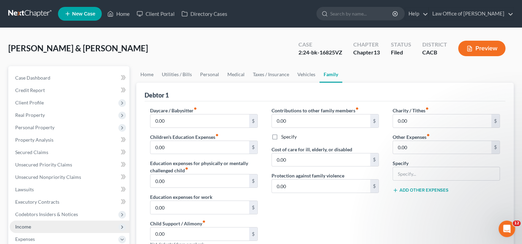
click at [28, 229] on span "Income" at bounding box center [23, 227] width 16 height 6
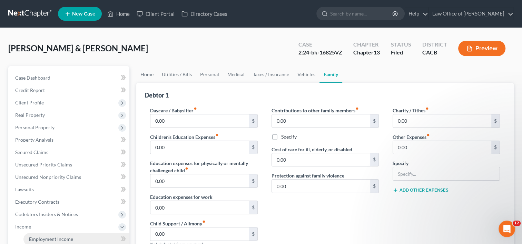
click at [49, 237] on span "Employment Income" at bounding box center [51, 239] width 44 height 6
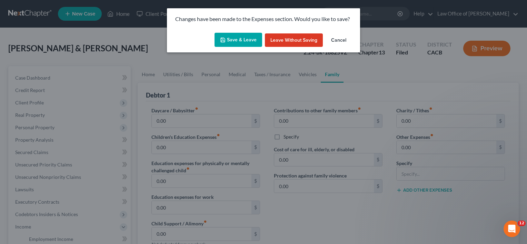
click at [241, 43] on button "Save & Leave" at bounding box center [238, 40] width 48 height 14
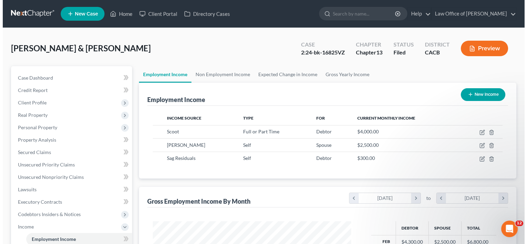
scroll to position [123, 212]
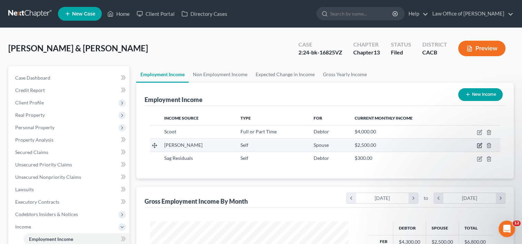
click at [481, 144] on icon "button" at bounding box center [479, 144] width 3 height 3
select select "1"
select select "4"
select select "0"
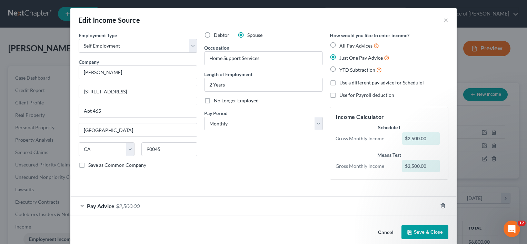
scroll to position [9, 0]
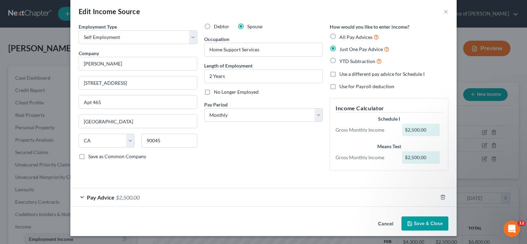
click at [110, 194] on span "Pay Advice" at bounding box center [101, 197] width 28 height 7
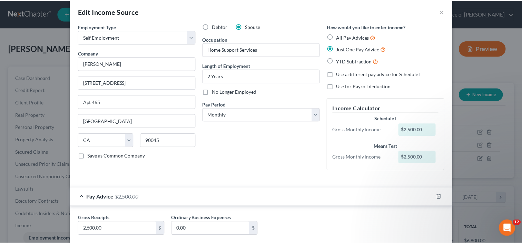
scroll to position [49, 0]
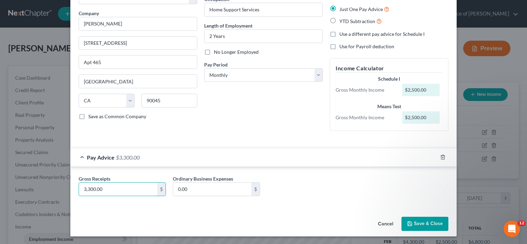
type input "3,300.00"
click at [415, 225] on button "Save & Close" at bounding box center [424, 224] width 47 height 14
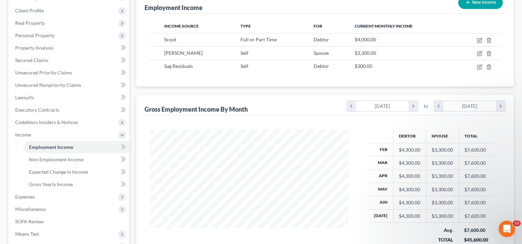
scroll to position [94, 0]
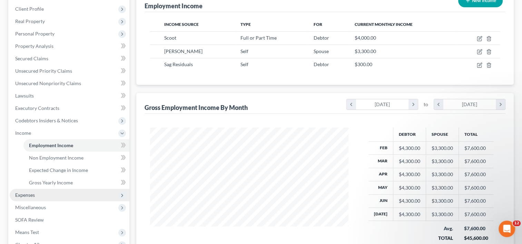
click at [23, 192] on span "Expenses" at bounding box center [25, 195] width 20 height 6
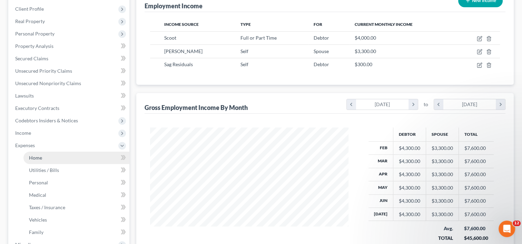
click at [38, 152] on link "Home" at bounding box center [76, 158] width 106 height 12
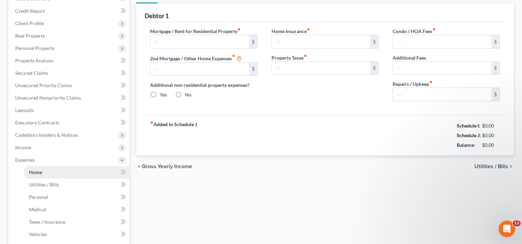
scroll to position [15, 0]
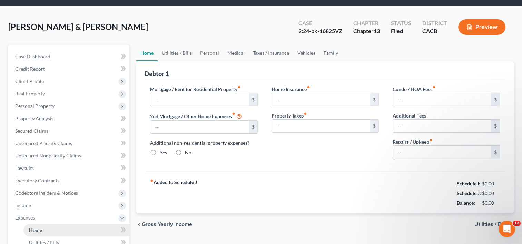
type input "2,020.19"
type input "1,236.89"
radio input "true"
type input "0.00"
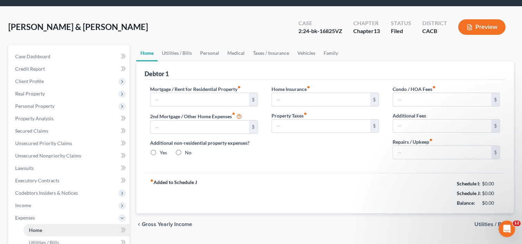
type input "0.00"
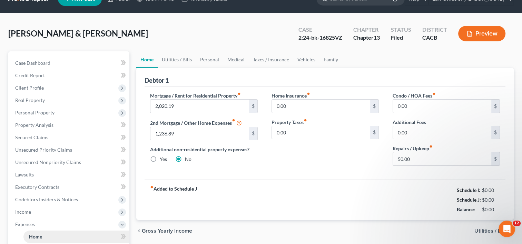
scroll to position [0, 0]
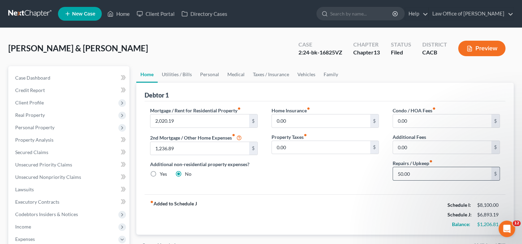
click at [414, 173] on input "50.00" at bounding box center [442, 173] width 98 height 13
type input "0"
click at [248, 175] on div "Additional non-residential property expenses? Yes No" at bounding box center [203, 169] width 107 height 17
click at [181, 75] on link "Utilities / Bills" at bounding box center [177, 74] width 38 height 17
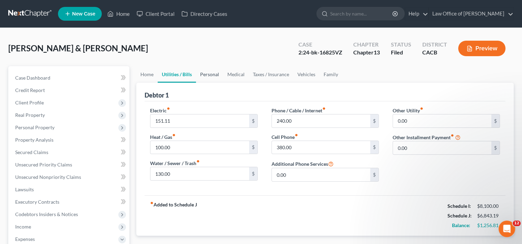
click at [217, 76] on link "Personal" at bounding box center [209, 74] width 27 height 17
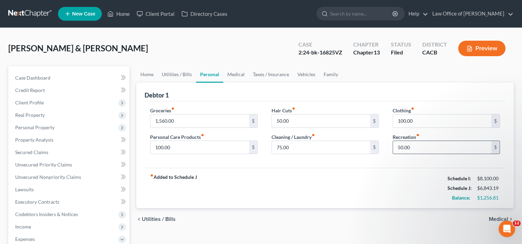
click at [418, 147] on input "50.00" at bounding box center [442, 147] width 98 height 13
click at [280, 168] on div "fiber_manual_record Added to Schedule J Schedule I: $8,100.00 Schedule J: $6,79…" at bounding box center [324, 188] width 361 height 40
click at [188, 121] on input "1,560.00" at bounding box center [199, 120] width 98 height 13
click at [225, 165] on div "Groceries fiber_manual_record 1,500.00 $ Personal Care Products fiber_manual_re…" at bounding box center [324, 134] width 361 height 67
click at [179, 121] on input "1,500.00" at bounding box center [199, 120] width 98 height 13
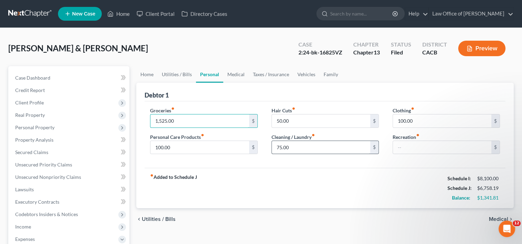
type input "1,525.00"
click at [310, 152] on input "75.00" at bounding box center [321, 147] width 98 height 13
type input "76.00"
click at [316, 176] on div "fiber_manual_record Added to Schedule J Schedule I: $8,100.00 Schedule J: $6,75…" at bounding box center [324, 188] width 361 height 40
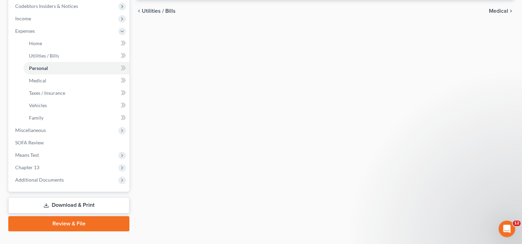
scroll to position [221, 0]
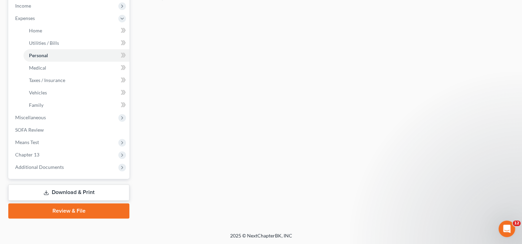
click at [87, 192] on link "Download & Print" at bounding box center [68, 192] width 121 height 16
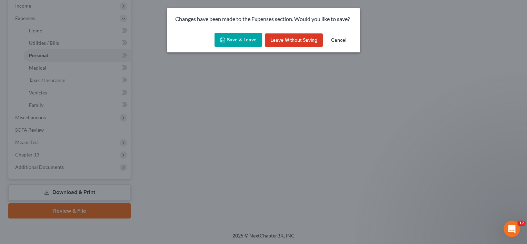
click at [238, 39] on button "Save & Leave" at bounding box center [238, 40] width 48 height 14
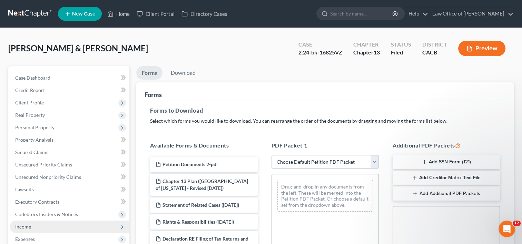
click at [26, 227] on span "Income" at bounding box center [23, 227] width 16 height 6
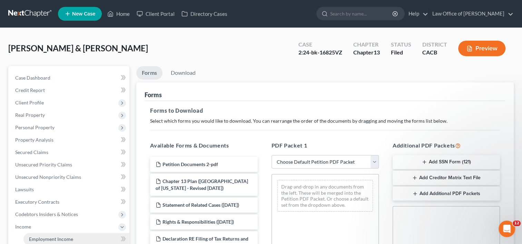
click at [47, 236] on span "Employment Income" at bounding box center [51, 239] width 44 height 6
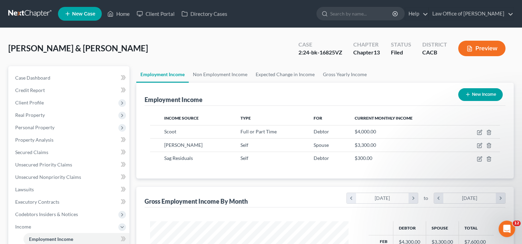
scroll to position [123, 212]
click at [227, 75] on link "Non Employment Income" at bounding box center [220, 74] width 63 height 17
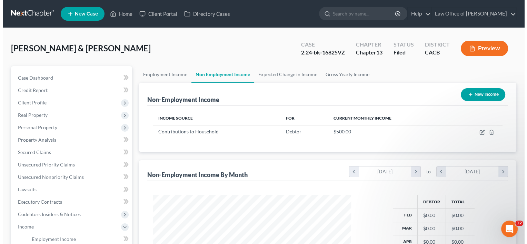
scroll to position [123, 212]
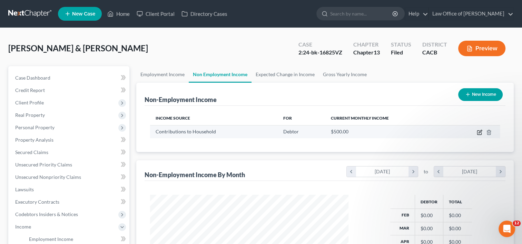
click at [479, 131] on icon "button" at bounding box center [479, 133] width 6 height 6
select select "8"
select select "0"
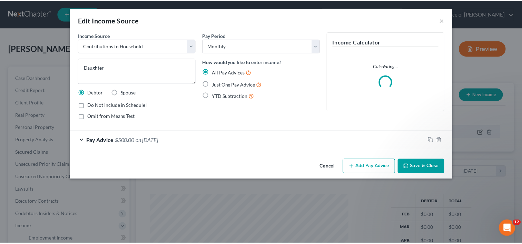
scroll to position [123, 214]
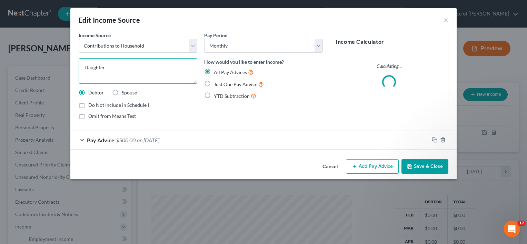
click at [113, 68] on textarea "Daughter" at bounding box center [138, 71] width 119 height 26
type textarea "Daughters"
click at [154, 144] on div "Pay Advice $500.00 on 08/01/2024" at bounding box center [249, 140] width 359 height 18
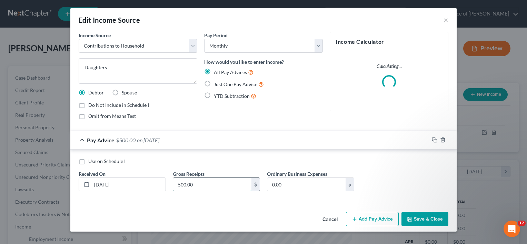
click at [224, 185] on input "500.00" at bounding box center [212, 184] width 78 height 13
type input "1,000"
click at [424, 228] on div "Cancel Add Pay Advice Save & Close" at bounding box center [263, 220] width 386 height 23
click at [422, 219] on button "Save & Close" at bounding box center [424, 219] width 47 height 14
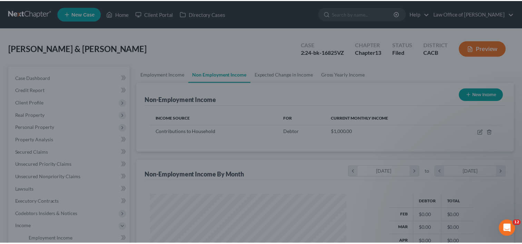
scroll to position [344637, 344548]
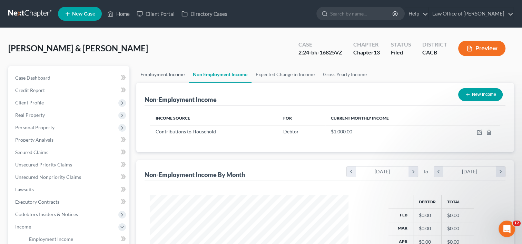
click at [171, 76] on link "Employment Income" at bounding box center [162, 74] width 52 height 17
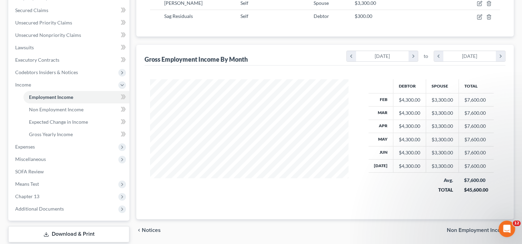
scroll to position [184, 0]
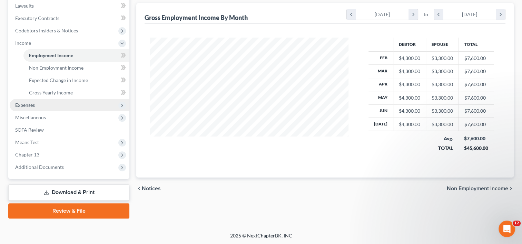
click at [36, 104] on span "Expenses" at bounding box center [70, 105] width 120 height 12
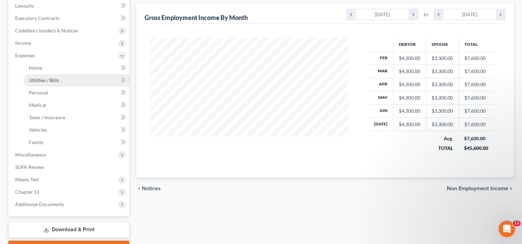
click at [39, 74] on link "Utilities / Bills" at bounding box center [76, 80] width 106 height 12
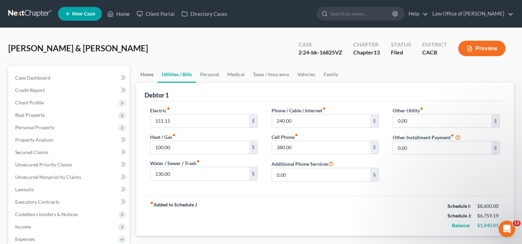
click at [146, 73] on link "Home" at bounding box center [146, 74] width 21 height 17
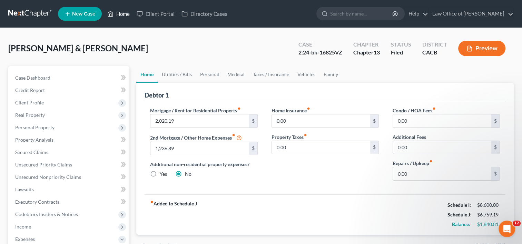
click at [120, 14] on link "Home" at bounding box center [118, 14] width 29 height 12
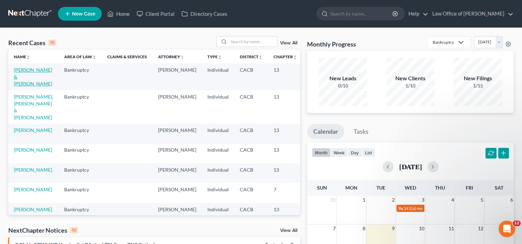
click at [27, 83] on link "[PERSON_NAME] & [PERSON_NAME]" at bounding box center [33, 77] width 38 height 20
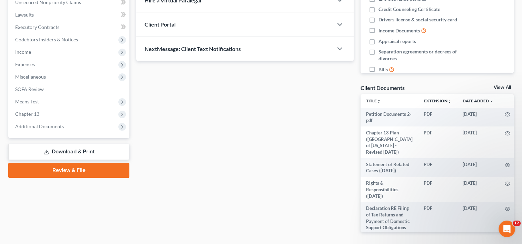
scroll to position [161, 0]
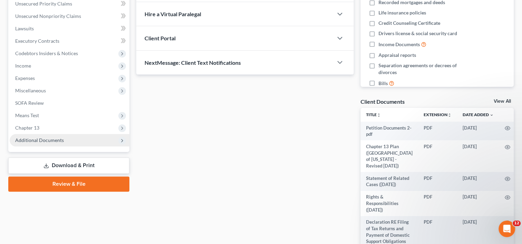
click at [51, 141] on span "Additional Documents" at bounding box center [39, 140] width 49 height 6
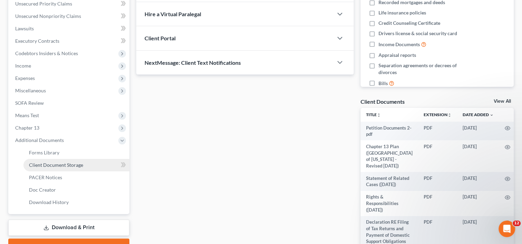
click at [57, 168] on link "Client Document Storage" at bounding box center [76, 165] width 106 height 12
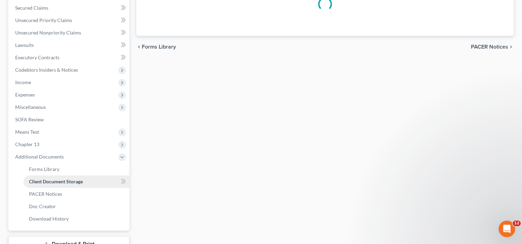
select select "60"
select select "59"
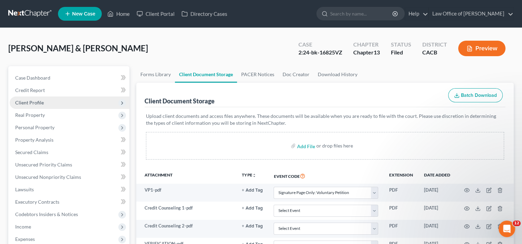
click at [38, 102] on span "Client Profile" at bounding box center [29, 103] width 29 height 6
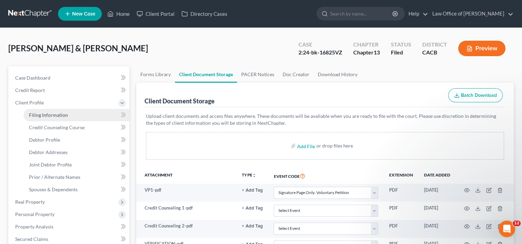
click at [39, 113] on span "Filing Information" at bounding box center [48, 115] width 39 height 6
select select "1"
select select "3"
select select "4"
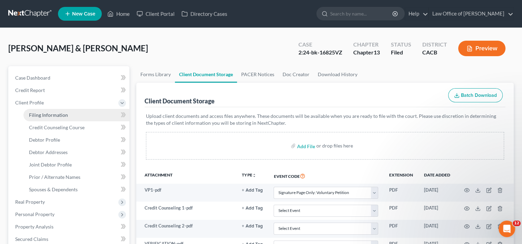
select select "1"
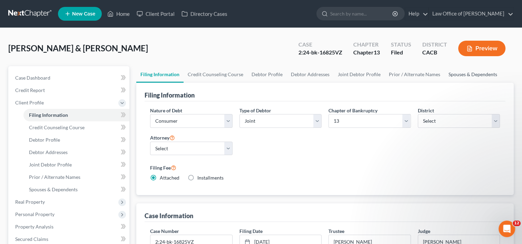
click at [457, 71] on link "Spouses & Dependents" at bounding box center [472, 74] width 57 height 17
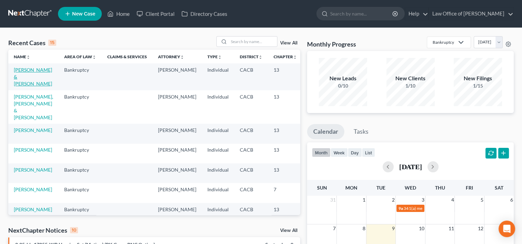
click at [25, 79] on link "[PERSON_NAME] & [PERSON_NAME]" at bounding box center [33, 77] width 38 height 20
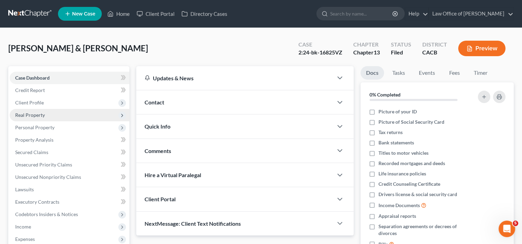
click at [34, 119] on span "Real Property" at bounding box center [70, 115] width 120 height 12
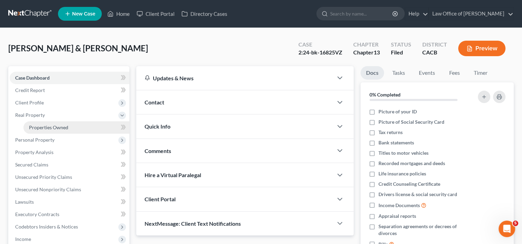
click at [44, 126] on span "Properties Owned" at bounding box center [48, 127] width 39 height 6
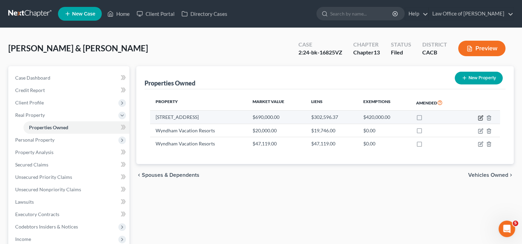
click at [479, 116] on icon "button" at bounding box center [480, 118] width 6 height 6
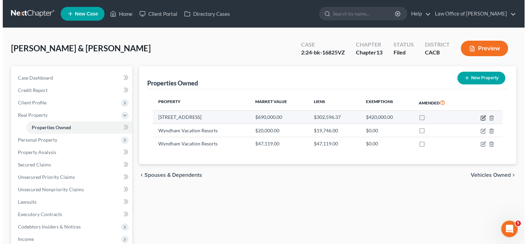
select select "4"
select select "0"
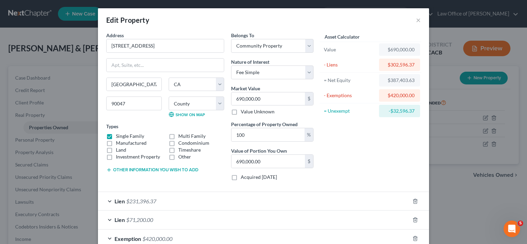
scroll to position [41, 0]
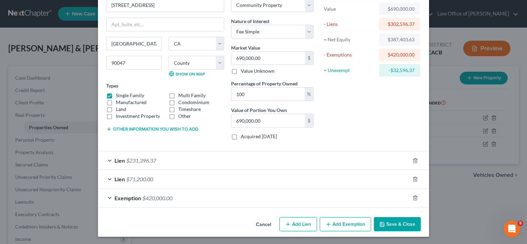
click at [150, 162] on span "$231,396.37" at bounding box center [141, 160] width 30 height 7
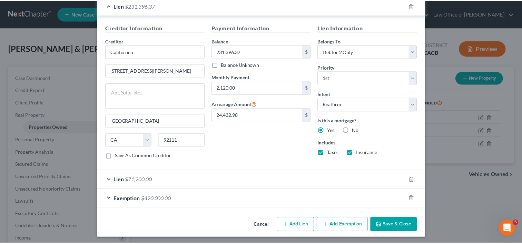
scroll to position [0, 0]
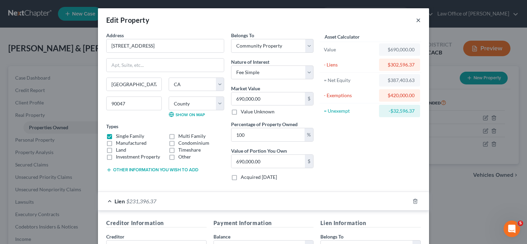
click at [416, 19] on button "×" at bounding box center [418, 20] width 5 height 8
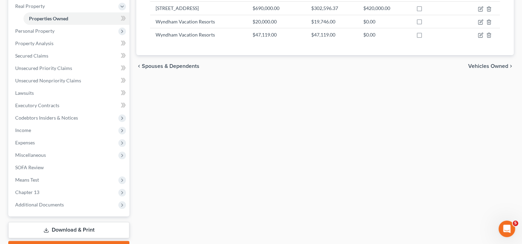
scroll to position [136, 0]
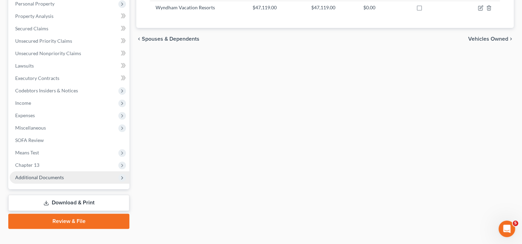
click at [64, 180] on span "Additional Documents" at bounding box center [70, 177] width 120 height 12
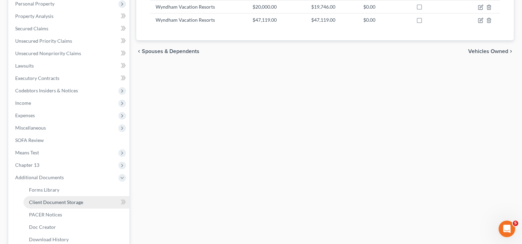
click at [76, 204] on span "Client Document Storage" at bounding box center [56, 202] width 54 height 6
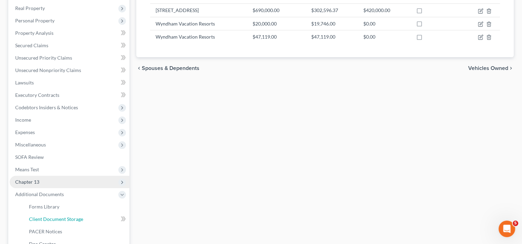
select select "60"
select select "59"
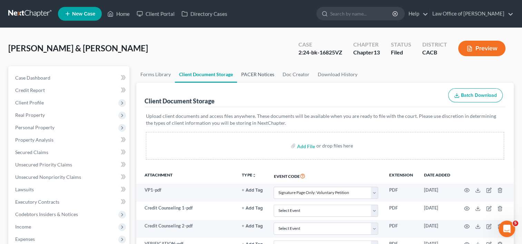
click at [259, 74] on link "PACER Notices" at bounding box center [257, 74] width 41 height 17
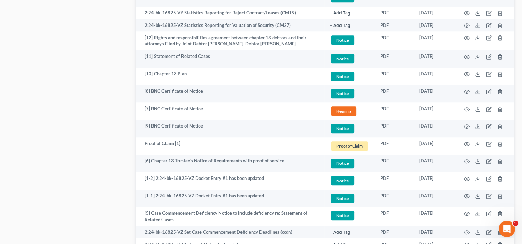
scroll to position [712, 0]
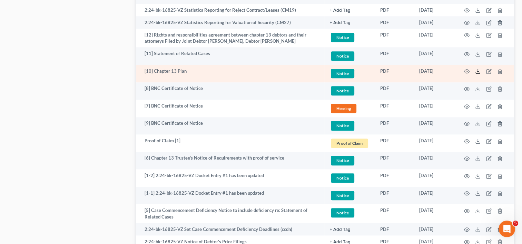
click at [476, 70] on icon at bounding box center [478, 72] width 6 height 6
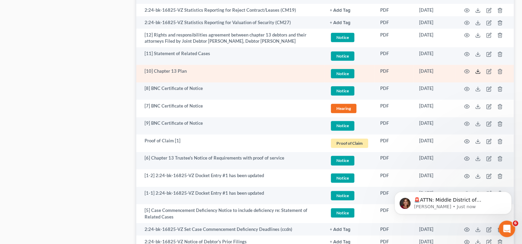
scroll to position [0, 0]
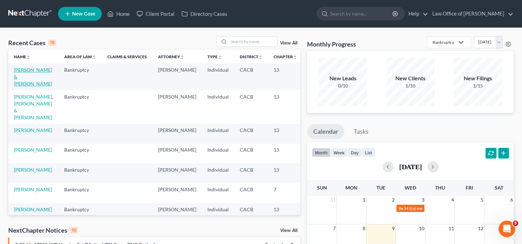
click at [19, 77] on link "[PERSON_NAME] & [PERSON_NAME]" at bounding box center [33, 77] width 38 height 20
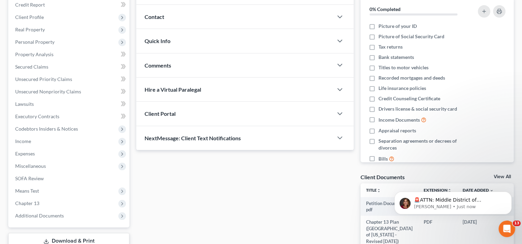
scroll to position [86, 0]
click at [25, 199] on span "Chapter 13" at bounding box center [70, 203] width 120 height 12
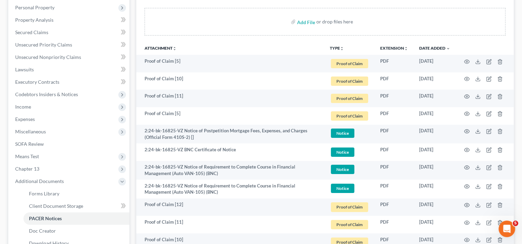
scroll to position [117, 0]
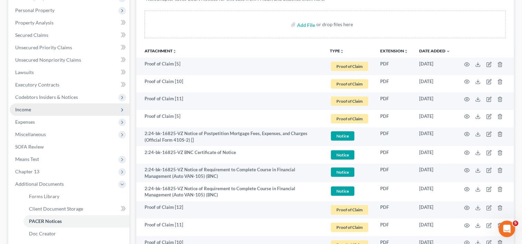
click at [33, 106] on span "Income" at bounding box center [70, 109] width 120 height 12
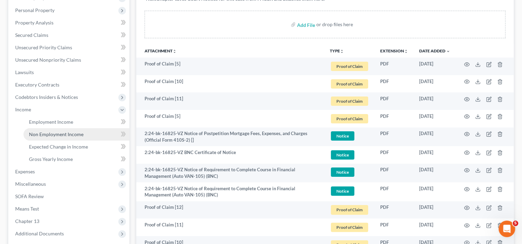
click at [66, 134] on span "Non Employment Income" at bounding box center [56, 134] width 54 height 6
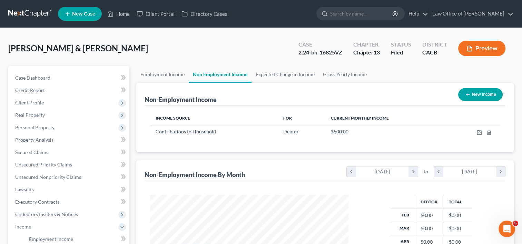
scroll to position [123, 212]
click at [155, 70] on link "Employment Income" at bounding box center [162, 74] width 52 height 17
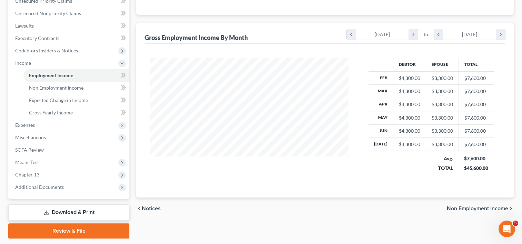
scroll to position [184, 0]
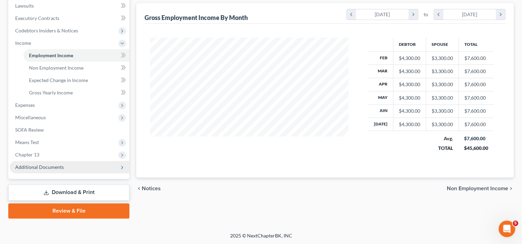
click at [60, 164] on span "Additional Documents" at bounding box center [39, 167] width 49 height 6
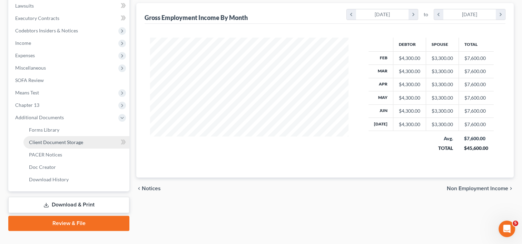
click at [58, 141] on span "Client Document Storage" at bounding box center [56, 142] width 54 height 6
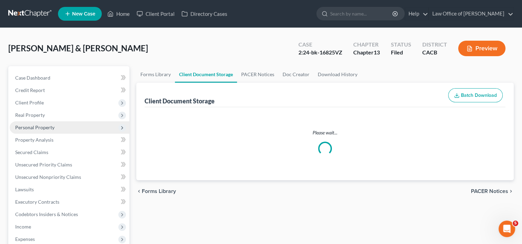
select select "60"
select select "59"
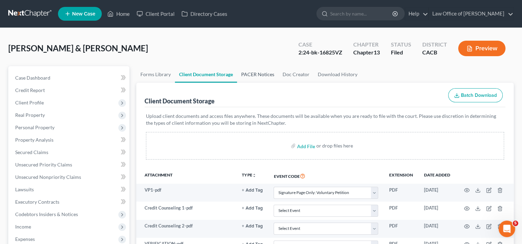
click at [257, 79] on link "PACER Notices" at bounding box center [257, 74] width 41 height 17
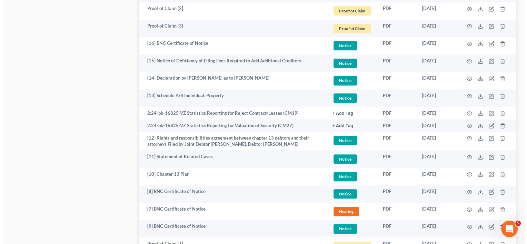
scroll to position [607, 0]
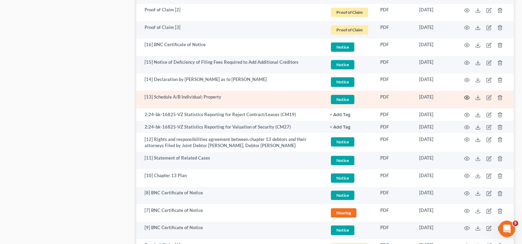
click at [468, 95] on icon "button" at bounding box center [467, 98] width 6 height 6
